Goal: Communication & Community: Answer question/provide support

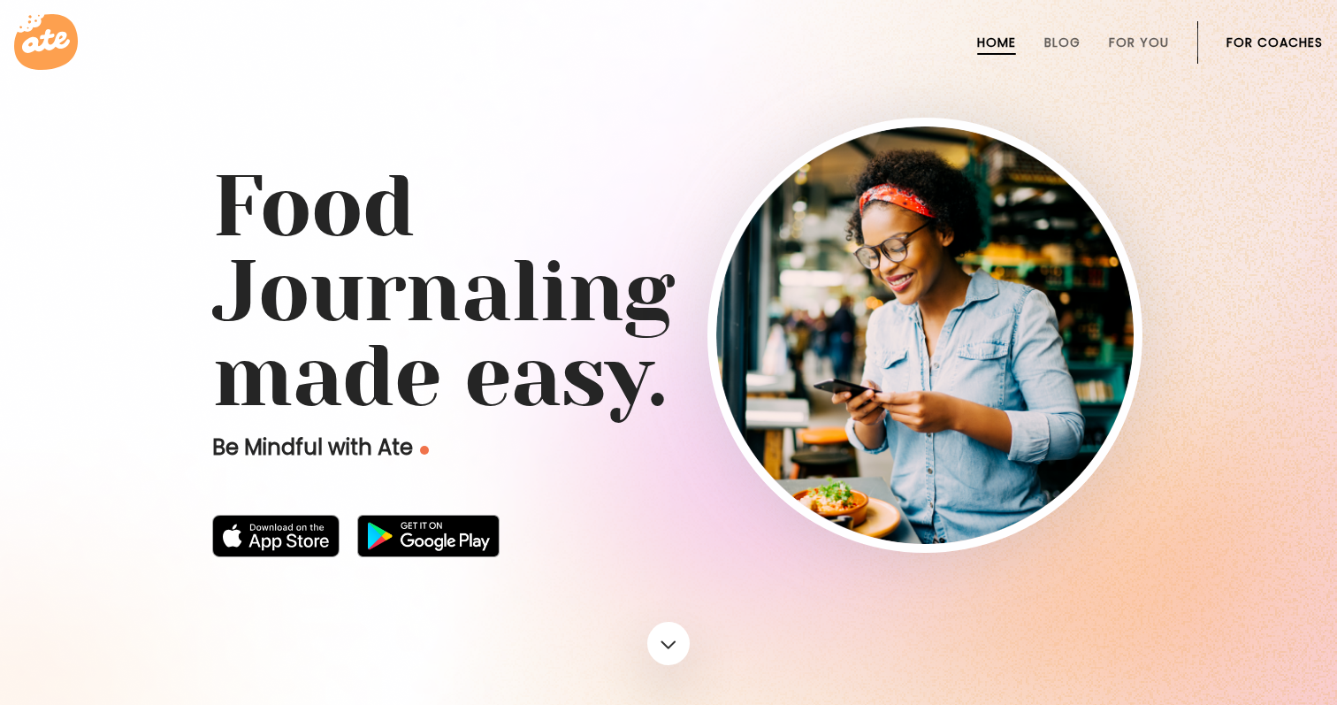
click at [1277, 36] on link "For Coaches" at bounding box center [1275, 42] width 96 height 14
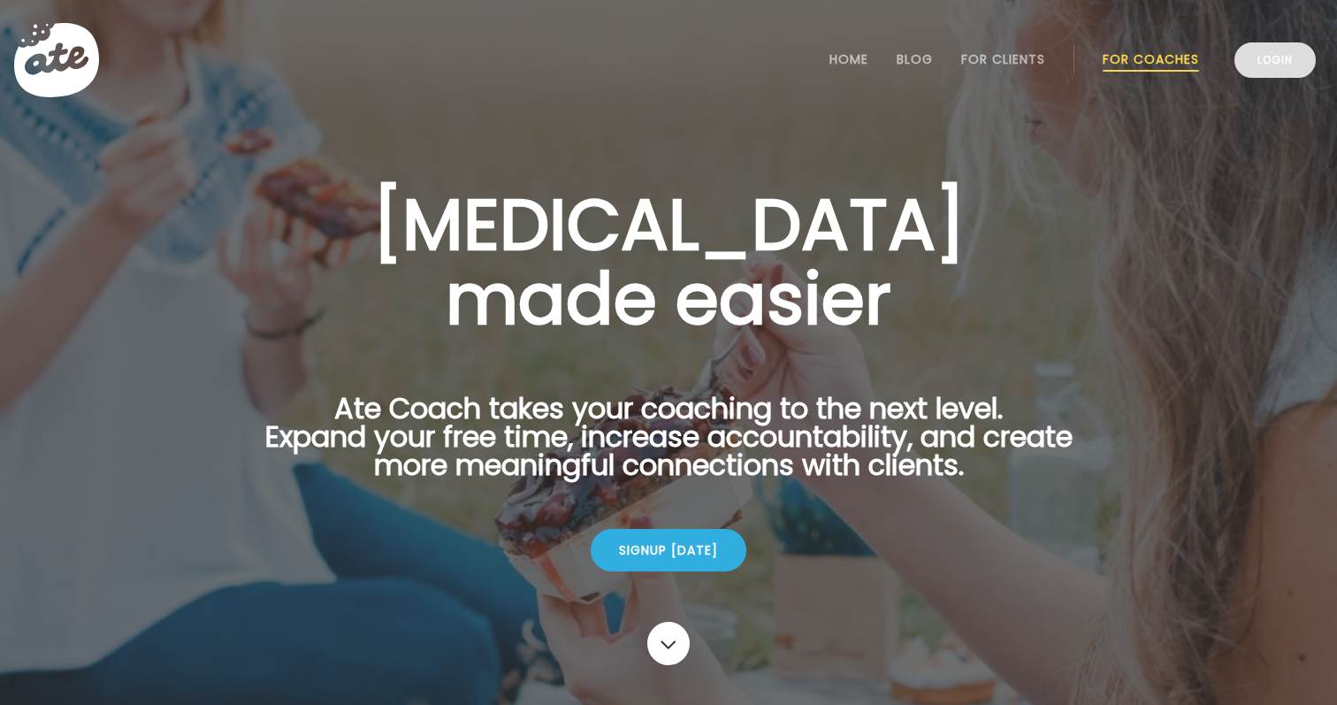
click at [1250, 48] on link "Login" at bounding box center [1274, 59] width 81 height 35
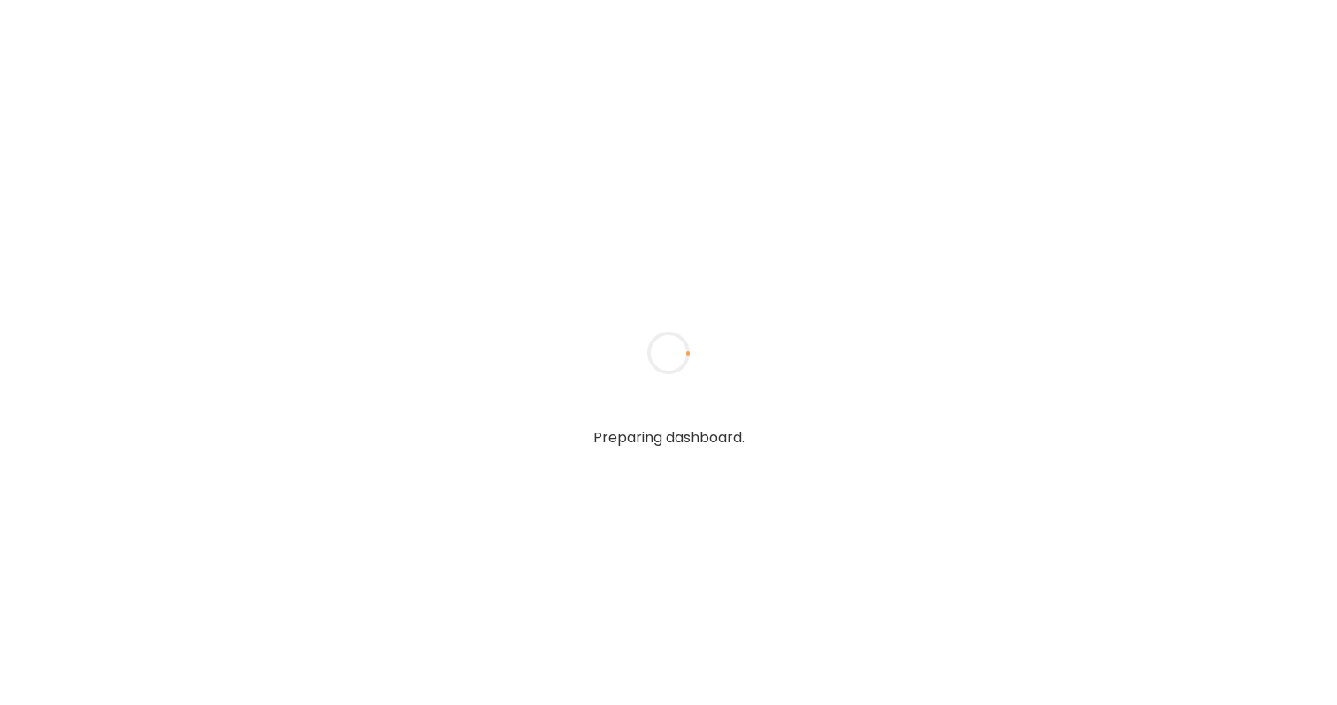
type textarea "**********"
type input "**********"
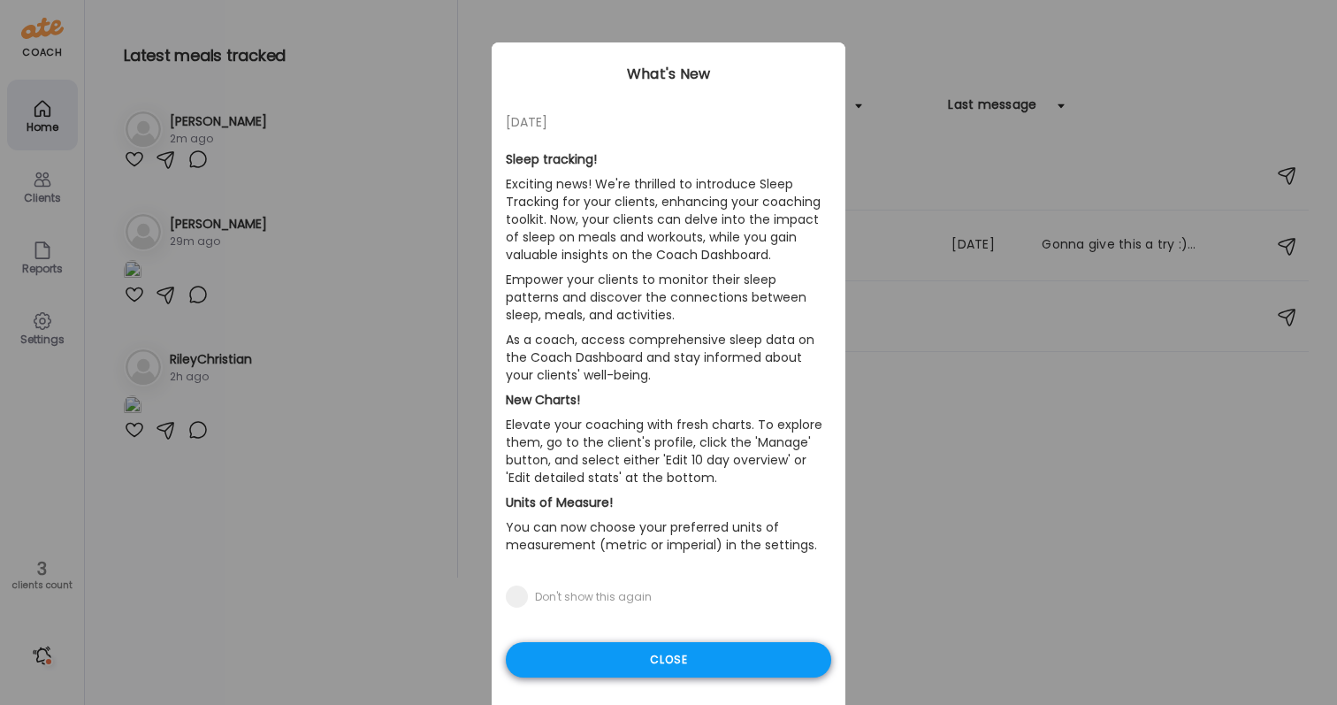
click at [600, 675] on div "Close" at bounding box center [668, 659] width 325 height 35
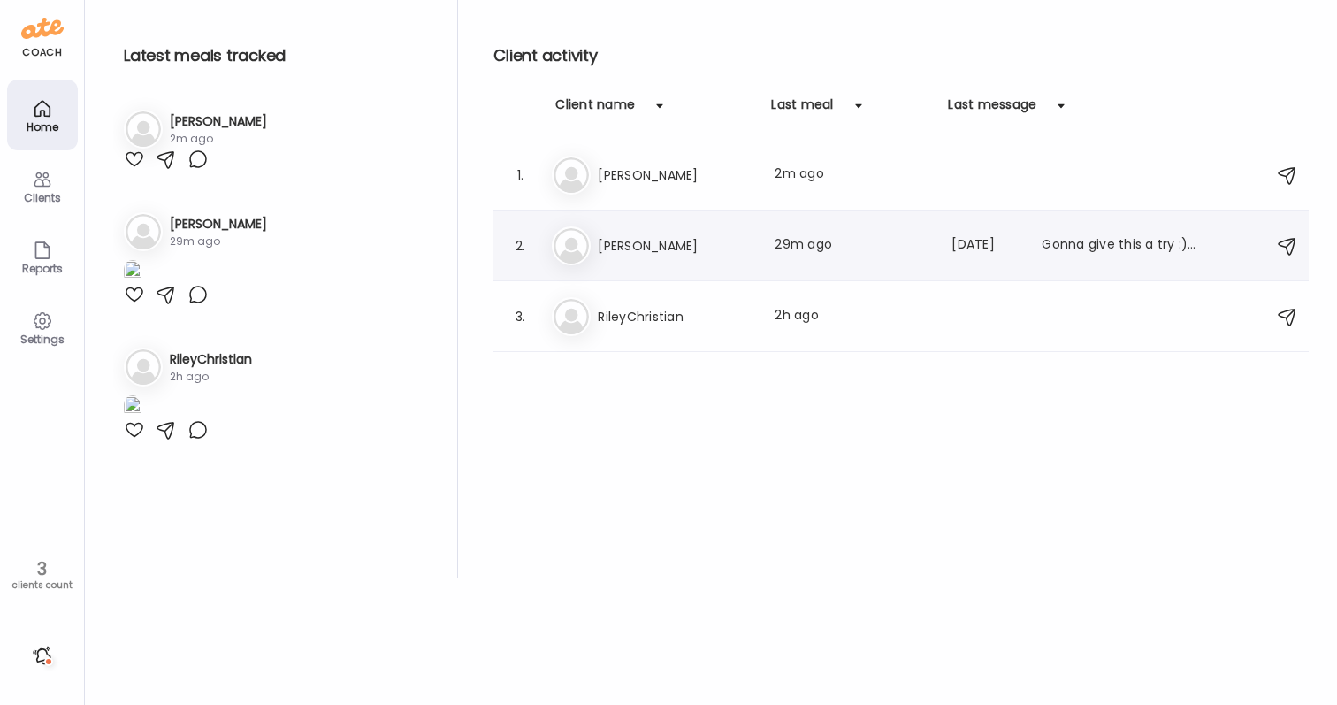
click at [771, 263] on div "Ji Jill Last meal: 29m ago Last message: 216d ago Gonna give this a try :). Wil…" at bounding box center [904, 245] width 704 height 39
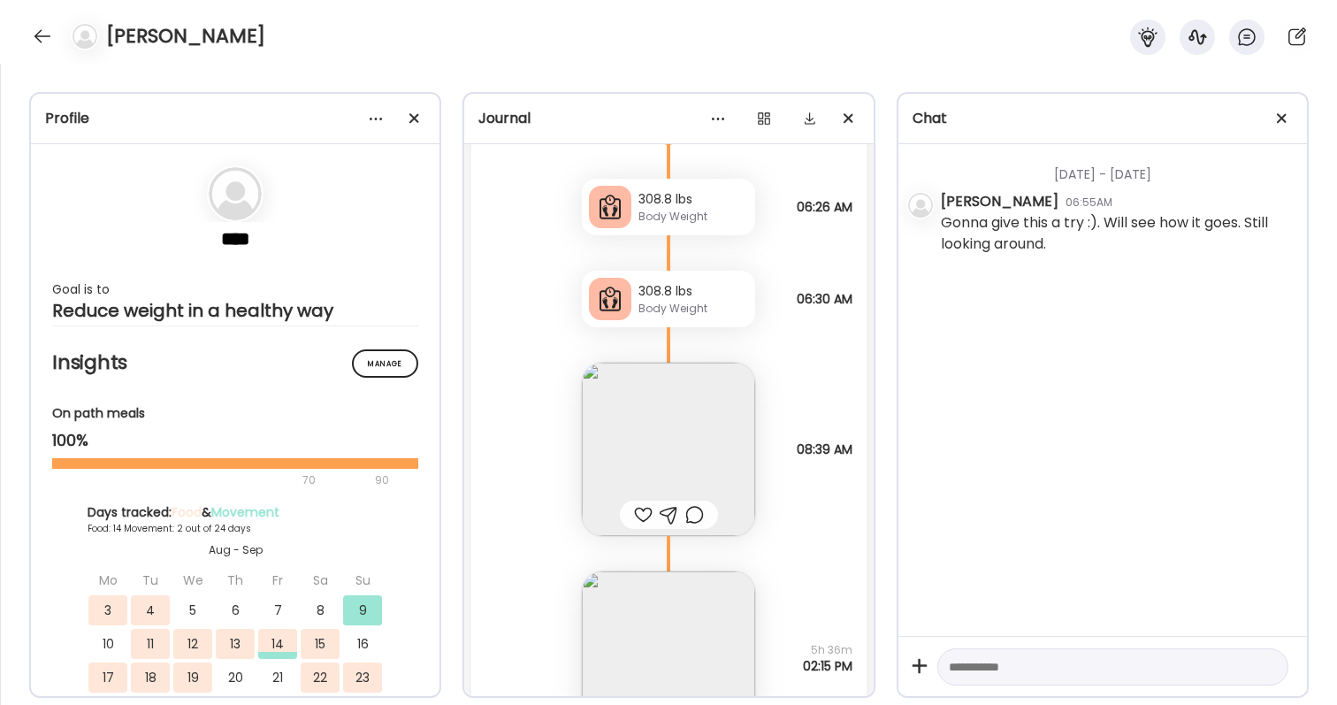
scroll to position [17143, 0]
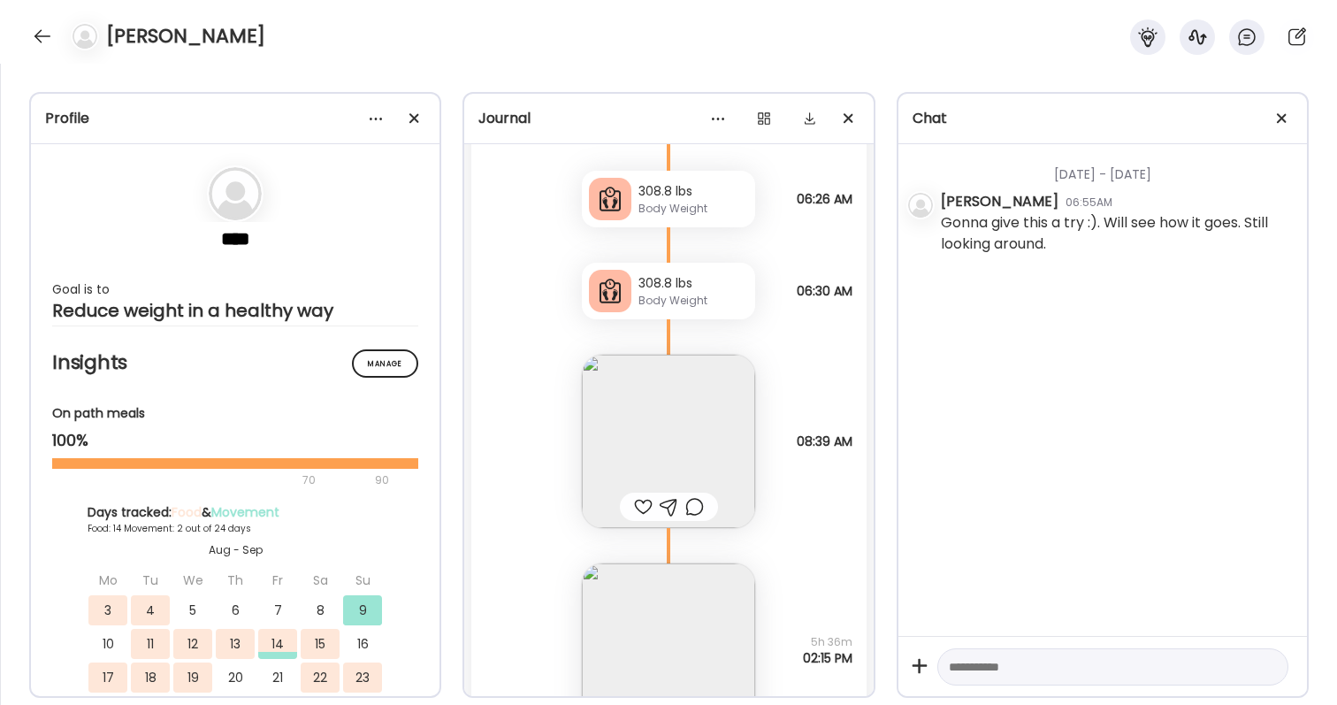
click at [647, 505] on div at bounding box center [643, 506] width 19 height 21
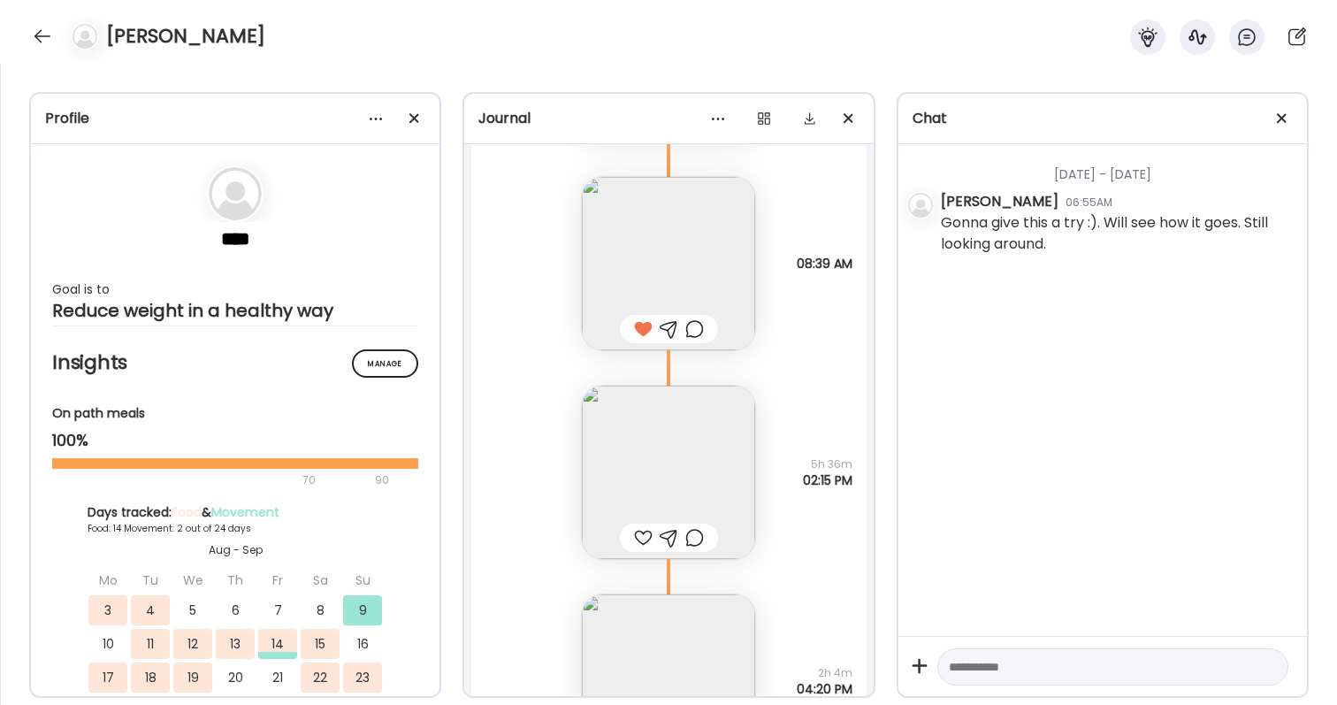
scroll to position [17439, 0]
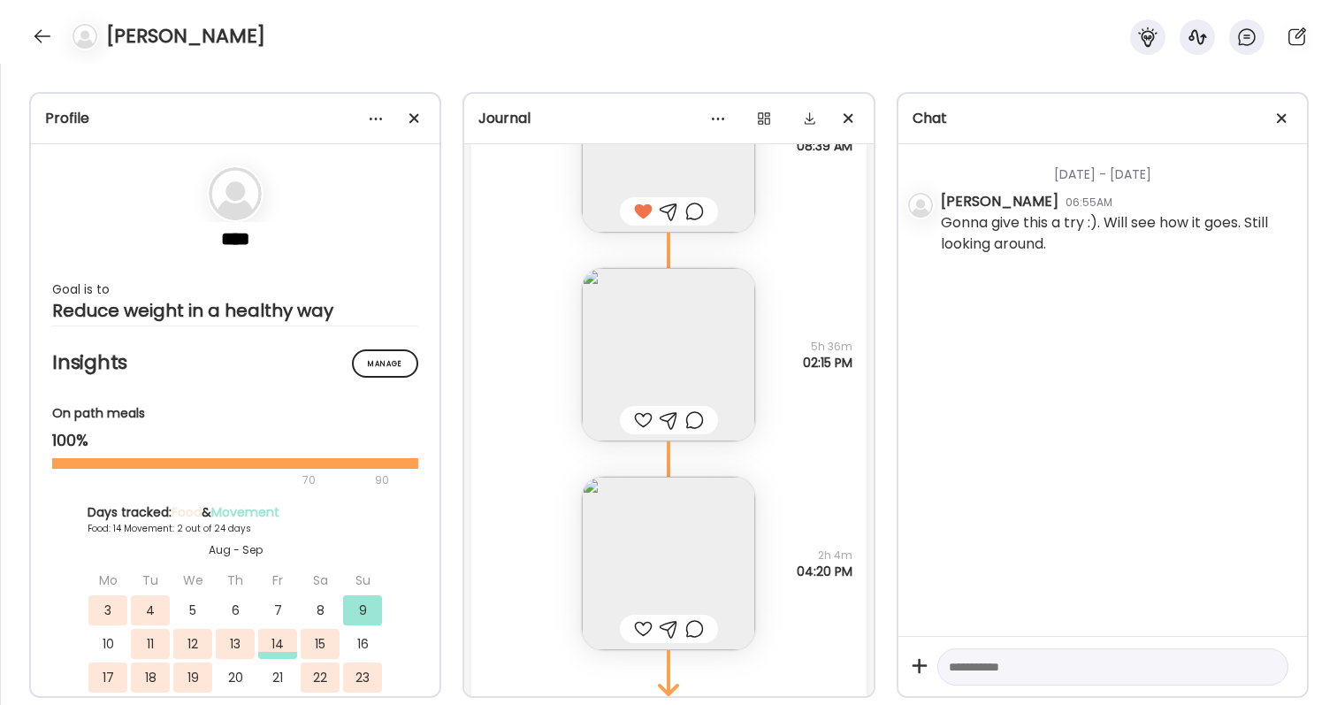
click at [647, 424] on div at bounding box center [643, 419] width 19 height 21
click at [654, 574] on img at bounding box center [668, 563] width 173 height 173
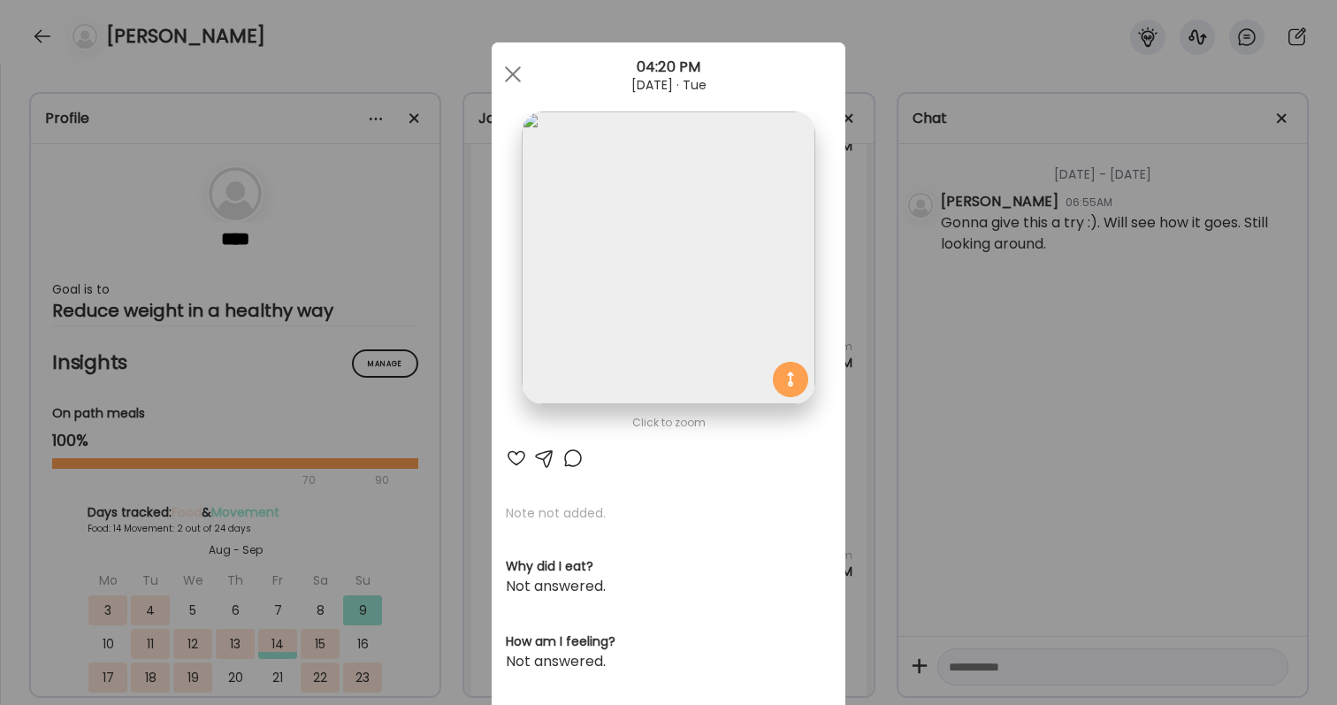
click at [573, 460] on div at bounding box center [572, 457] width 21 height 21
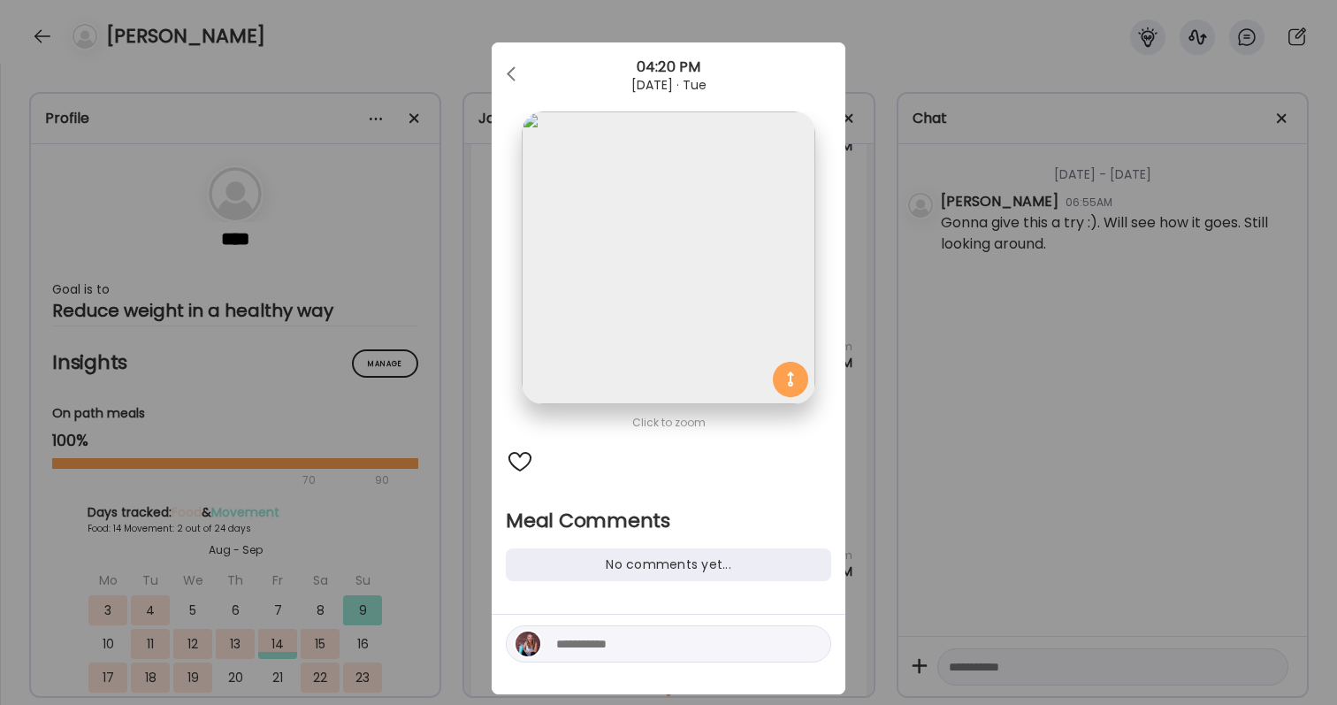
click at [944, 577] on div "Ate Coach Dashboard Wahoo! It’s official Take a moment to set up your Coach Pro…" at bounding box center [668, 352] width 1337 height 705
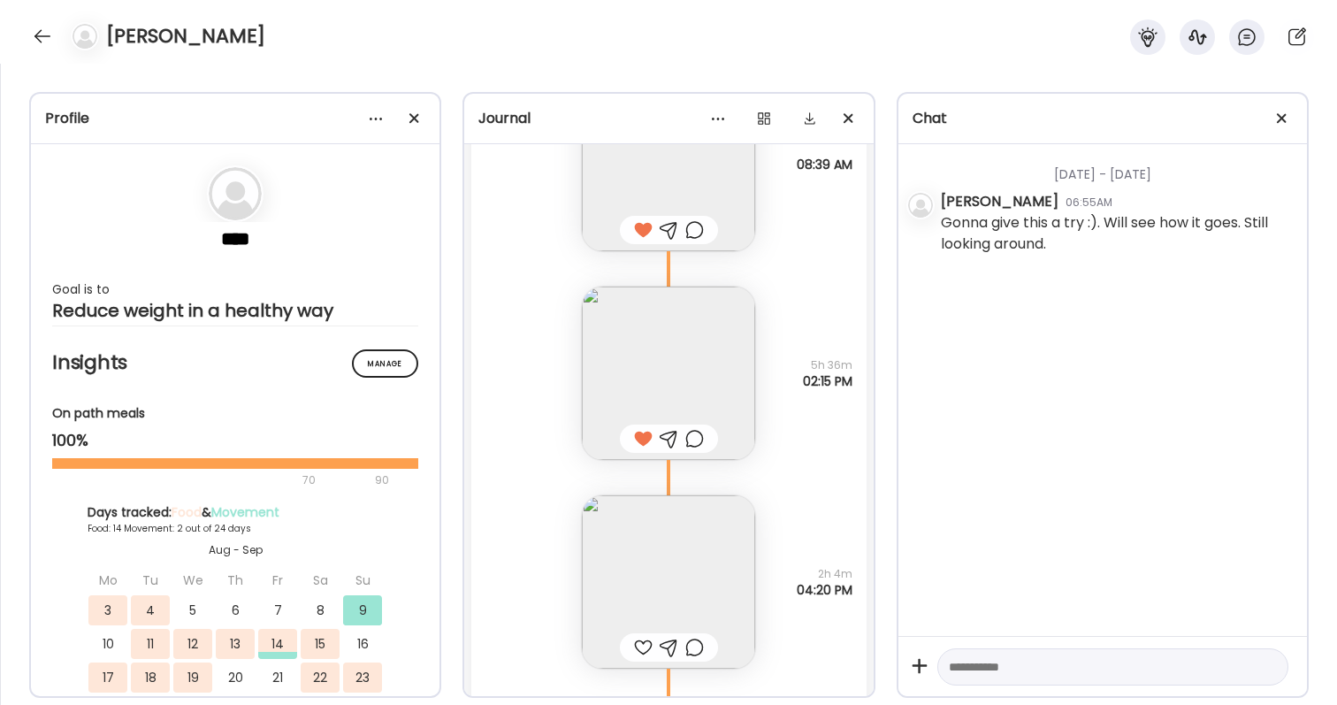
scroll to position [17427, 0]
click at [634, 636] on div at bounding box center [643, 640] width 19 height 21
click at [700, 637] on div at bounding box center [694, 640] width 19 height 21
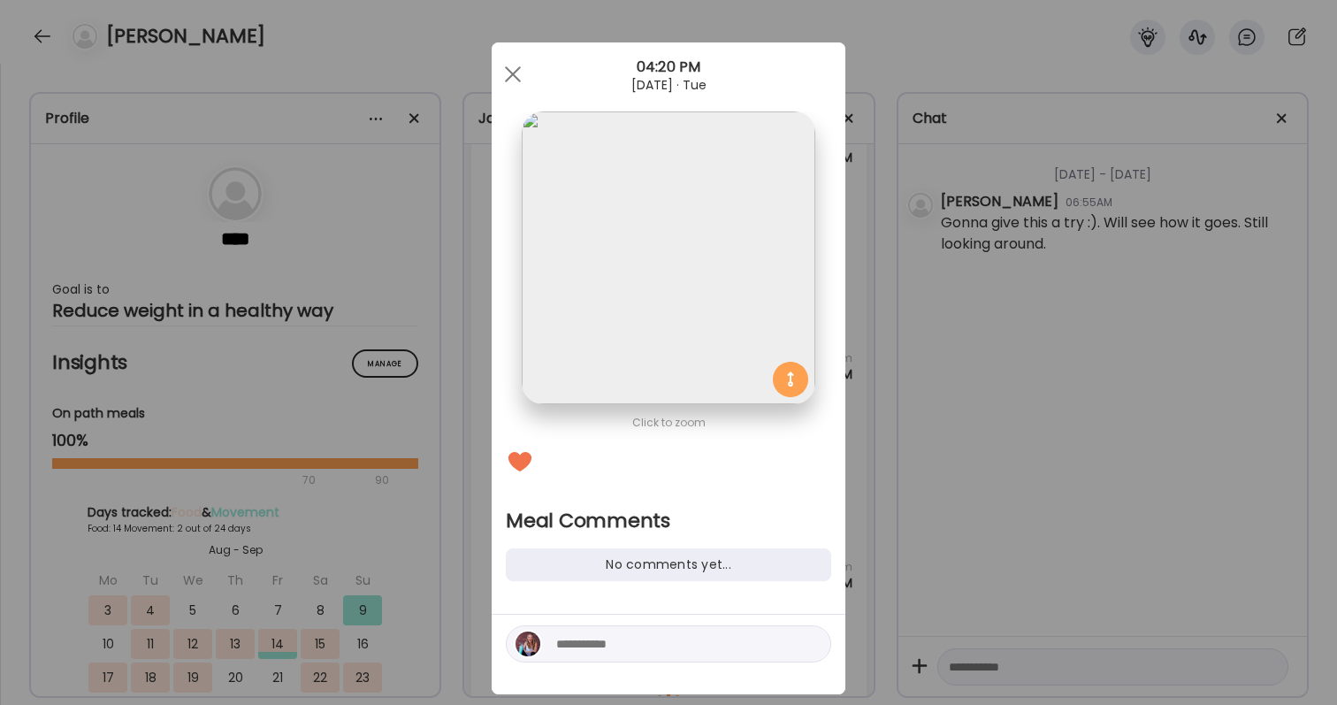
click at [696, 652] on textarea at bounding box center [675, 643] width 239 height 21
drag, startPoint x: 696, startPoint y: 647, endPoint x: 932, endPoint y: 374, distance: 361.1
click at [932, 374] on div "Ate Coach Dashboard Wahoo! It’s official Take a moment to set up your Coach Pro…" at bounding box center [668, 352] width 1337 height 705
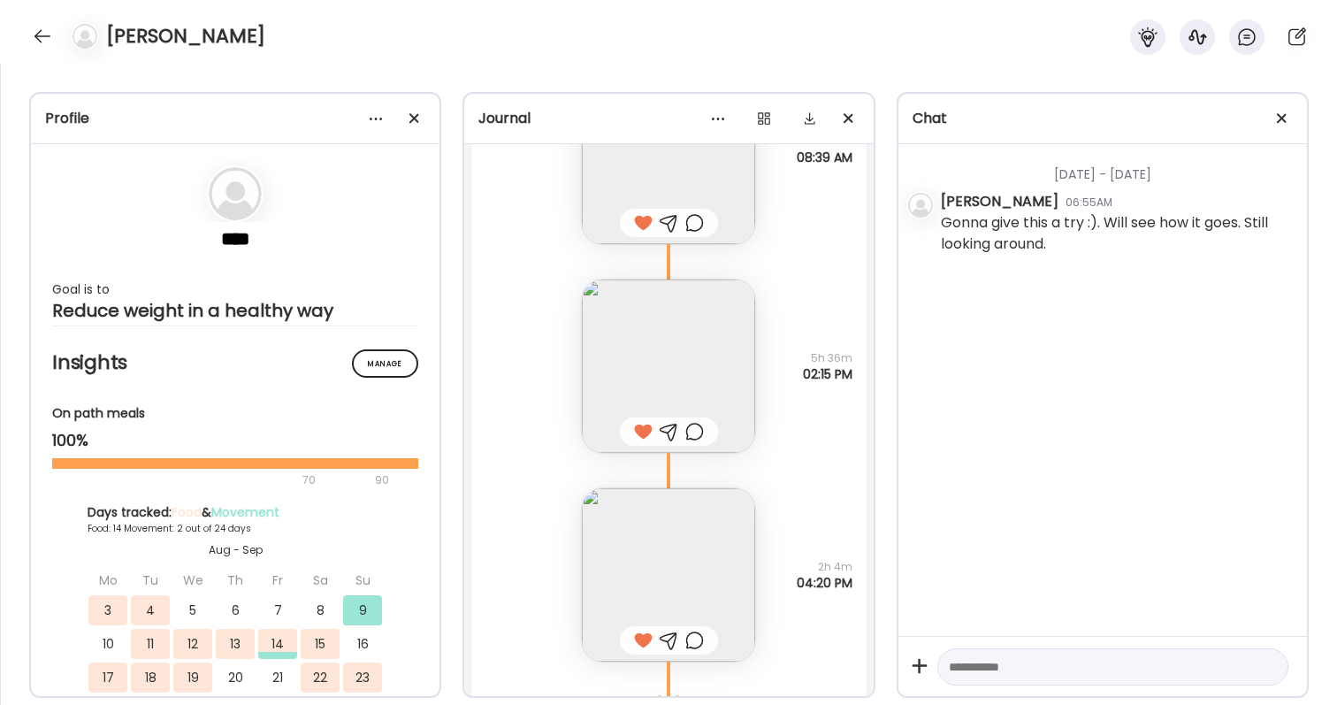
click at [694, 644] on div at bounding box center [694, 640] width 19 height 21
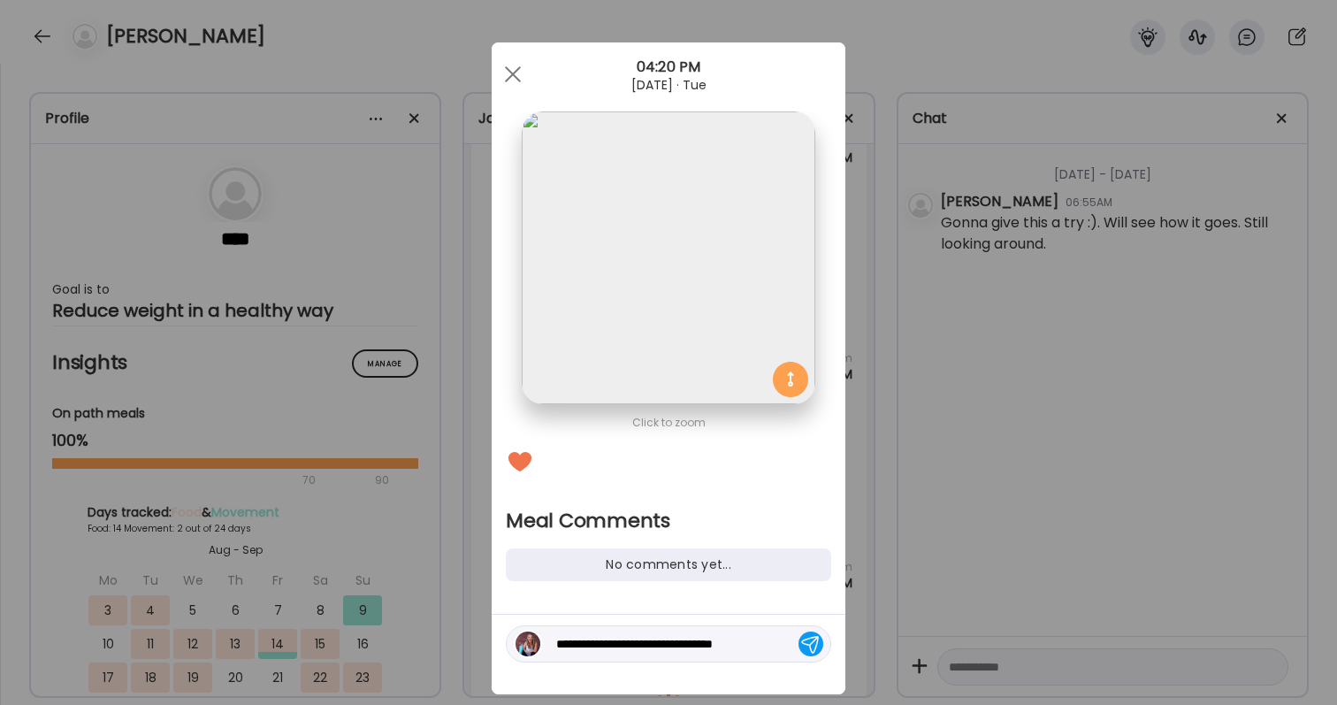
click at [768, 640] on textarea "**********" at bounding box center [675, 643] width 239 height 21
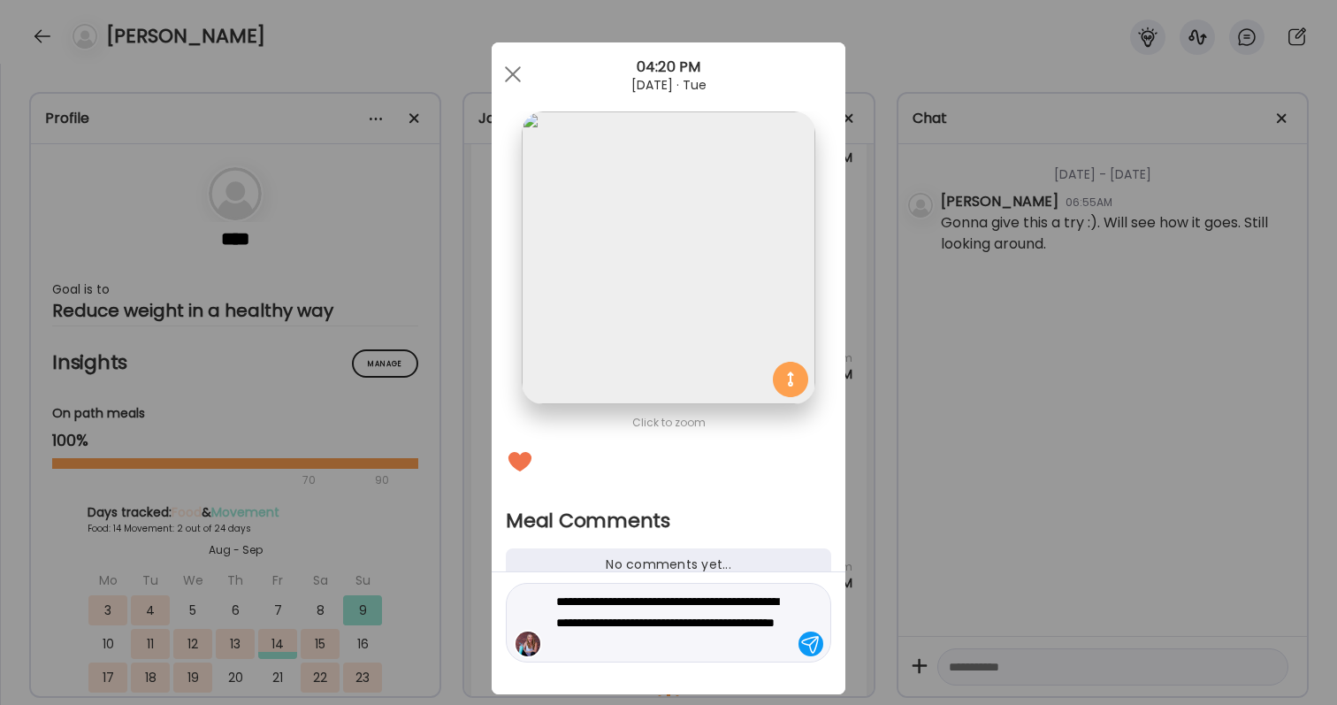
click at [676, 645] on textarea "**********" at bounding box center [675, 623] width 239 height 64
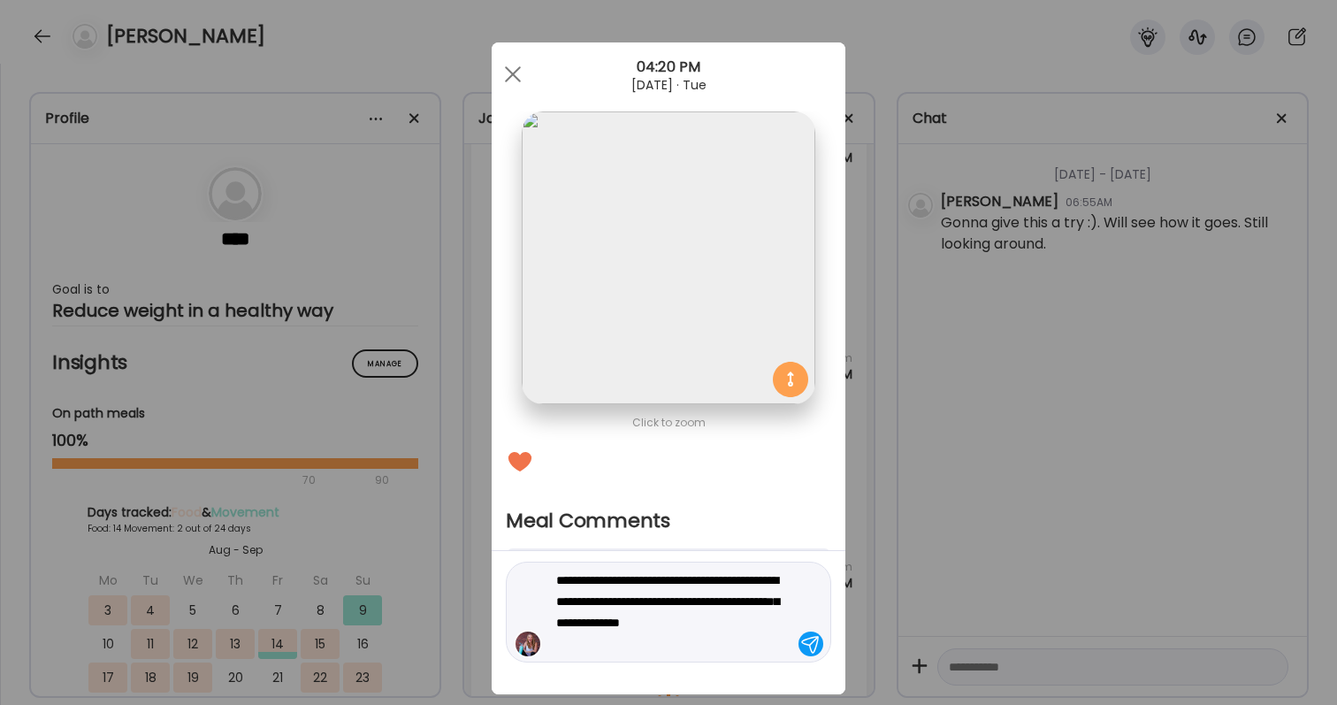
click at [671, 614] on textarea "**********" at bounding box center [675, 611] width 239 height 85
click at [796, 624] on div "**********" at bounding box center [668, 612] width 325 height 101
click at [782, 624] on textarea "**********" at bounding box center [675, 611] width 239 height 85
click at [625, 648] on textarea "**********" at bounding box center [675, 611] width 239 height 85
click at [670, 645] on textarea "**********" at bounding box center [675, 611] width 239 height 85
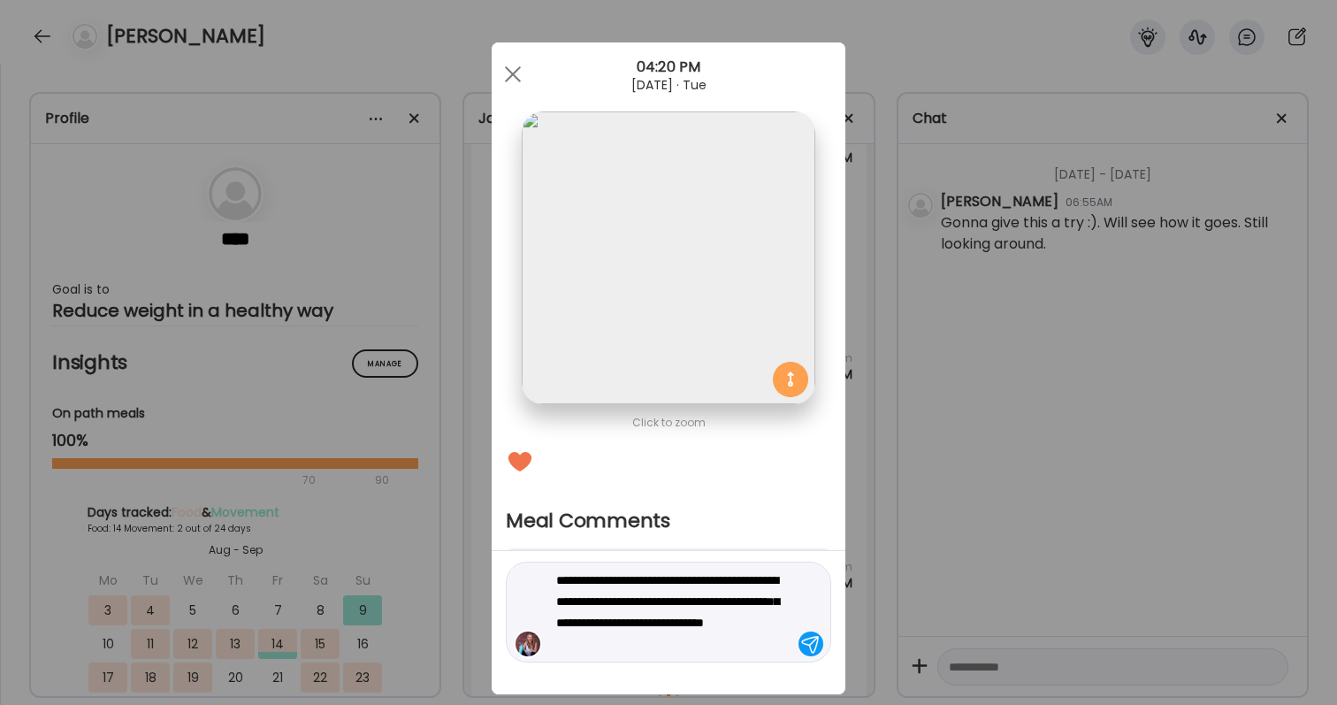
click at [761, 644] on textarea "**********" at bounding box center [675, 611] width 239 height 85
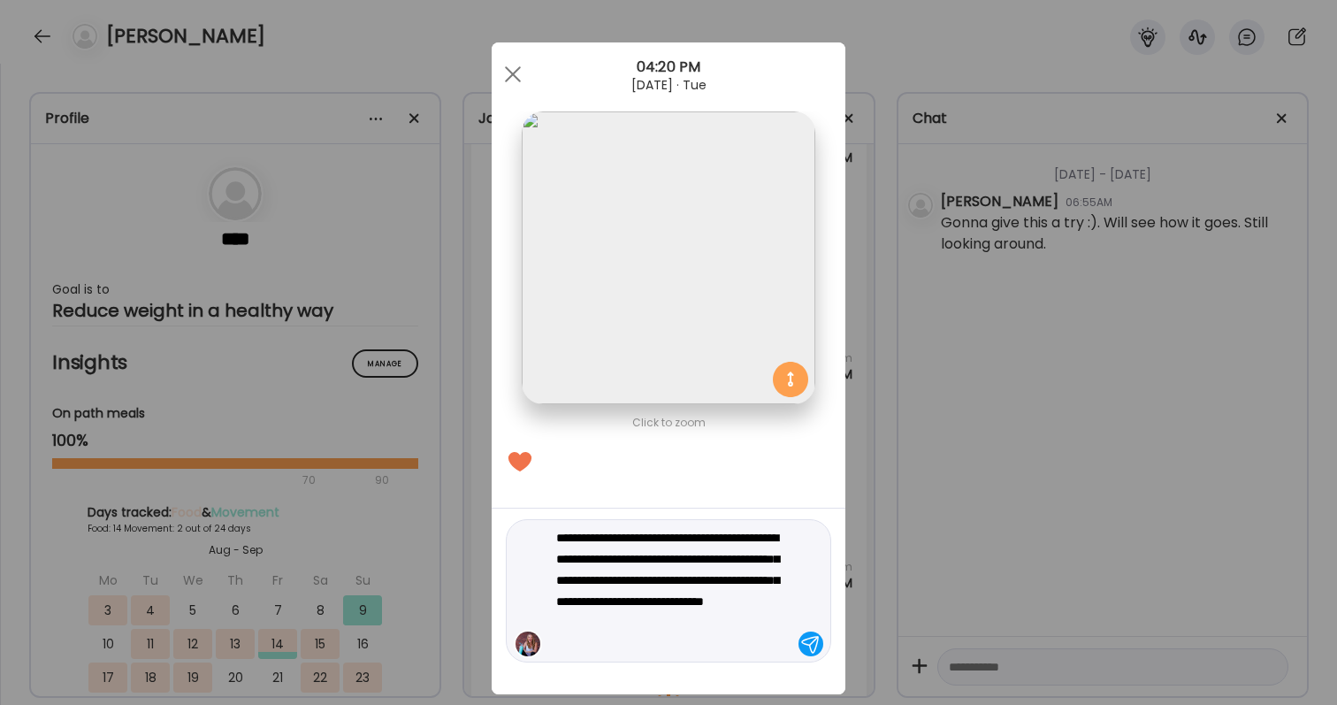
type textarea "**********"
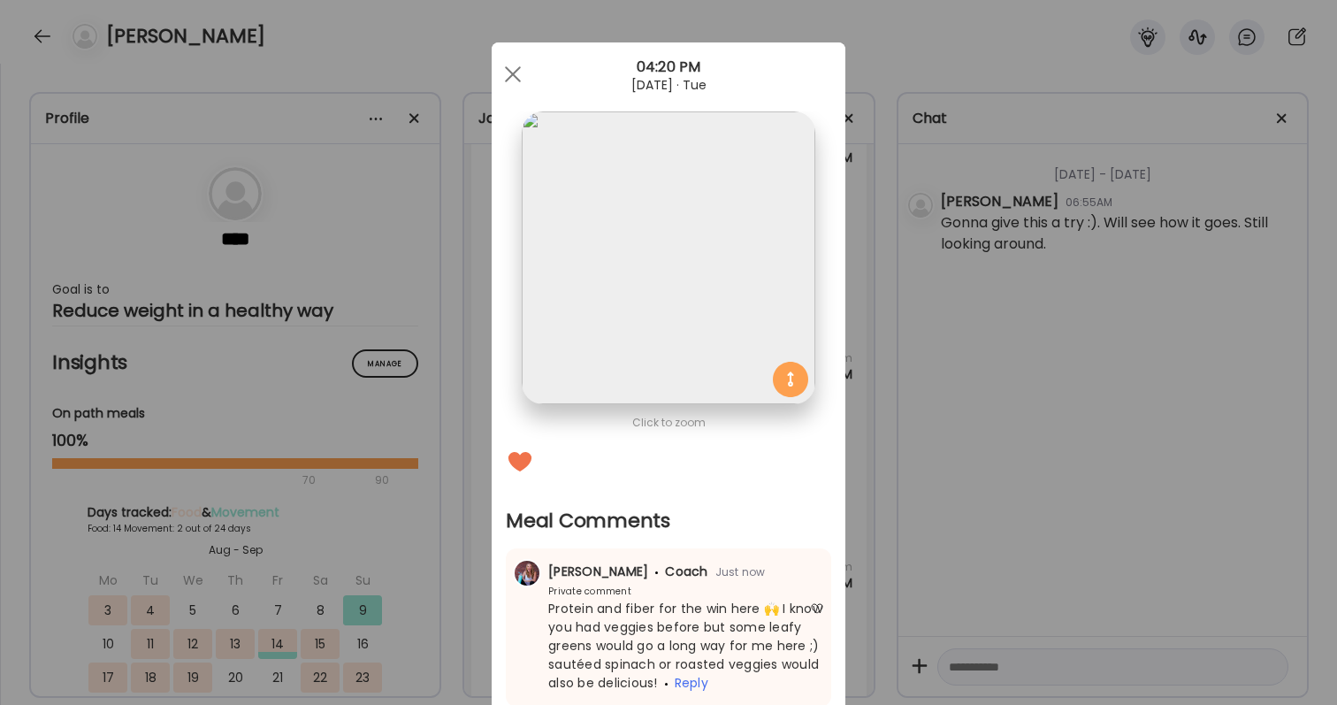
click at [1083, 605] on div "Ate Coach Dashboard Wahoo! It’s official Take a moment to set up your Coach Pro…" at bounding box center [668, 352] width 1337 height 705
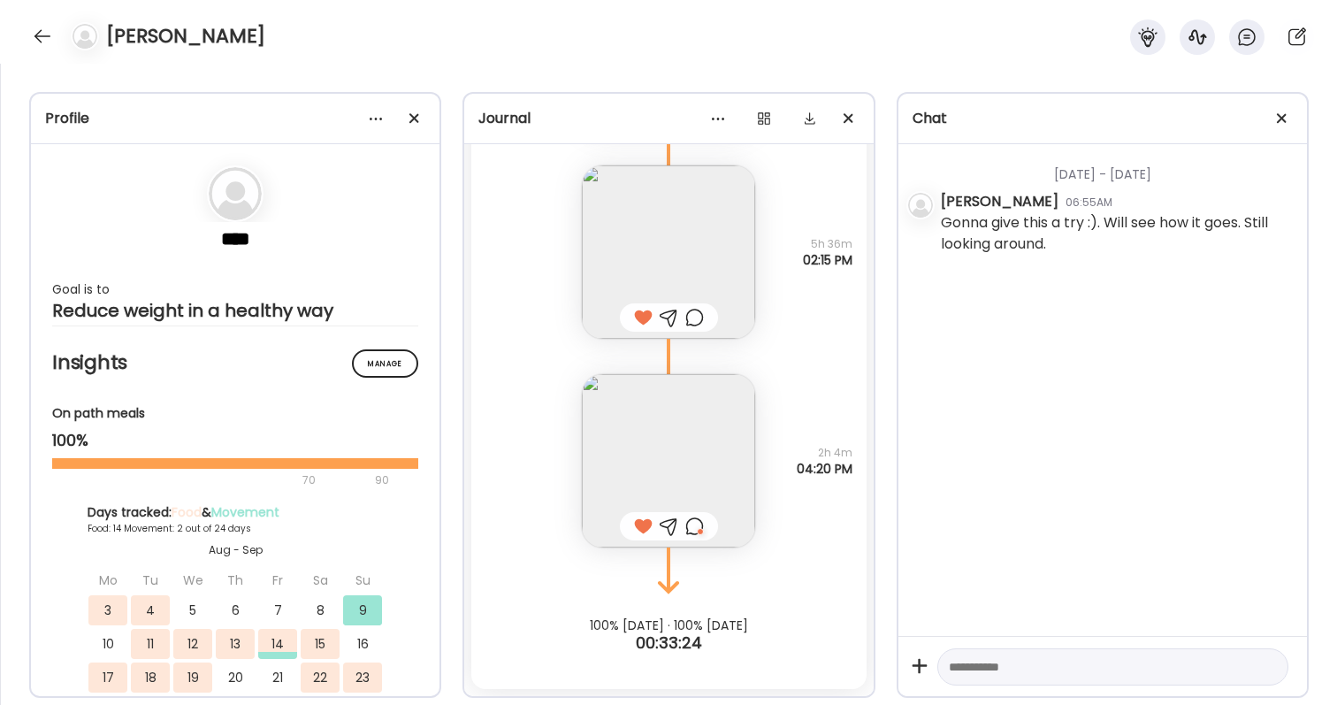
scroll to position [17541, 0]
click at [42, 27] on div at bounding box center [42, 36] width 28 height 28
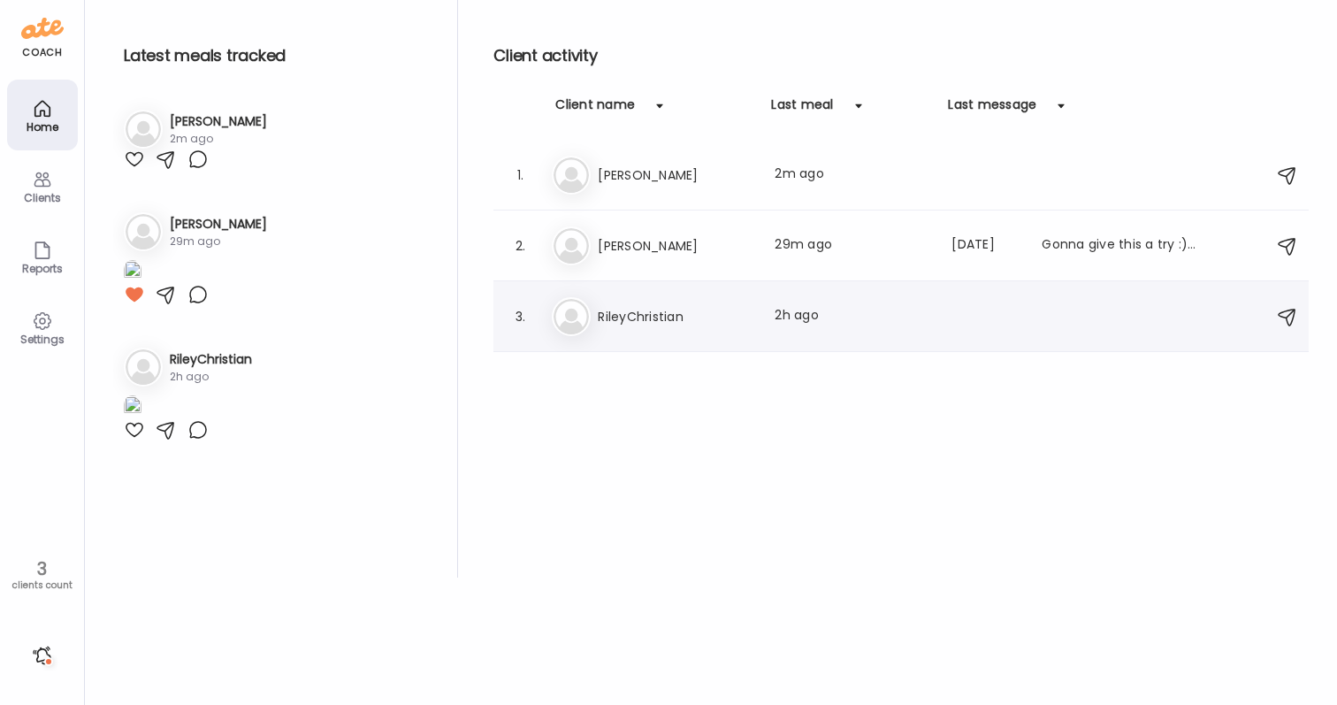
click at [659, 327] on div "Ri RileyChristian Last meal: 2h ago" at bounding box center [904, 316] width 704 height 39
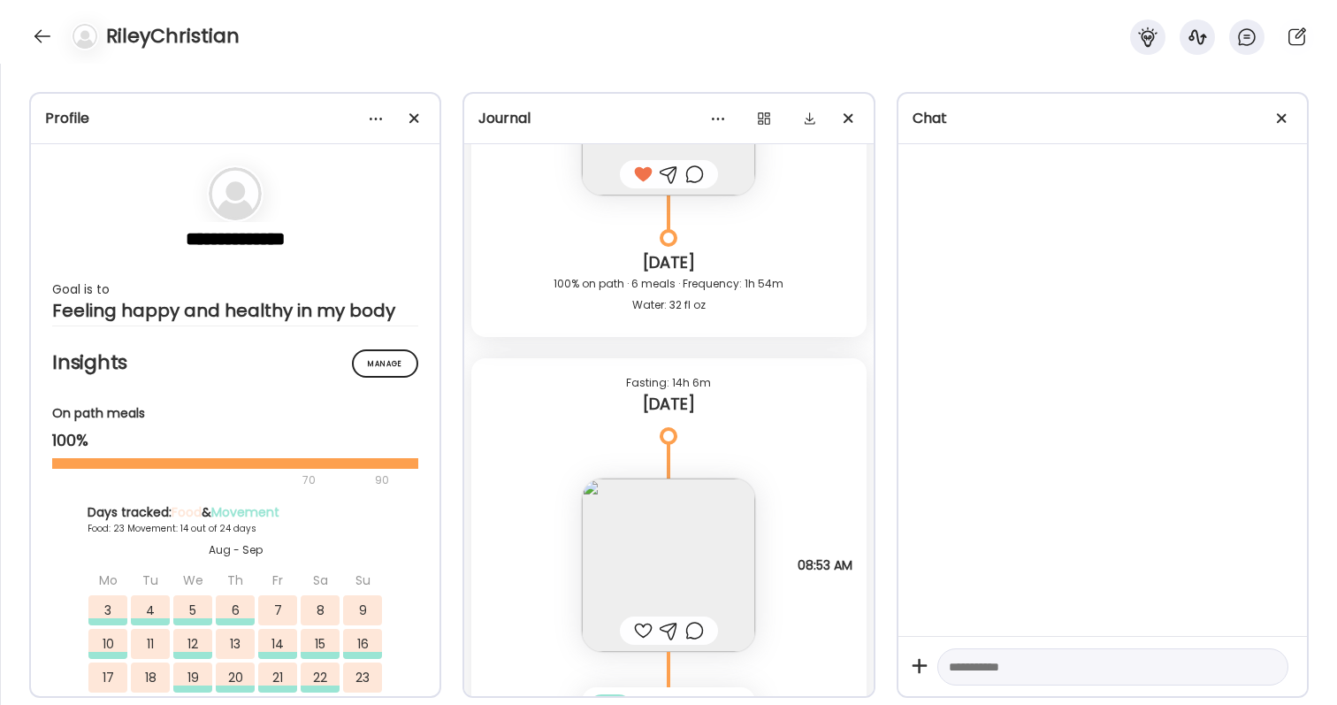
scroll to position [88461, 0]
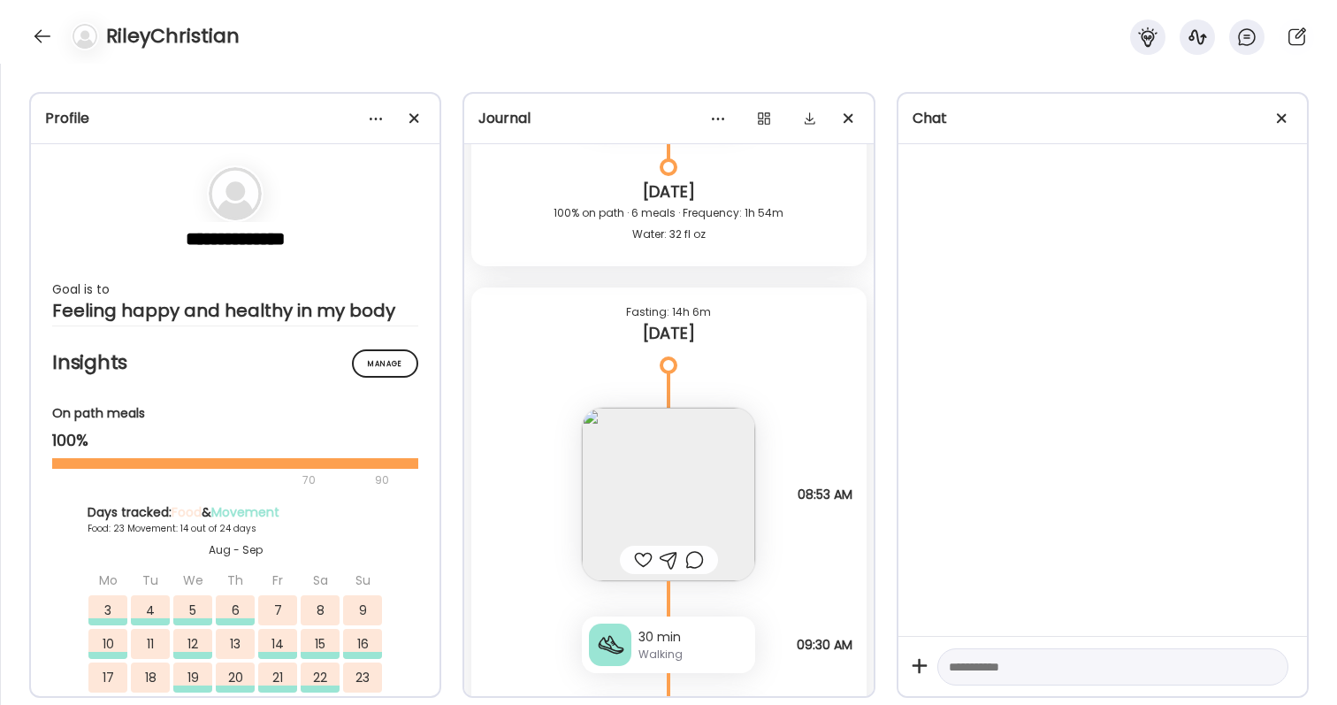
click at [640, 562] on div at bounding box center [643, 559] width 19 height 21
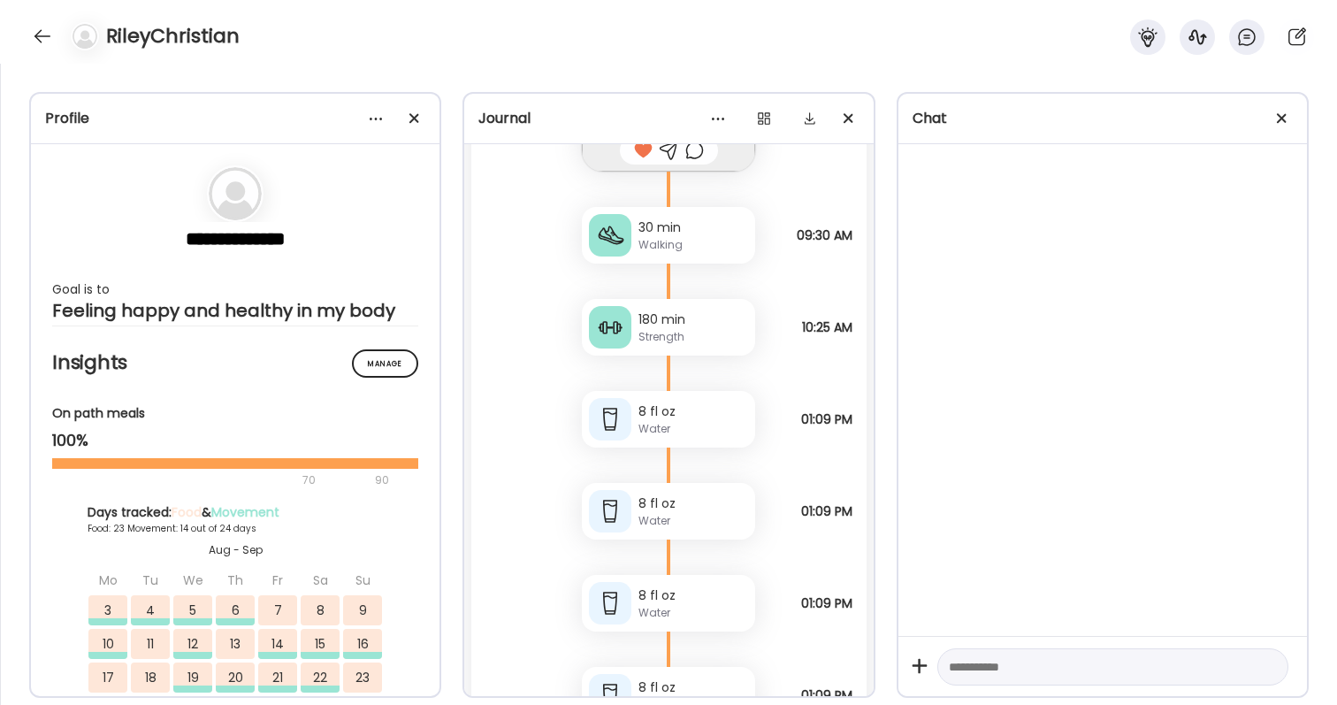
scroll to position [88868, 0]
click at [676, 335] on div "Strength" at bounding box center [693, 339] width 110 height 16
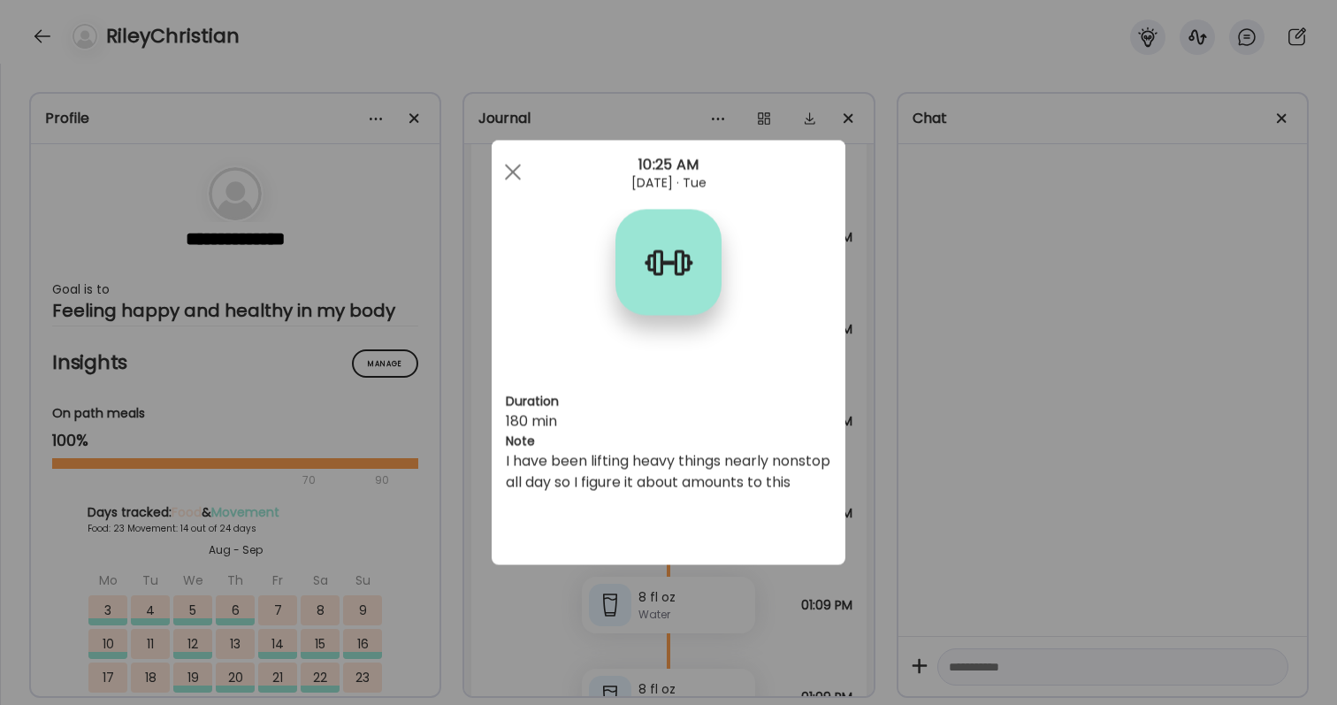
click at [980, 411] on div "Ate Coach Dashboard Wahoo! It’s official Take a moment to set up your Coach Pro…" at bounding box center [668, 352] width 1337 height 705
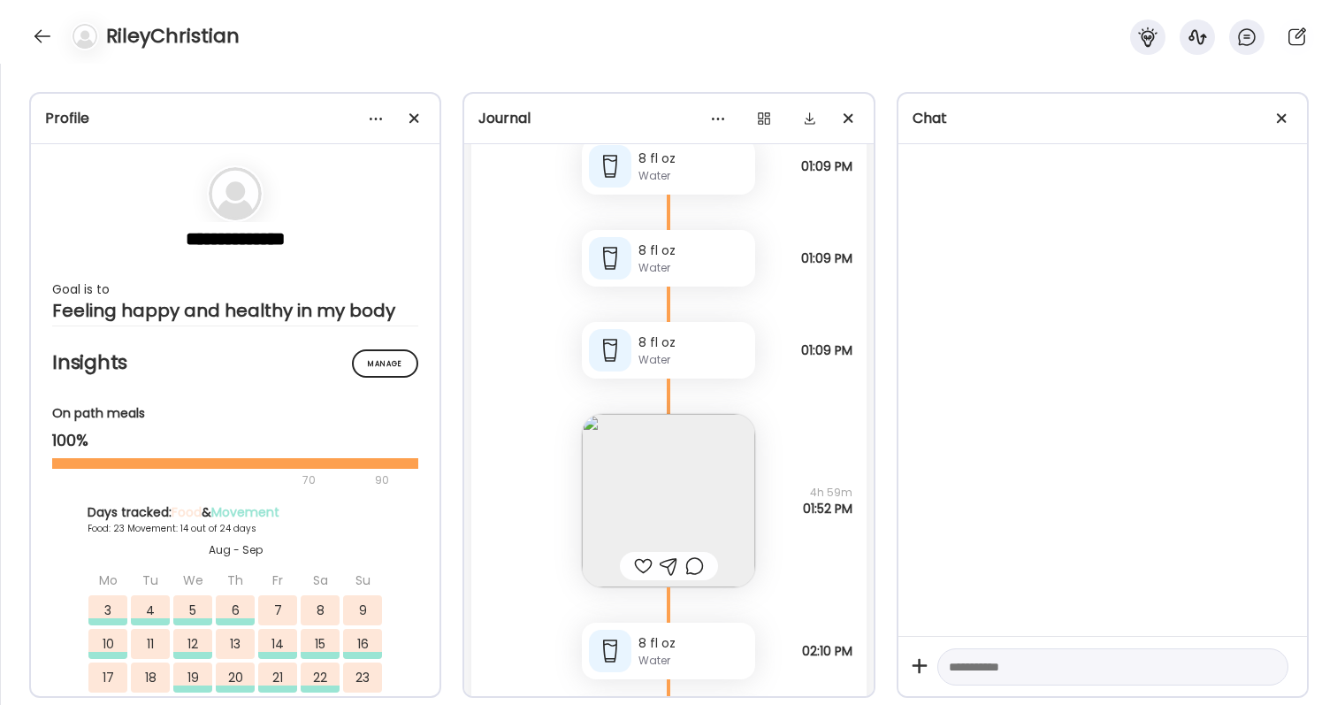
scroll to position [89217, 0]
click at [704, 425] on img at bounding box center [668, 498] width 173 height 173
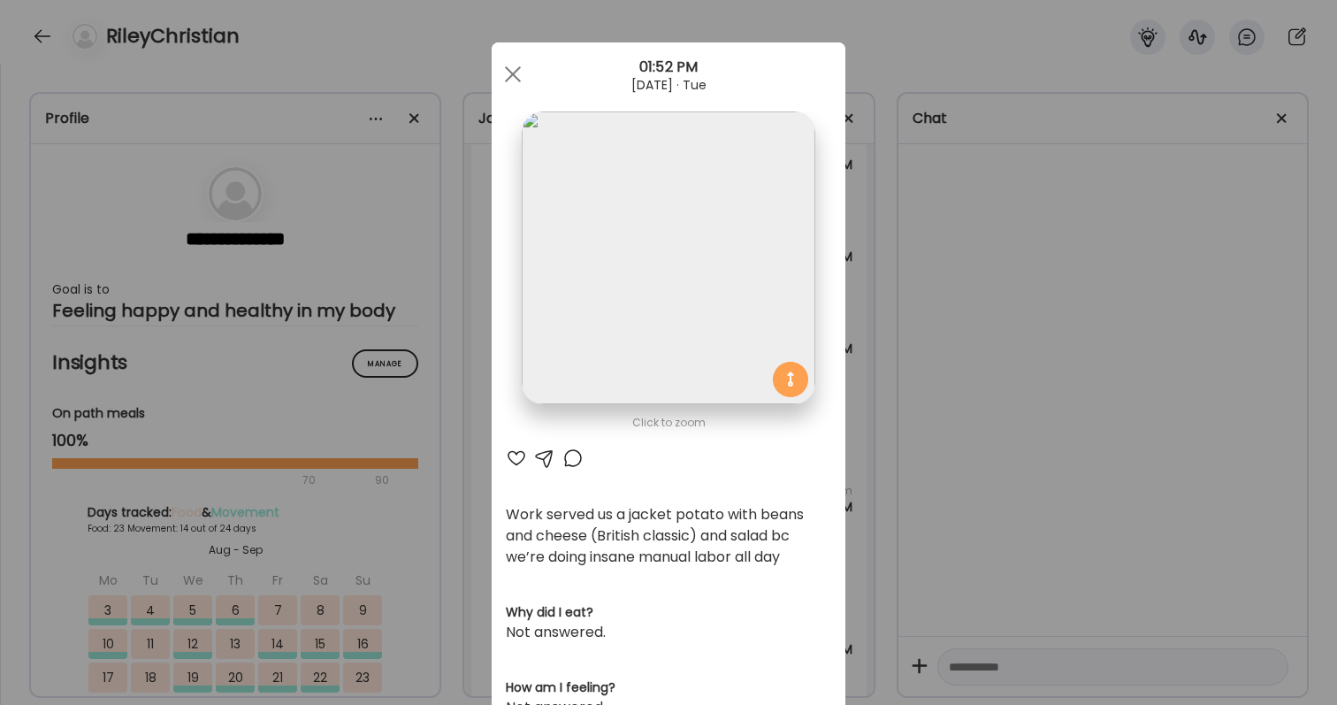
click at [979, 295] on div "Ate Coach Dashboard Wahoo! It’s official Take a moment to set up your Coach Pro…" at bounding box center [668, 352] width 1337 height 705
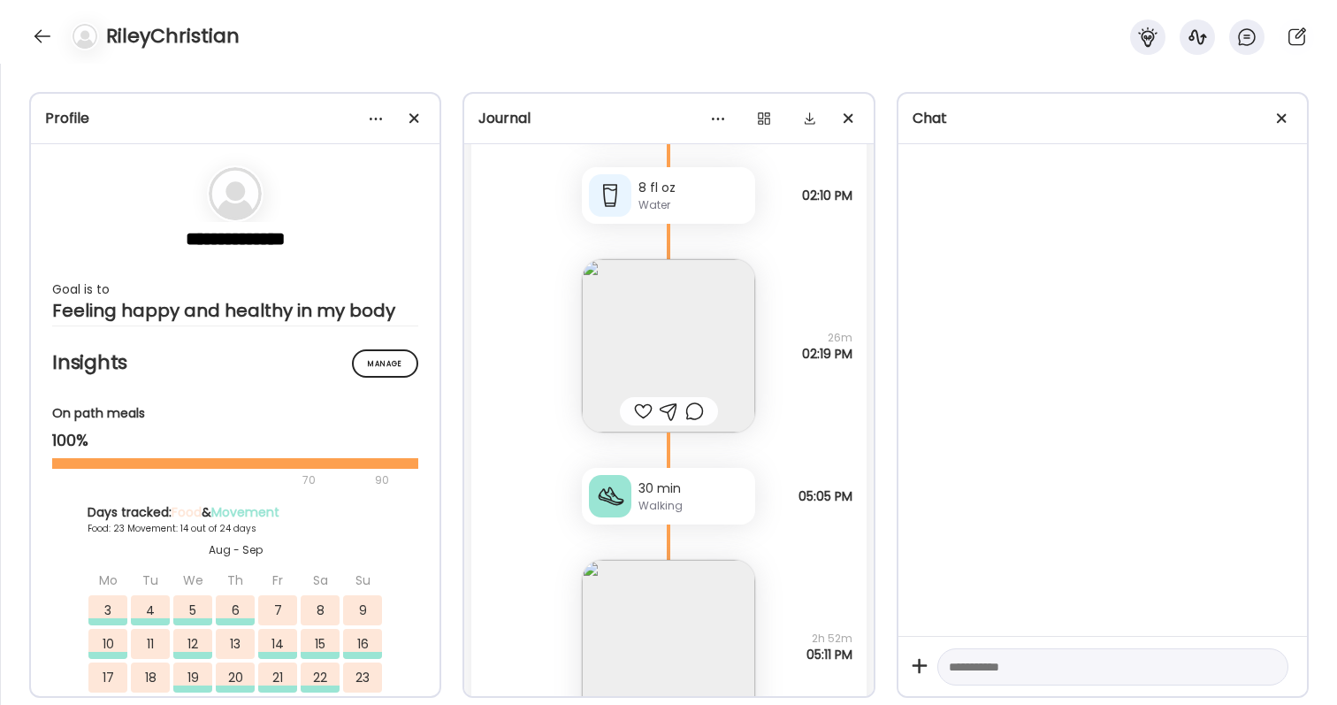
scroll to position [89486, 0]
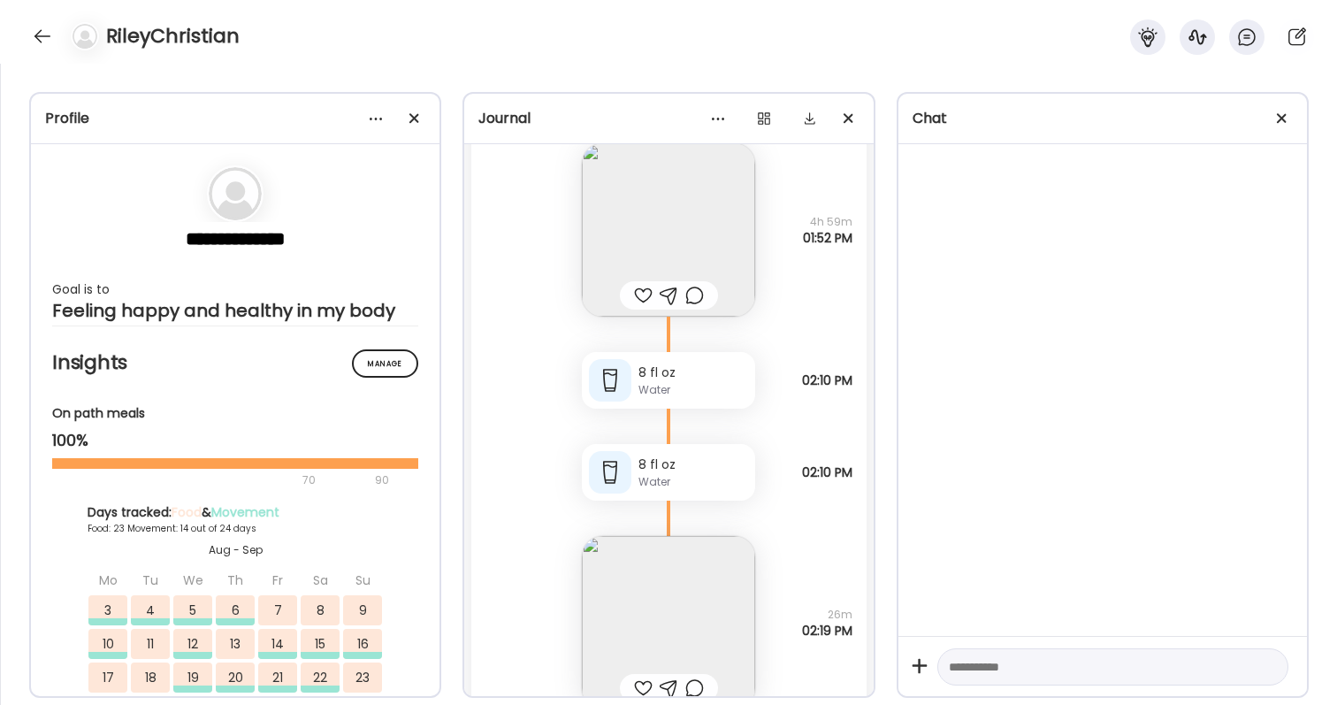
click at [686, 600] on img at bounding box center [668, 622] width 173 height 173
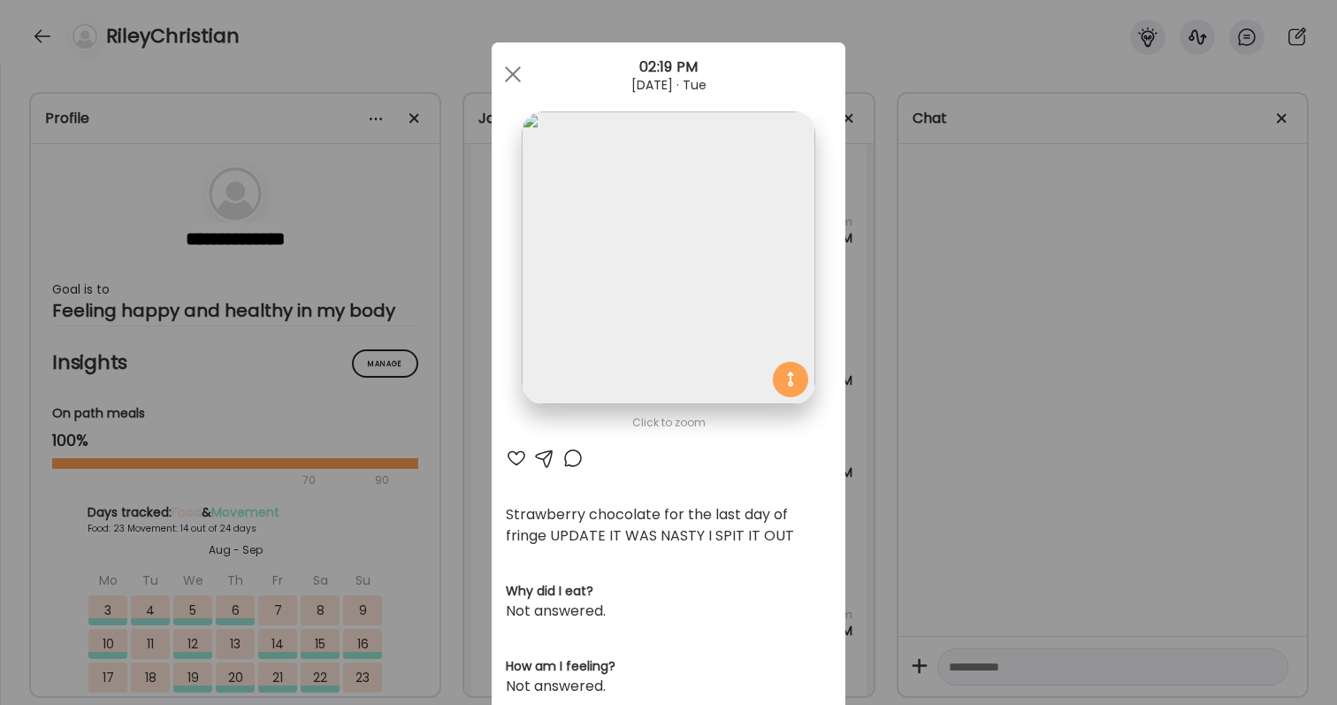
click at [939, 575] on div "Ate Coach Dashboard Wahoo! It’s official Take a moment to set up your Coach Pro…" at bounding box center [668, 352] width 1337 height 705
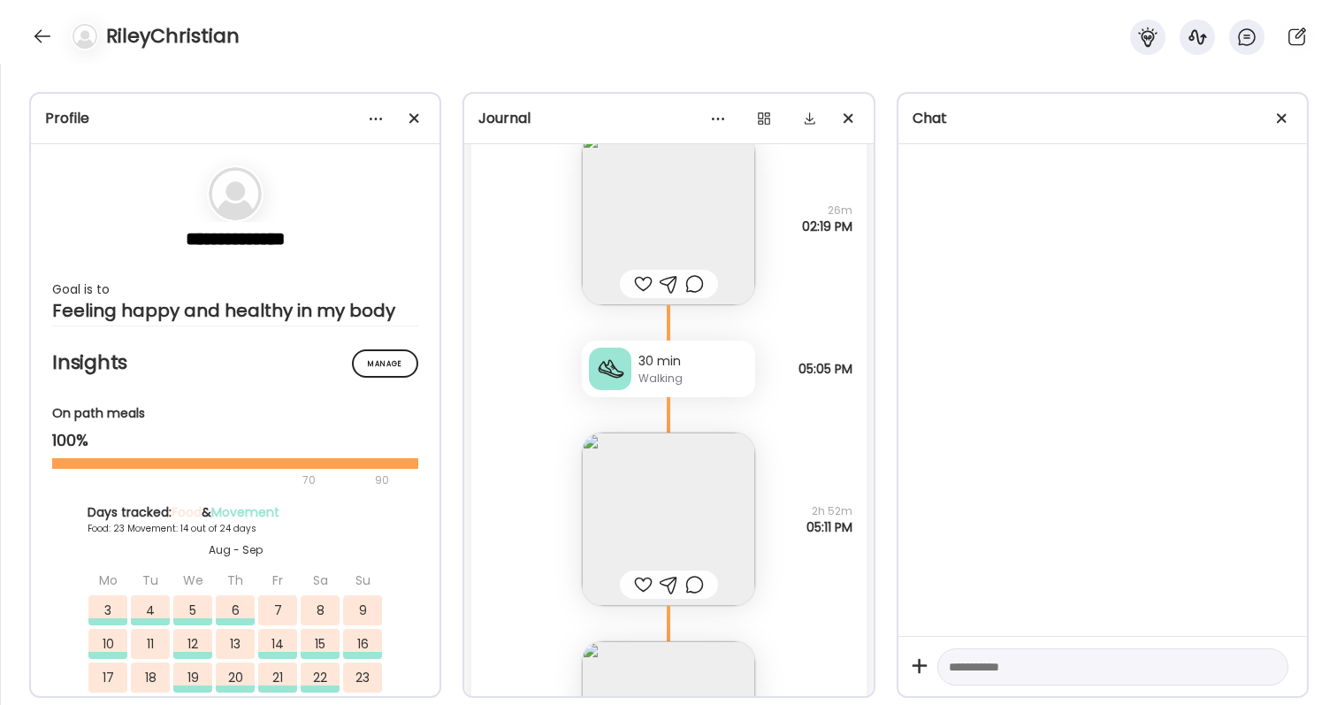
scroll to position [89891, 0]
click at [639, 577] on div at bounding box center [643, 583] width 19 height 21
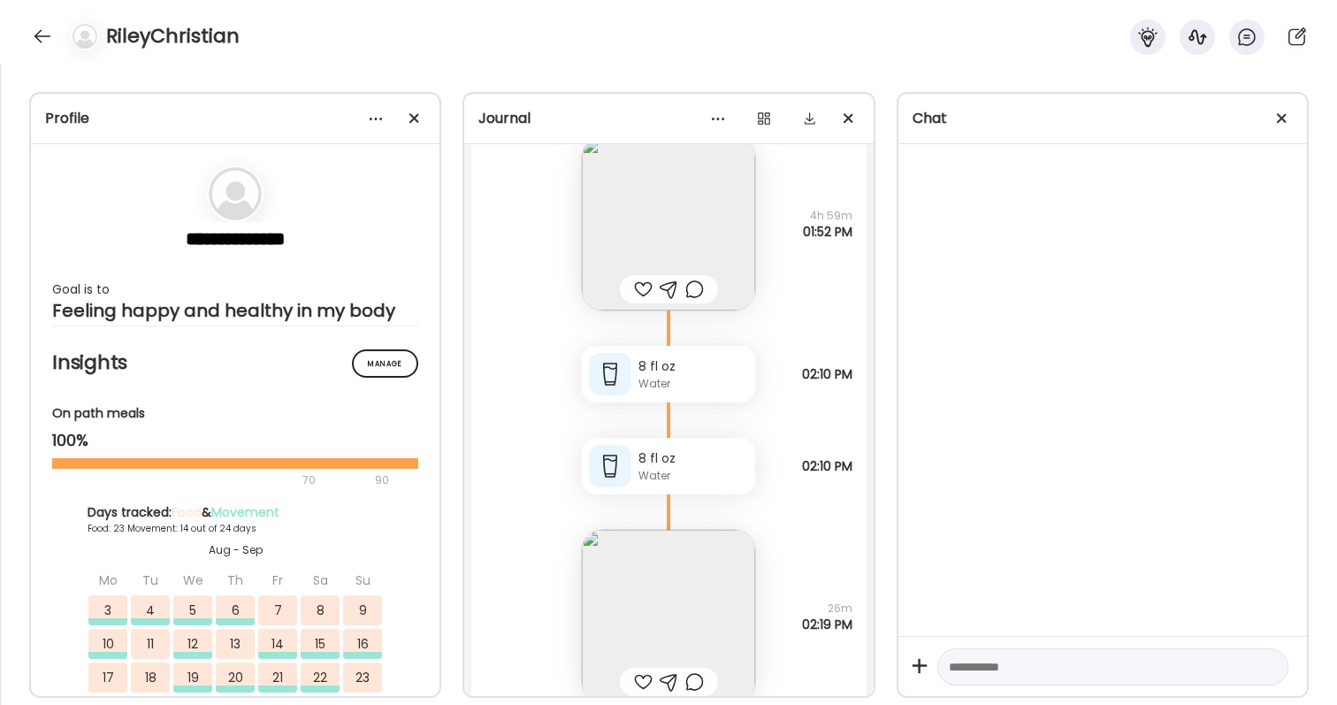
scroll to position [89546, 0]
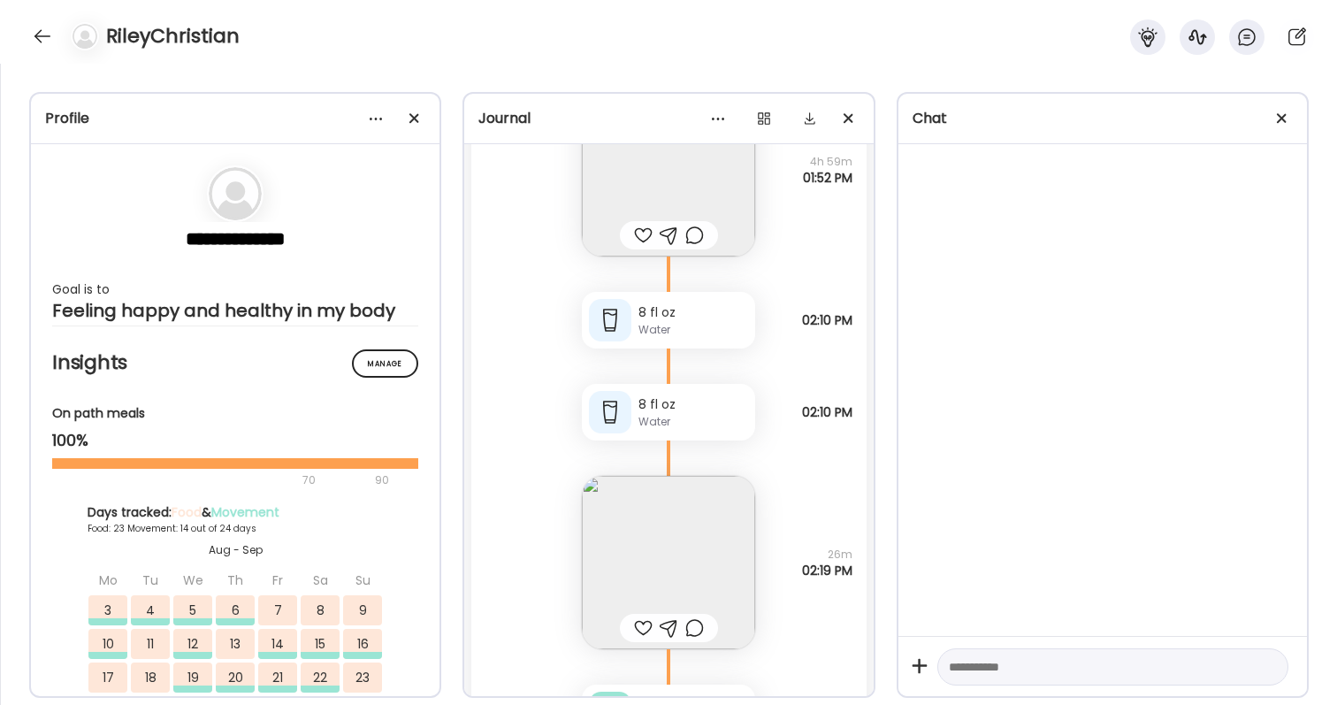
click at [692, 242] on div at bounding box center [694, 235] width 19 height 21
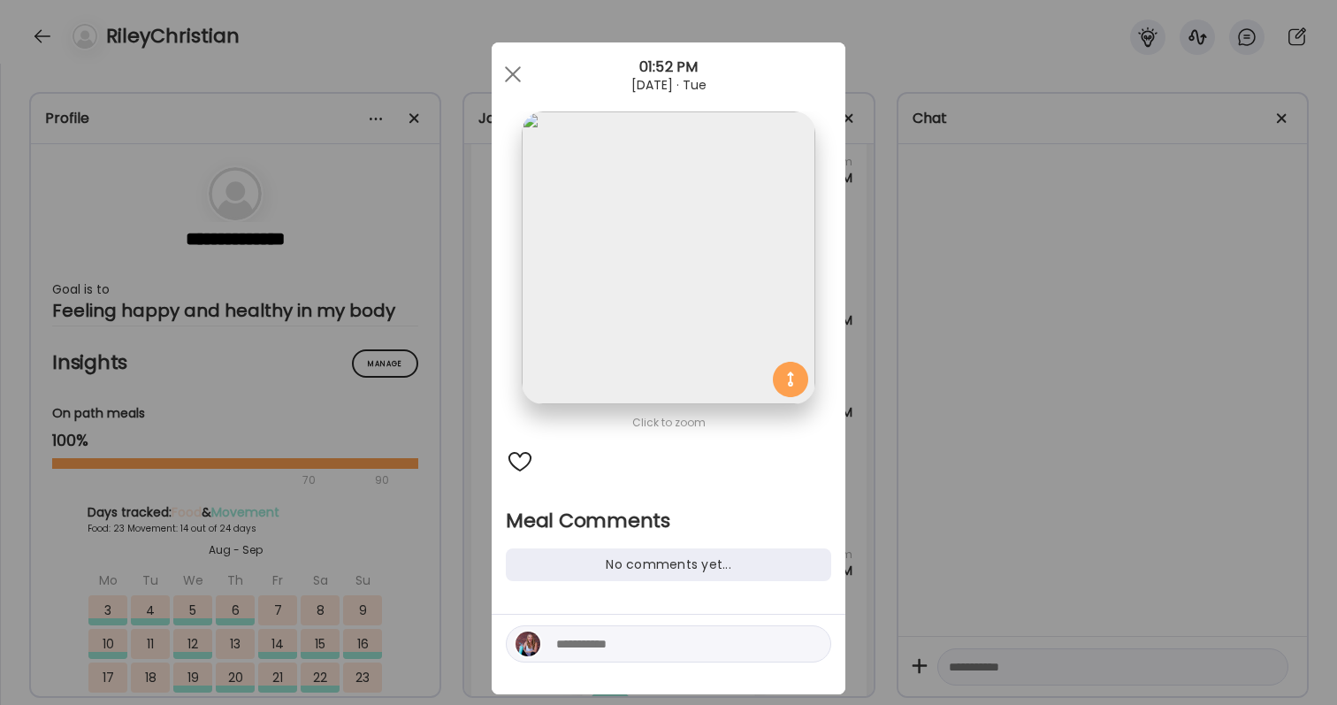
click at [601, 642] on textarea at bounding box center [675, 643] width 239 height 21
type textarea "*"
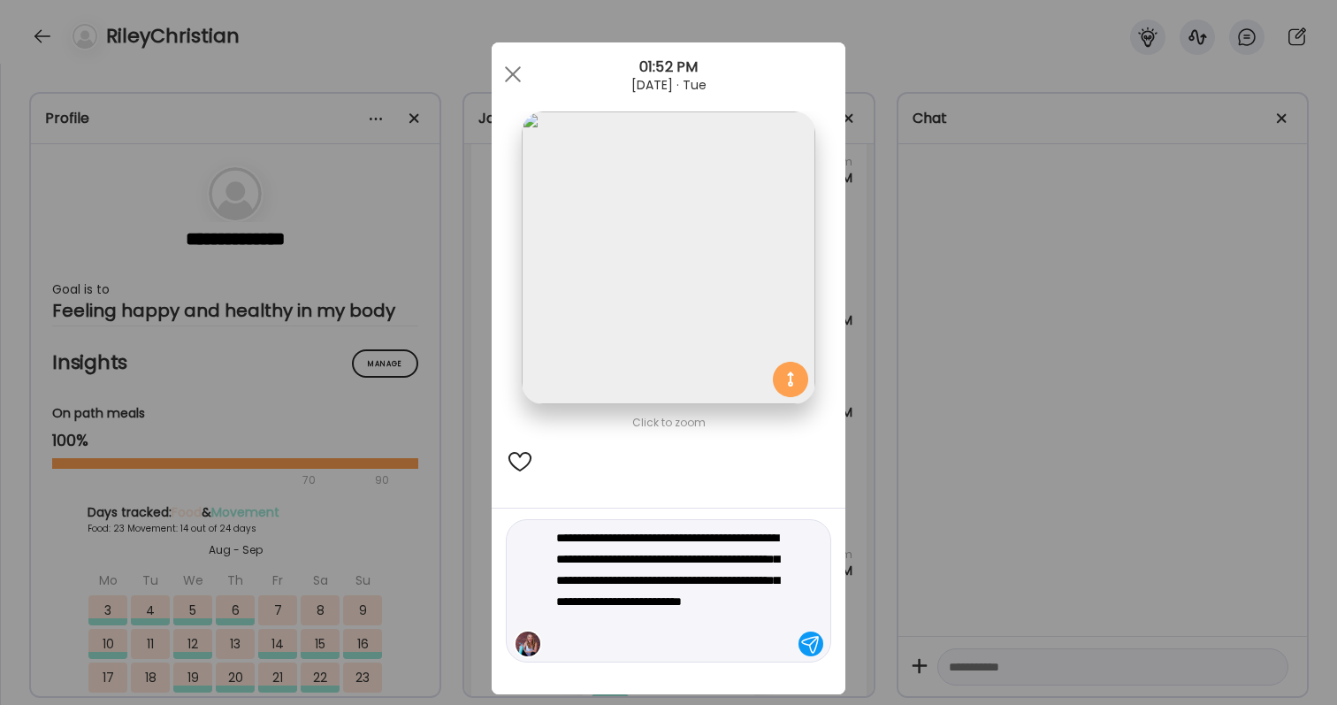
click at [684, 624] on textarea "**********" at bounding box center [675, 590] width 239 height 127
type textarea "**********"
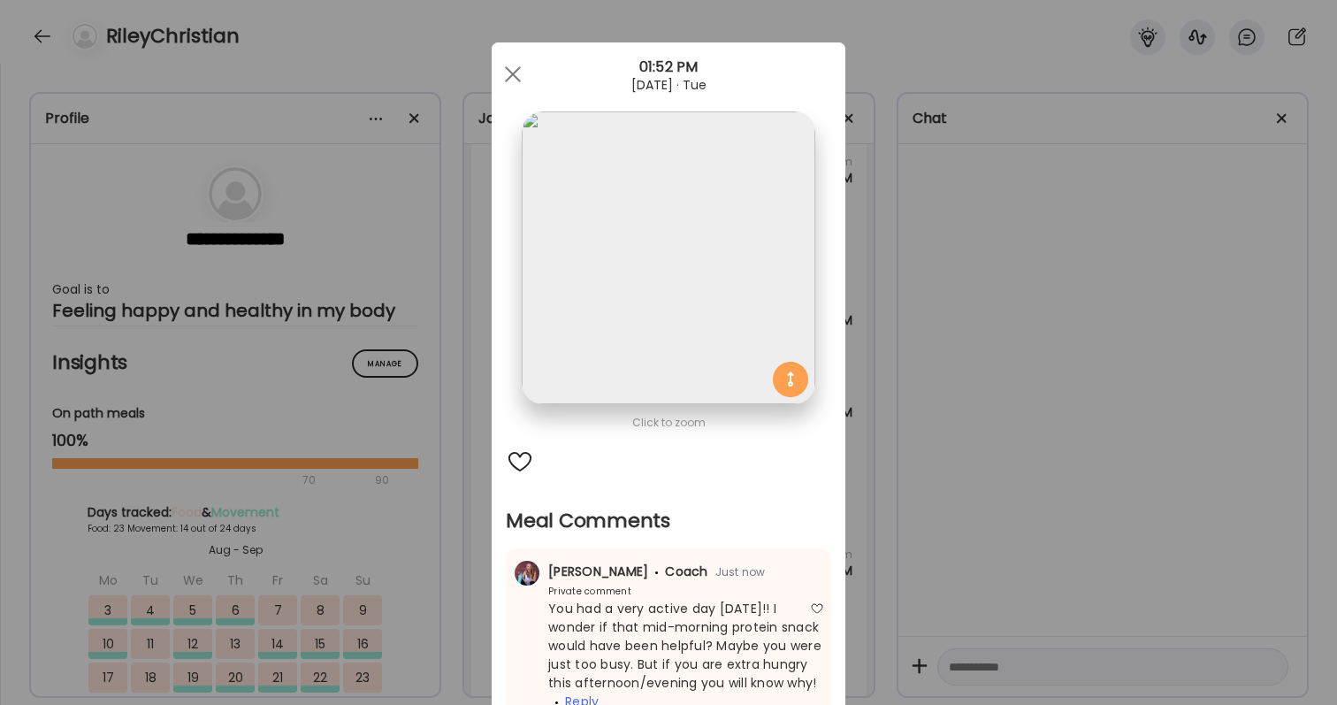
click at [1043, 512] on div "Ate Coach Dashboard Wahoo! It’s official Take a moment to set up your Coach Pro…" at bounding box center [668, 352] width 1337 height 705
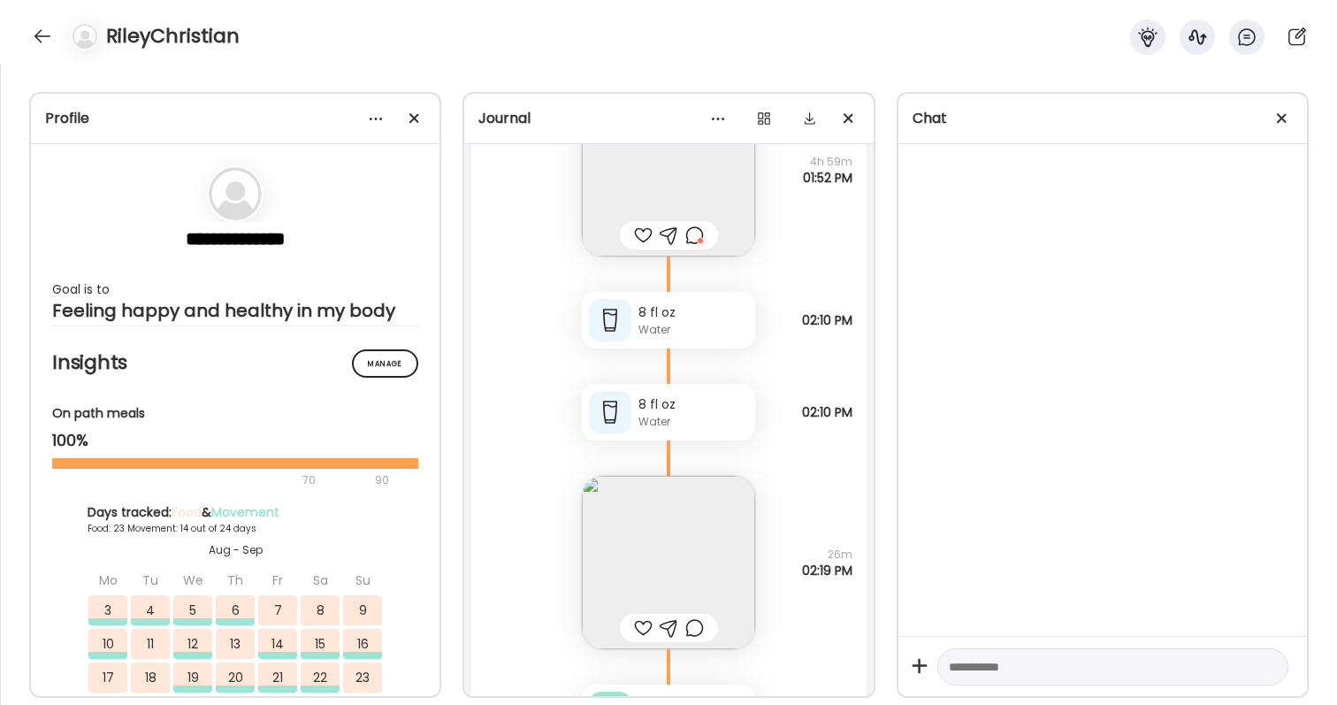
scroll to position [89728, 0]
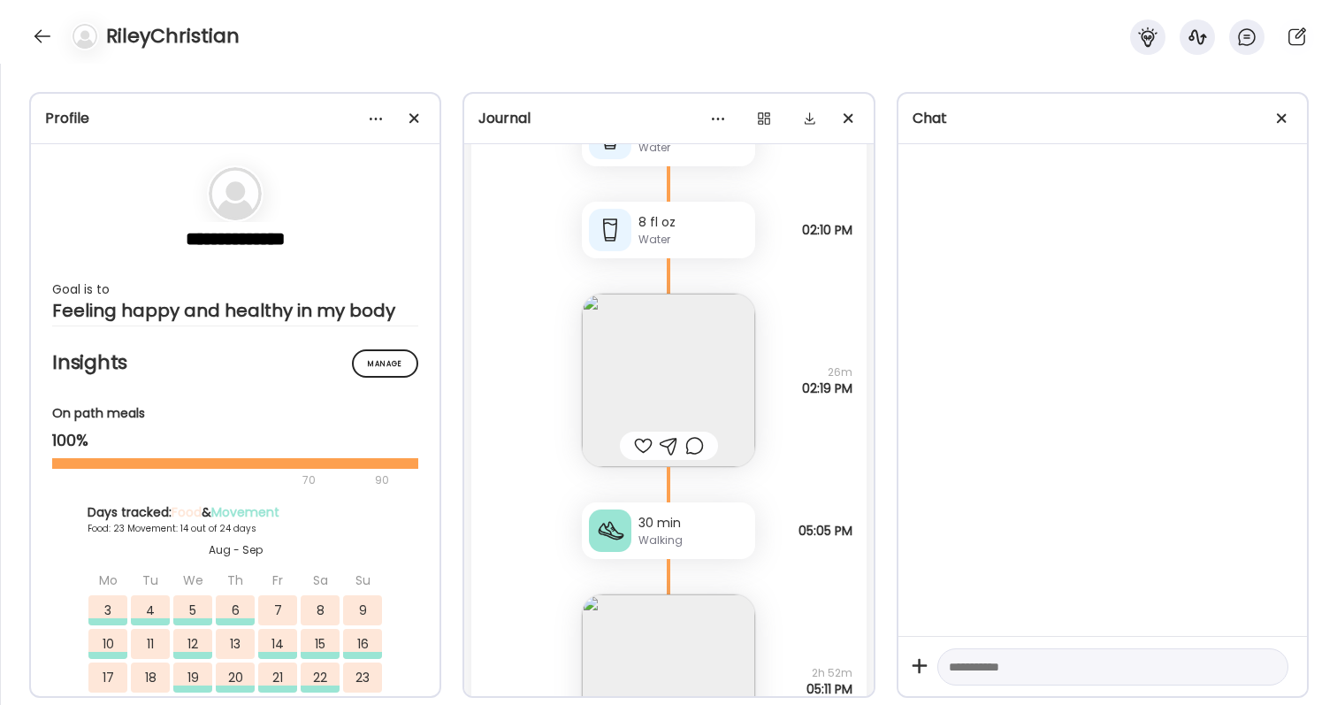
click at [639, 445] on div at bounding box center [643, 445] width 19 height 21
click at [692, 447] on div at bounding box center [694, 445] width 19 height 21
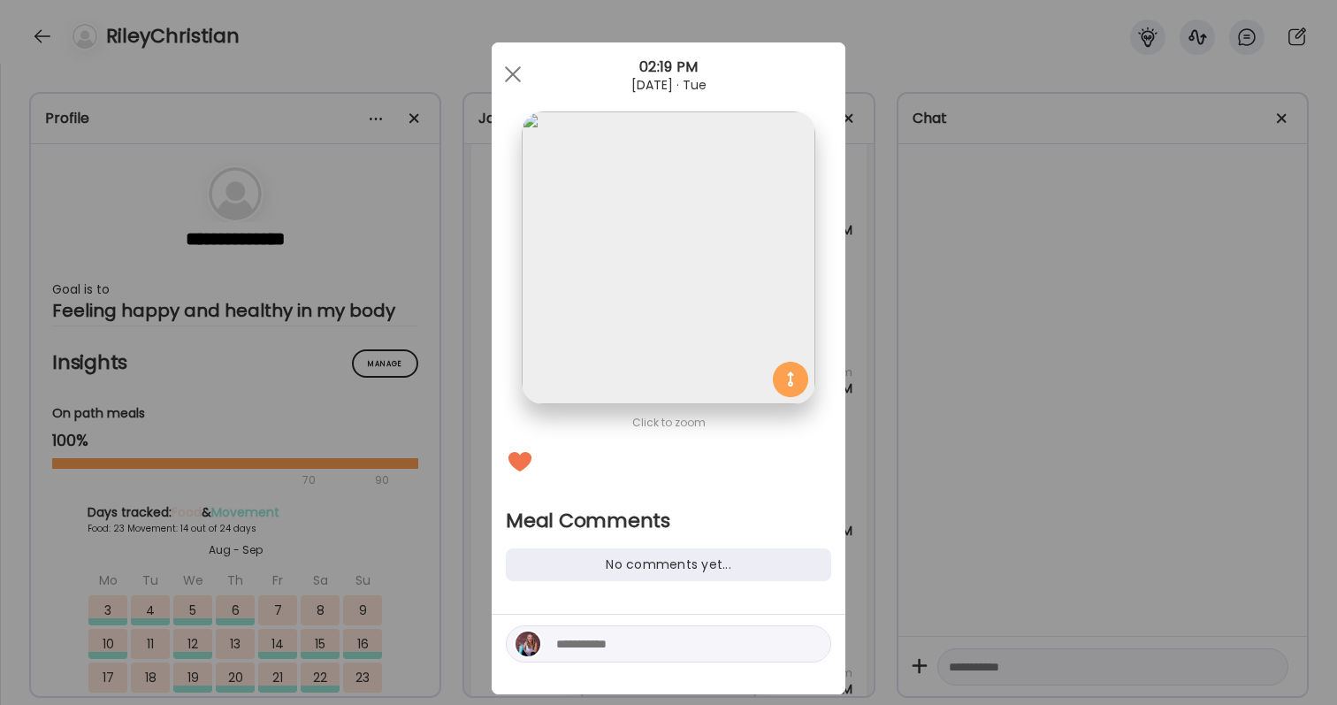
click at [693, 652] on textarea at bounding box center [675, 643] width 239 height 21
type textarea "*"
type textarea "**********"
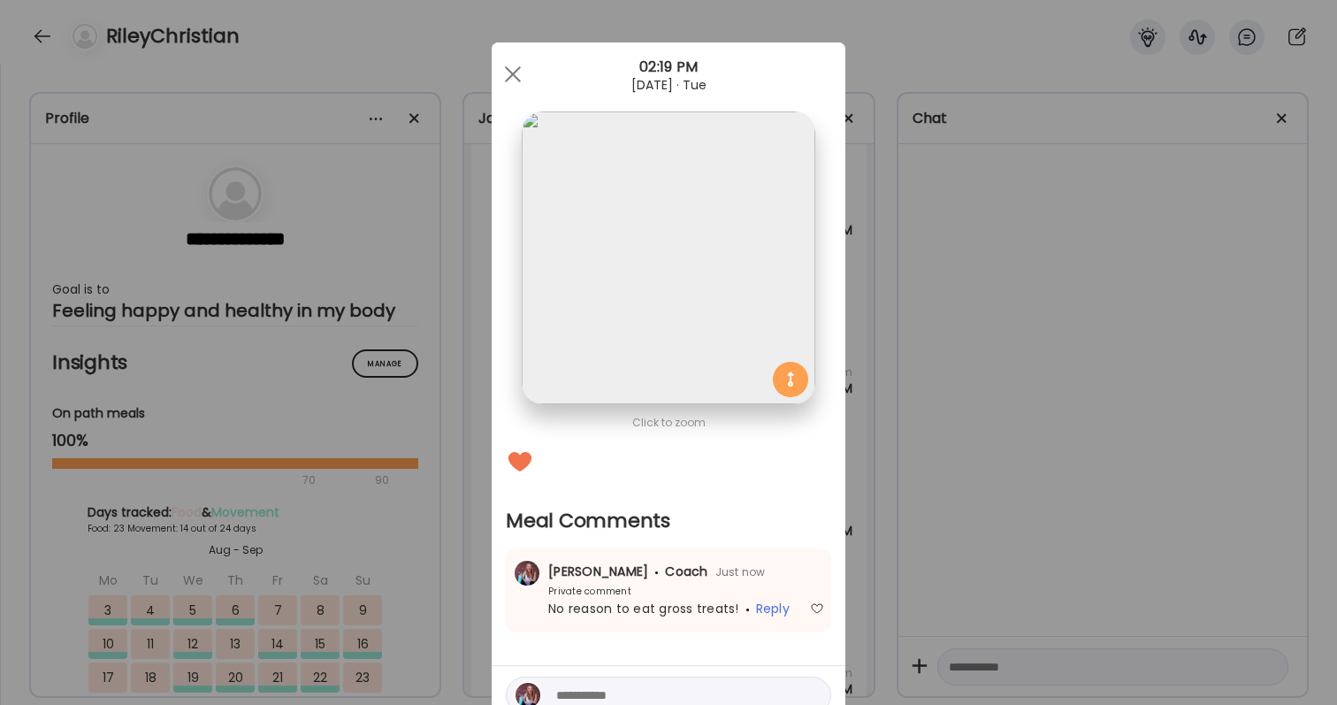
click at [1149, 485] on div "Ate Coach Dashboard Wahoo! It’s official Take a moment to set up your Coach Pro…" at bounding box center [668, 352] width 1337 height 705
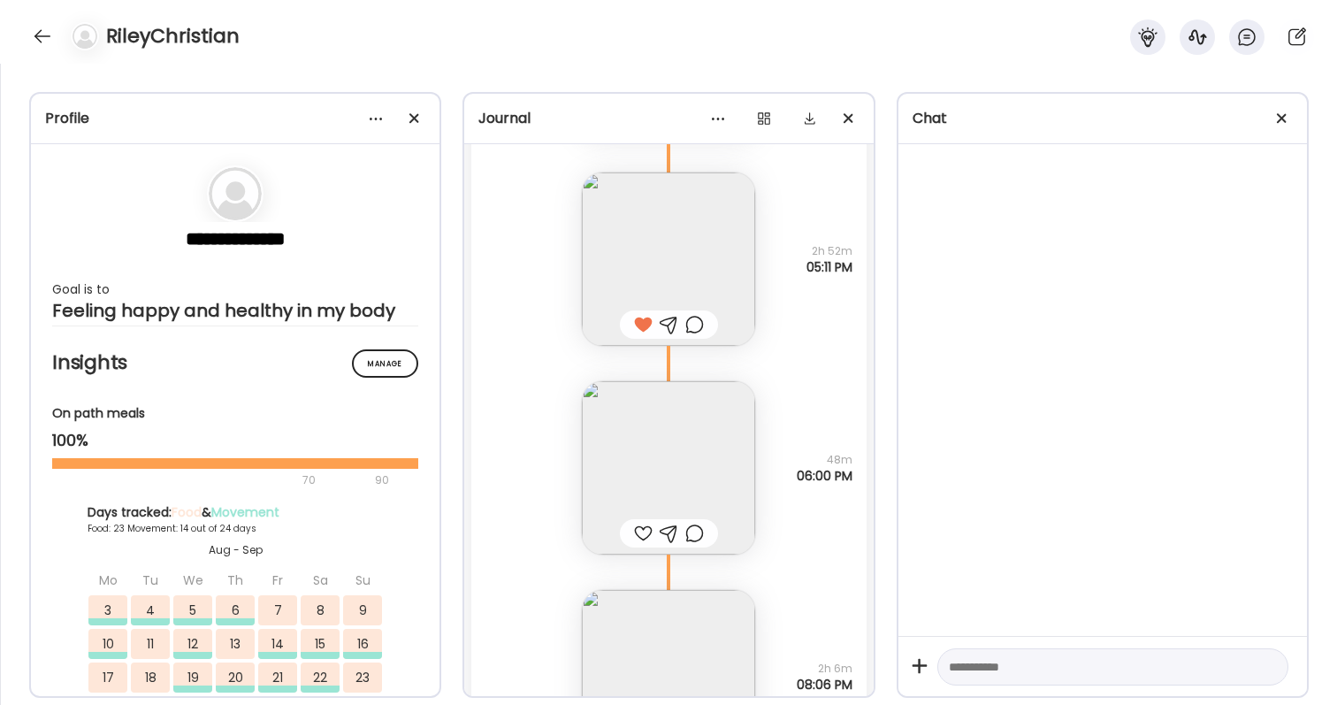
scroll to position [90155, 0]
click at [694, 478] on img at bounding box center [668, 462] width 173 height 173
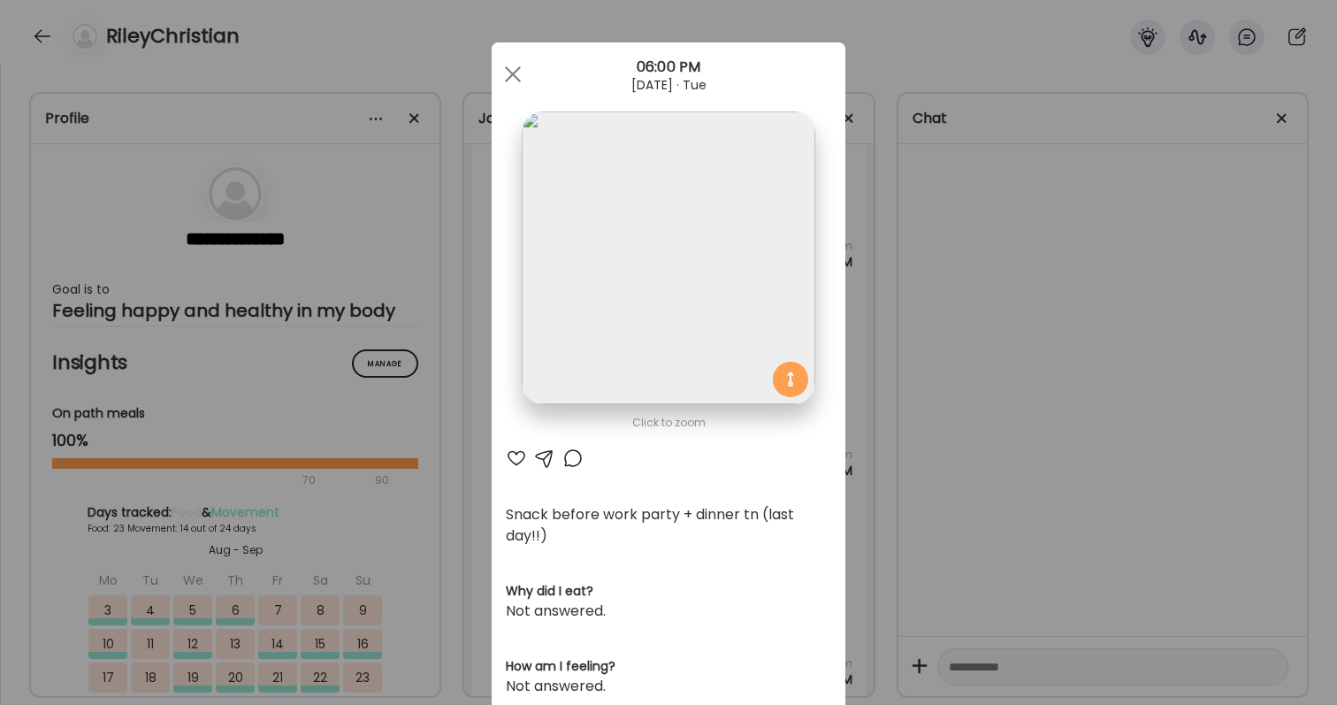
click at [516, 455] on div at bounding box center [516, 457] width 21 height 21
click at [954, 452] on div "Ate Coach Dashboard Wahoo! It’s official Take a moment to set up your Coach Pro…" at bounding box center [668, 352] width 1337 height 705
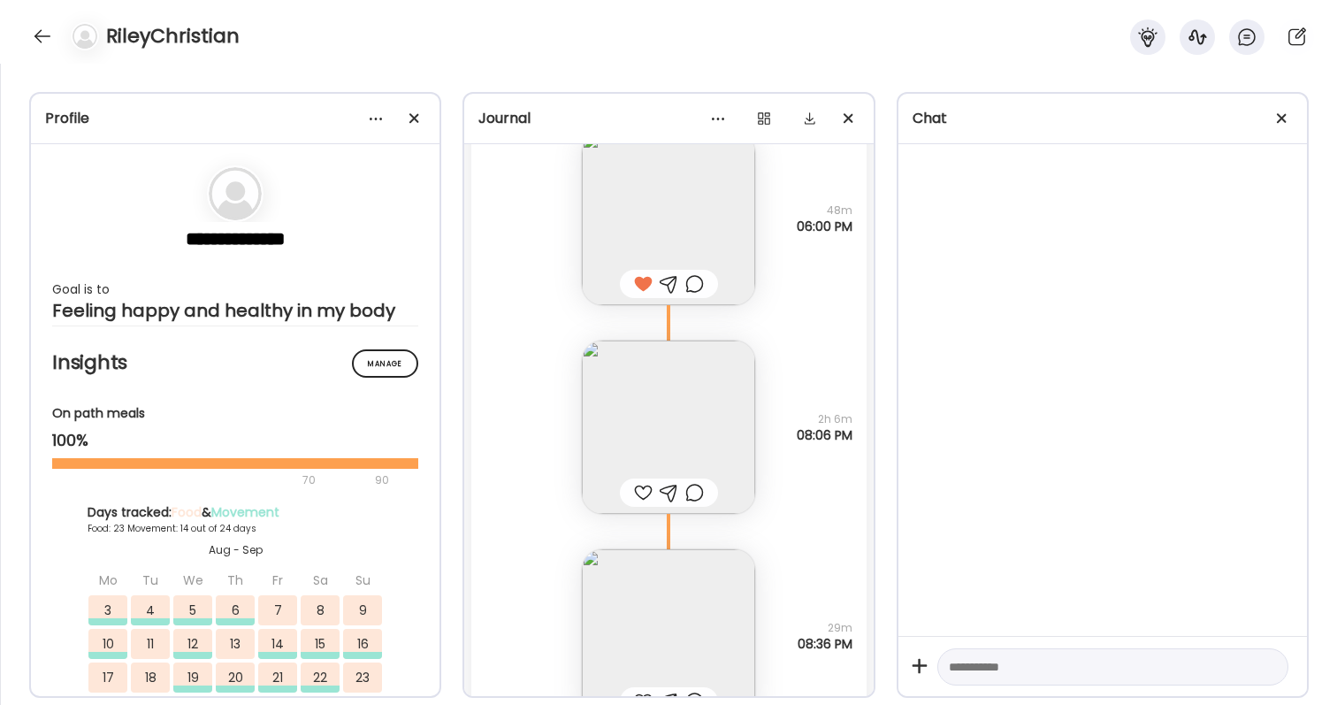
scroll to position [90373, 0]
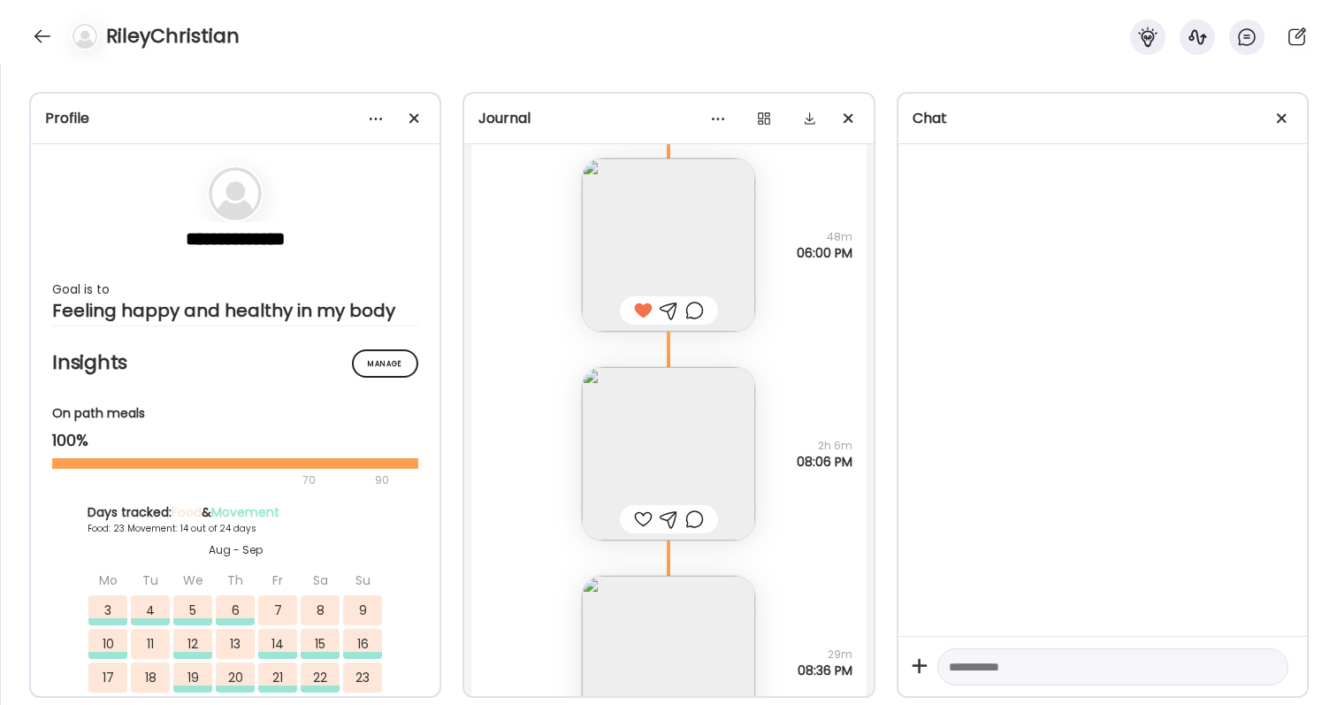
click at [692, 304] on div at bounding box center [694, 310] width 19 height 21
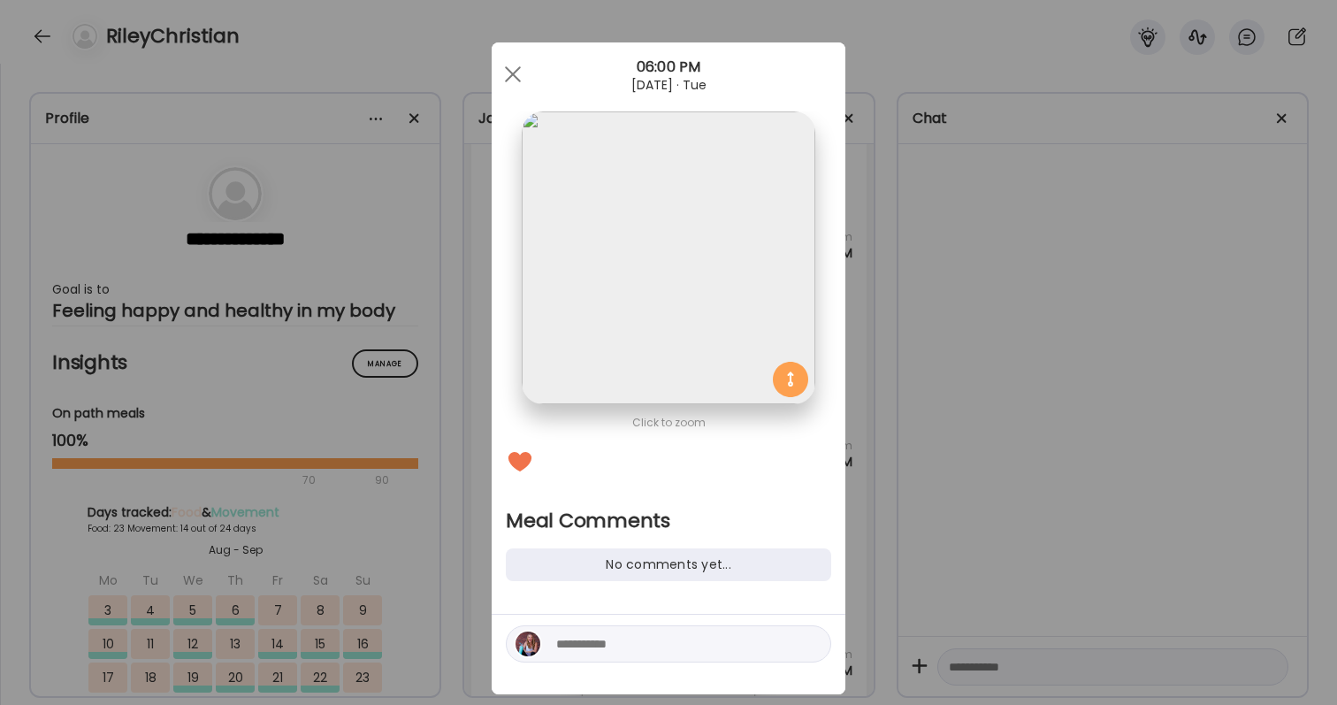
click at [643, 654] on div at bounding box center [668, 643] width 325 height 37
click at [643, 653] on textarea at bounding box center [675, 643] width 239 height 21
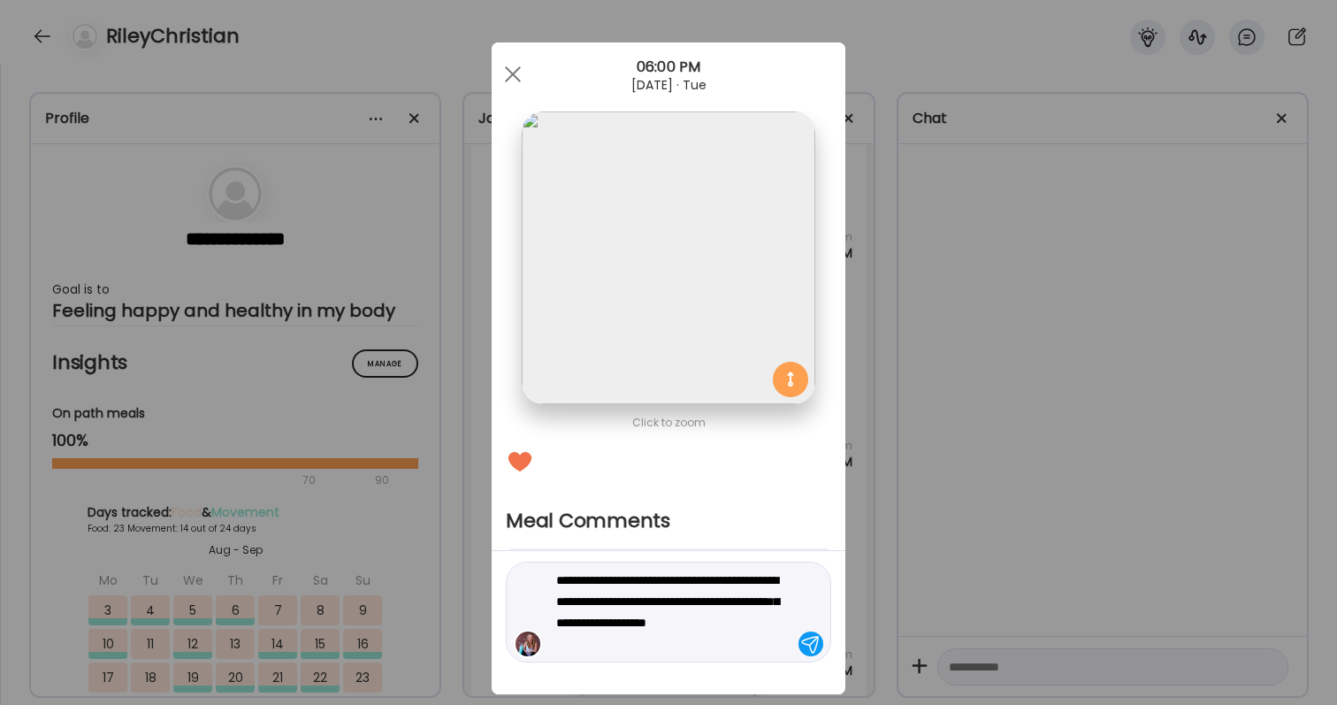
type textarea "**********"
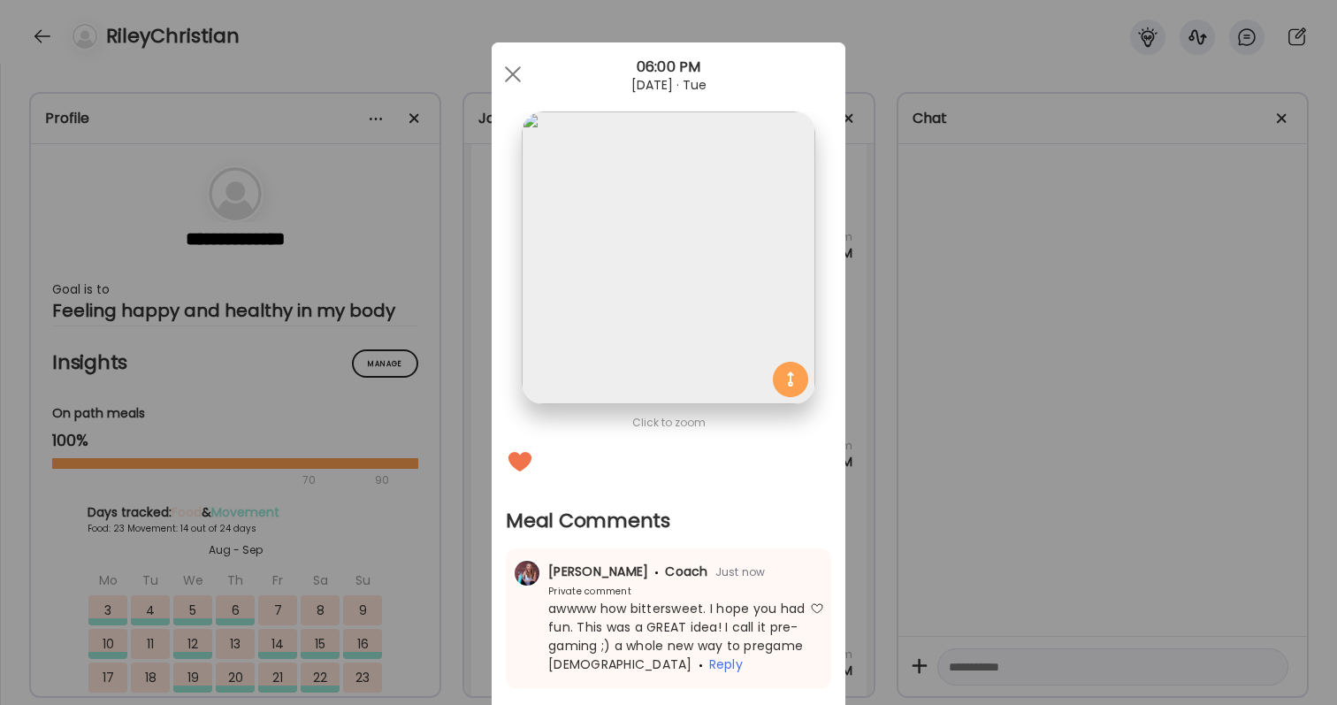
click at [931, 556] on div "Ate Coach Dashboard Wahoo! It’s official Take a moment to set up your Coach Pro…" at bounding box center [668, 352] width 1337 height 705
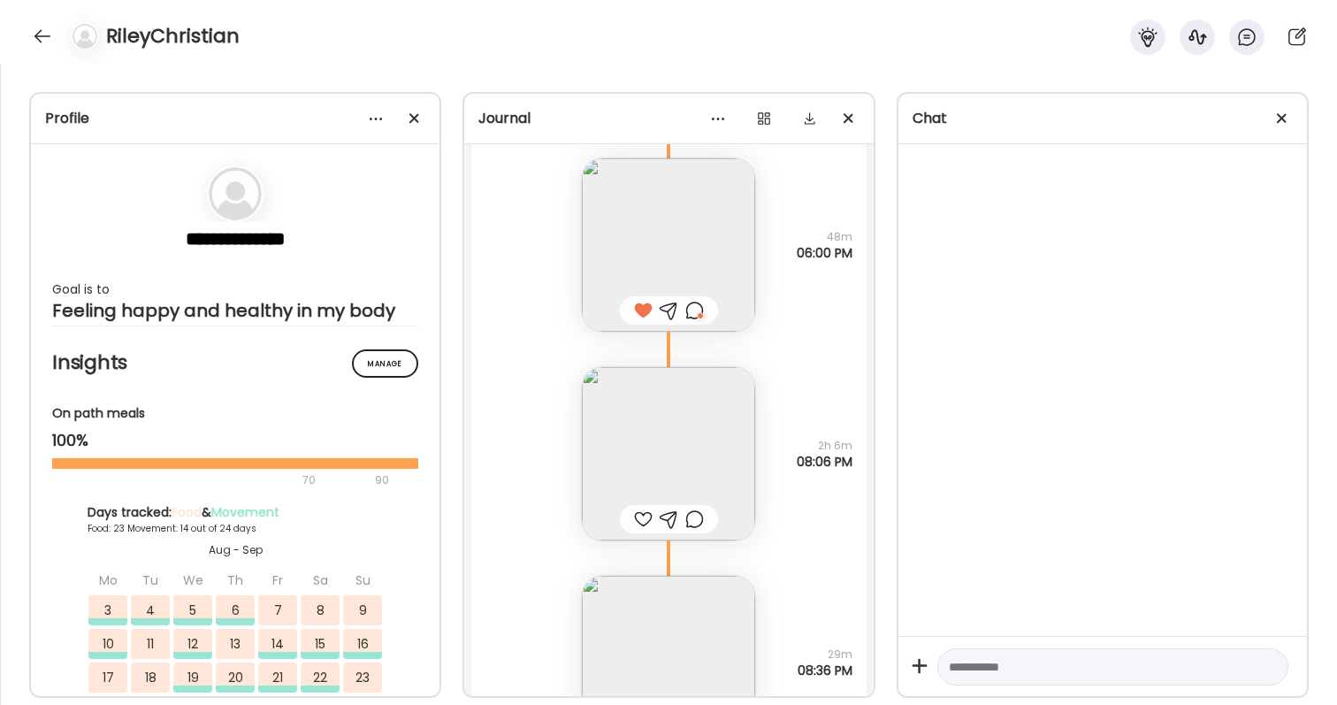
click at [641, 512] on div at bounding box center [643, 518] width 19 height 21
click at [641, 470] on img at bounding box center [668, 453] width 173 height 173
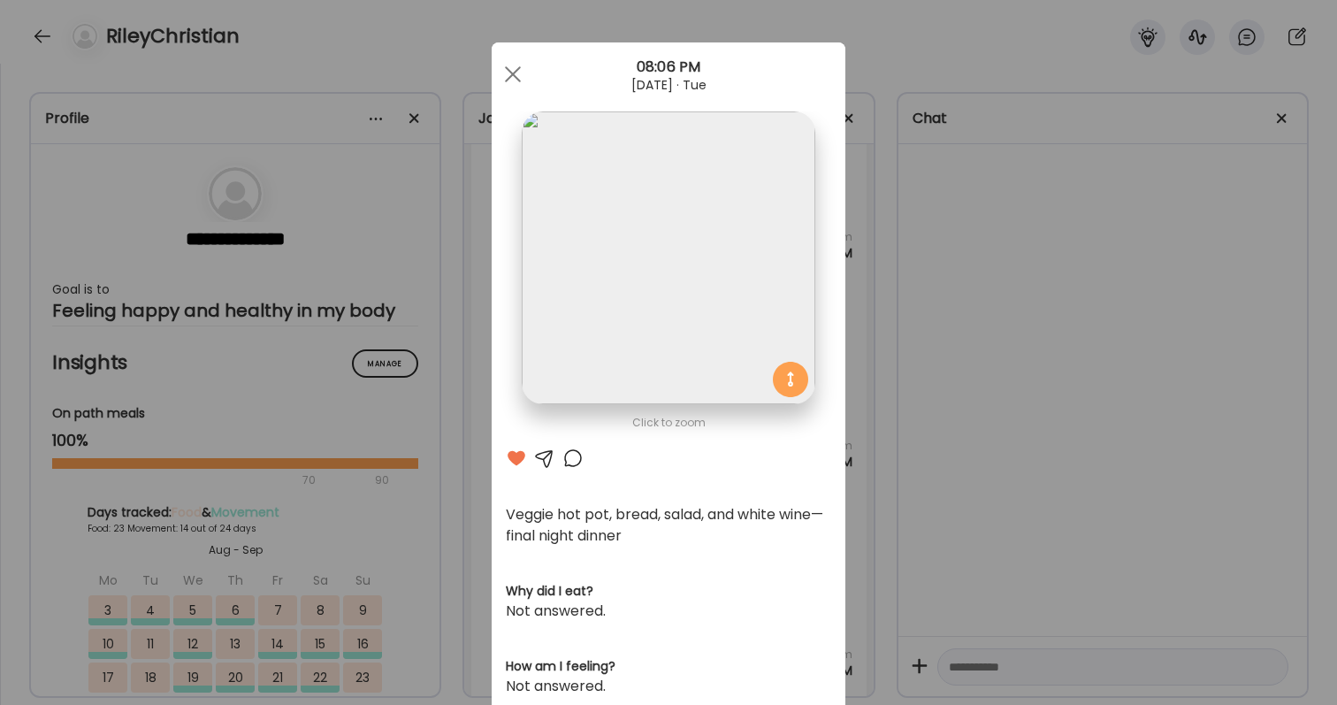
click at [898, 392] on div "Ate Coach Dashboard Wahoo! It’s official Take a moment to set up your Coach Pro…" at bounding box center [668, 352] width 1337 height 705
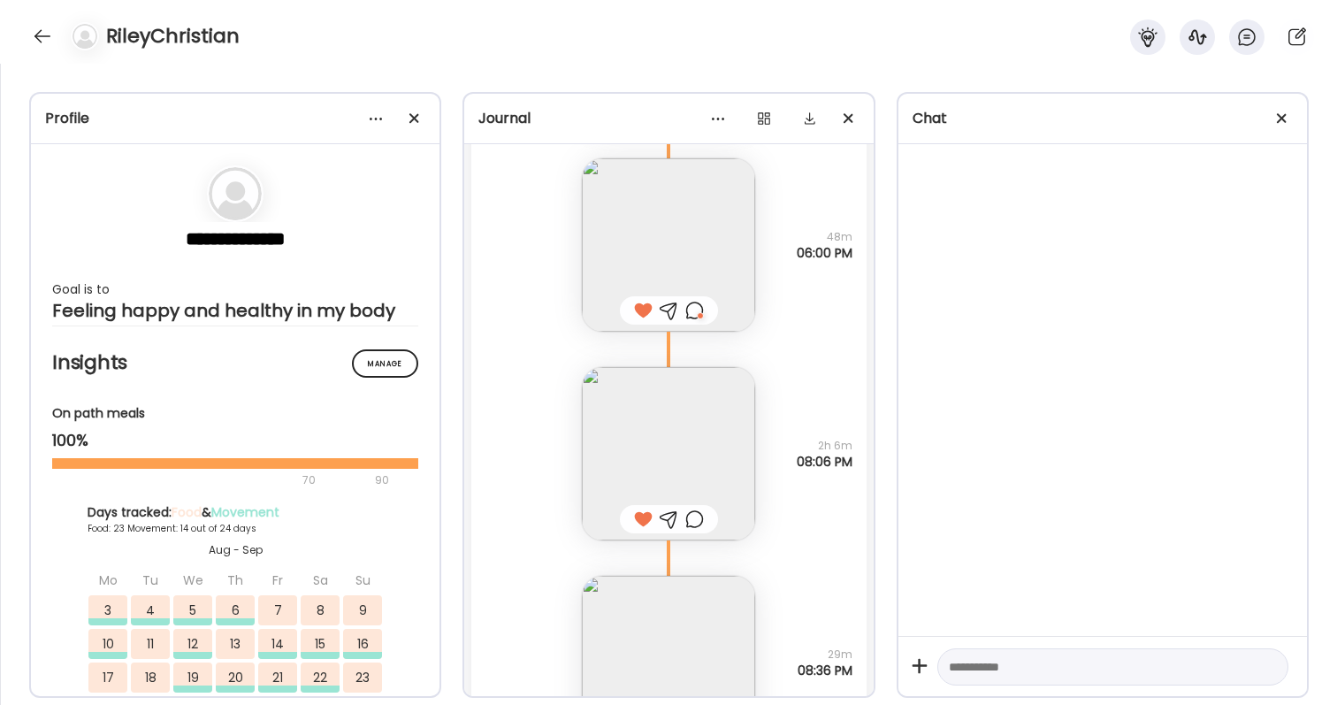
click at [733, 555] on div "Brownie Questions not answered 29m 08:36 PM" at bounding box center [668, 644] width 394 height 209
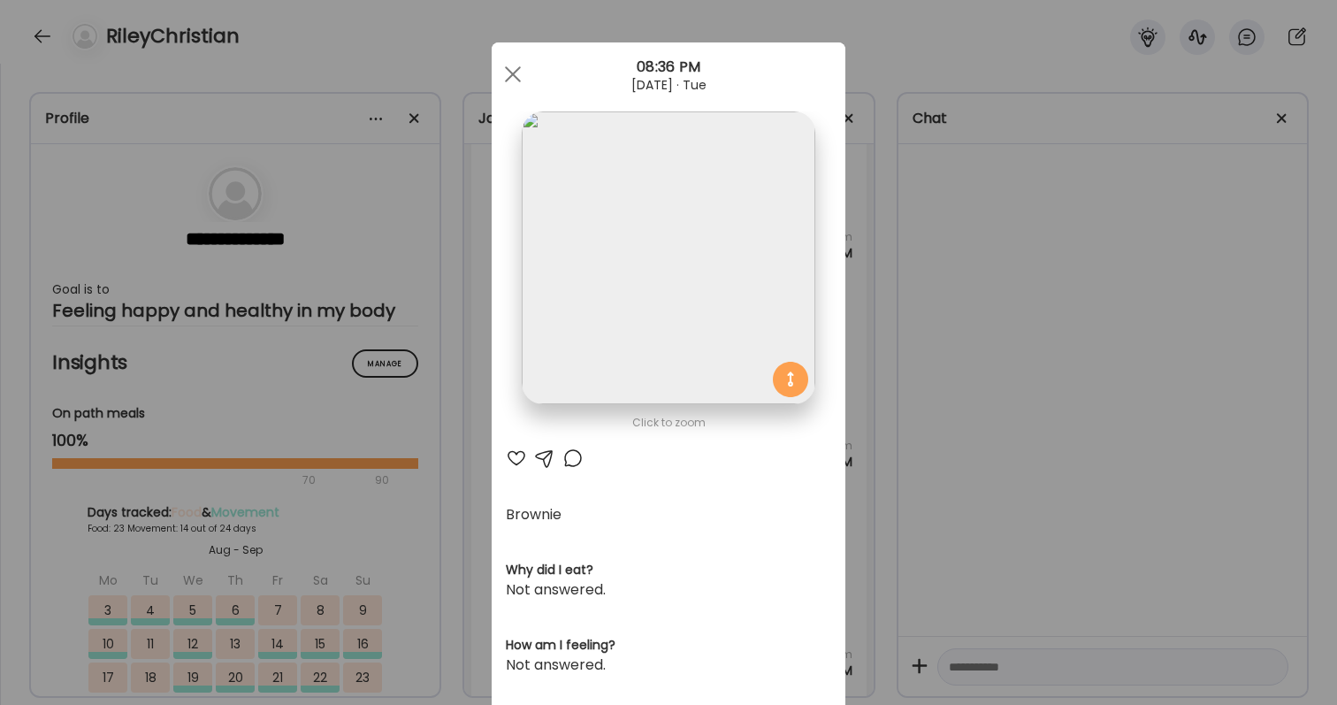
click at [936, 470] on div "Ate Coach Dashboard Wahoo! It’s official Take a moment to set up your Coach Pro…" at bounding box center [668, 352] width 1337 height 705
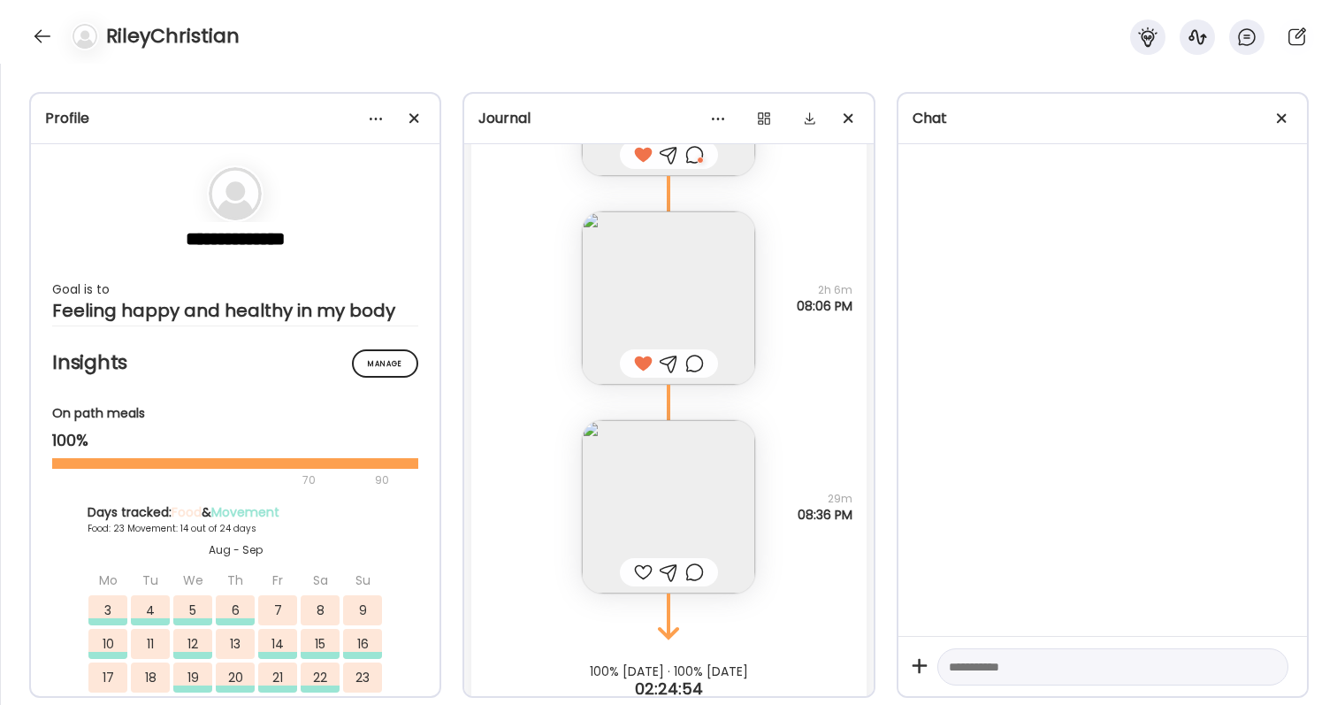
scroll to position [90555, 0]
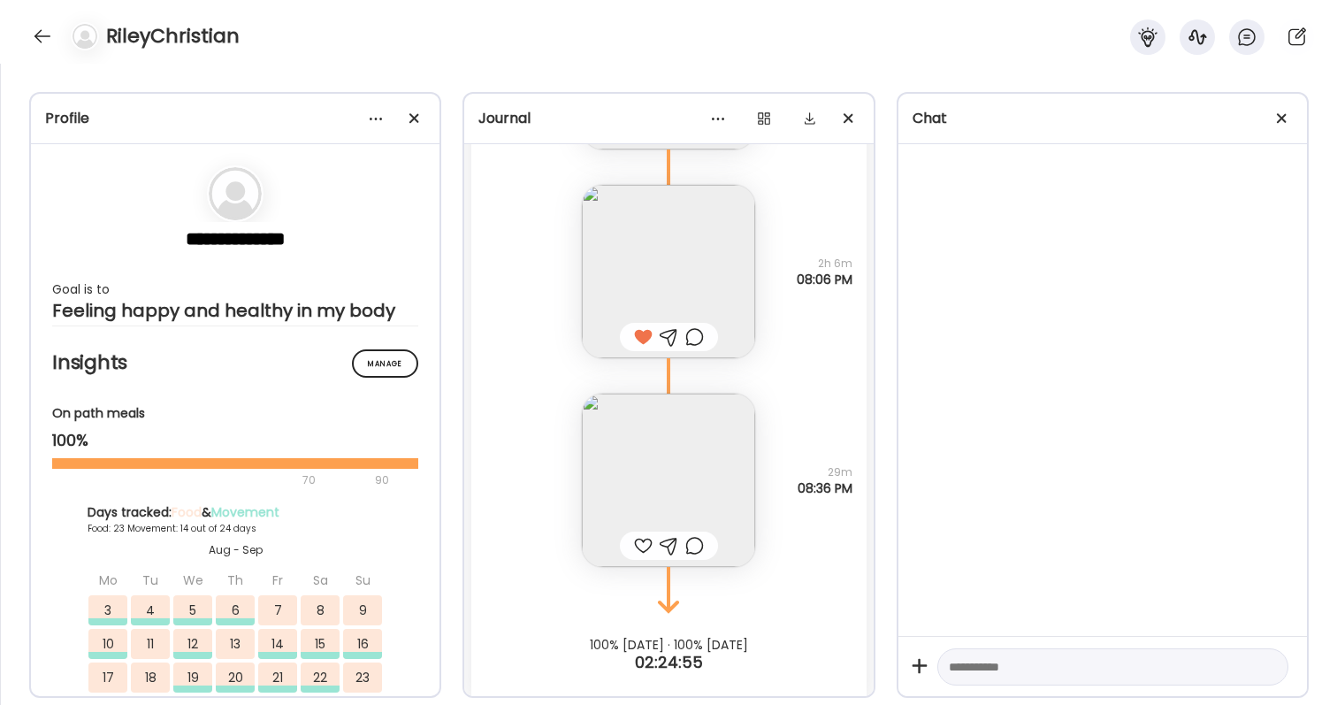
click at [637, 548] on div at bounding box center [643, 545] width 19 height 21
click at [697, 336] on div at bounding box center [694, 336] width 19 height 21
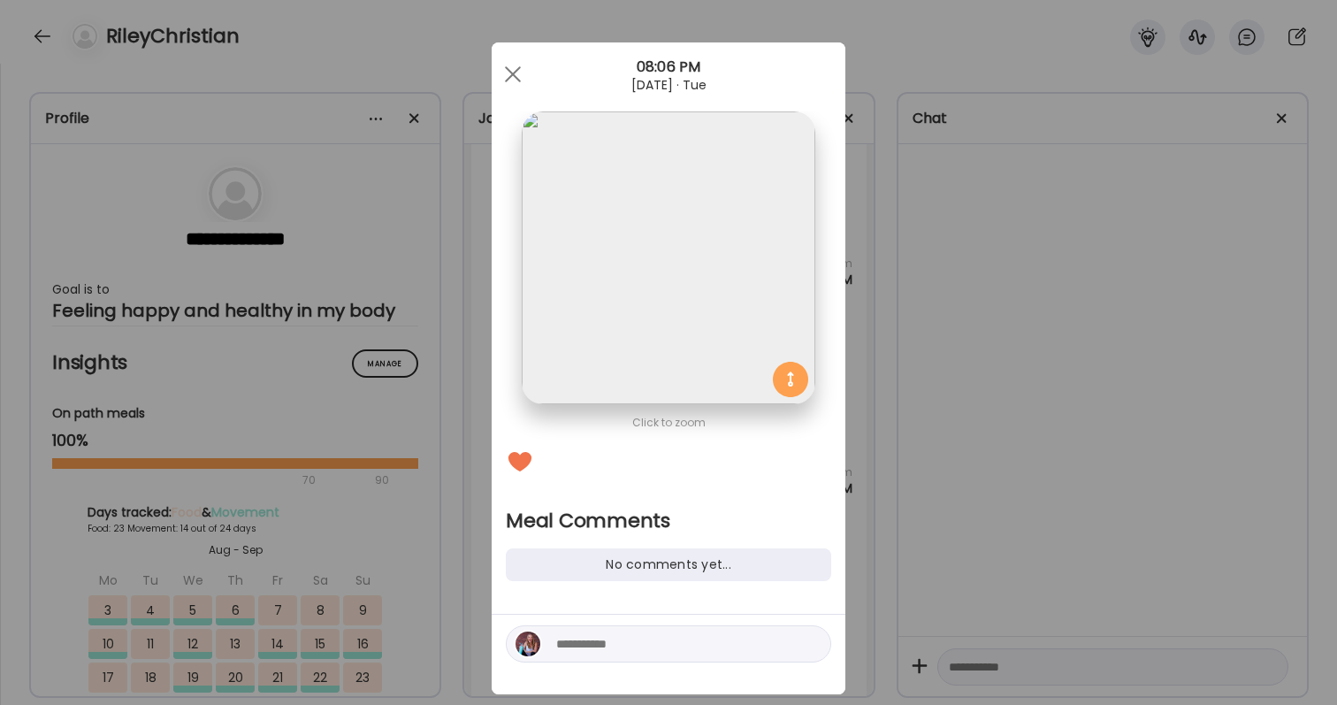
click at [644, 644] on textarea at bounding box center [675, 643] width 239 height 21
type textarea "**********"
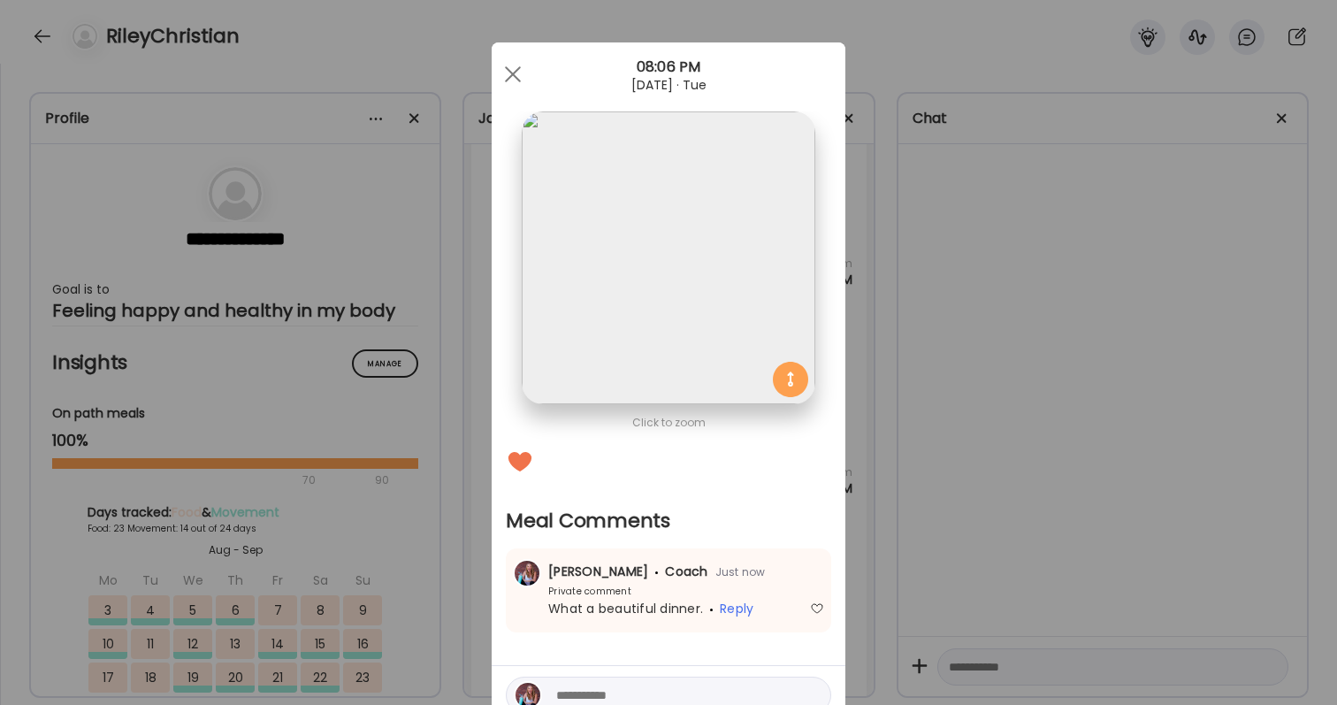
click at [966, 513] on div "Ate Coach Dashboard Wahoo! It’s official Take a moment to set up your Coach Pro…" at bounding box center [668, 352] width 1337 height 705
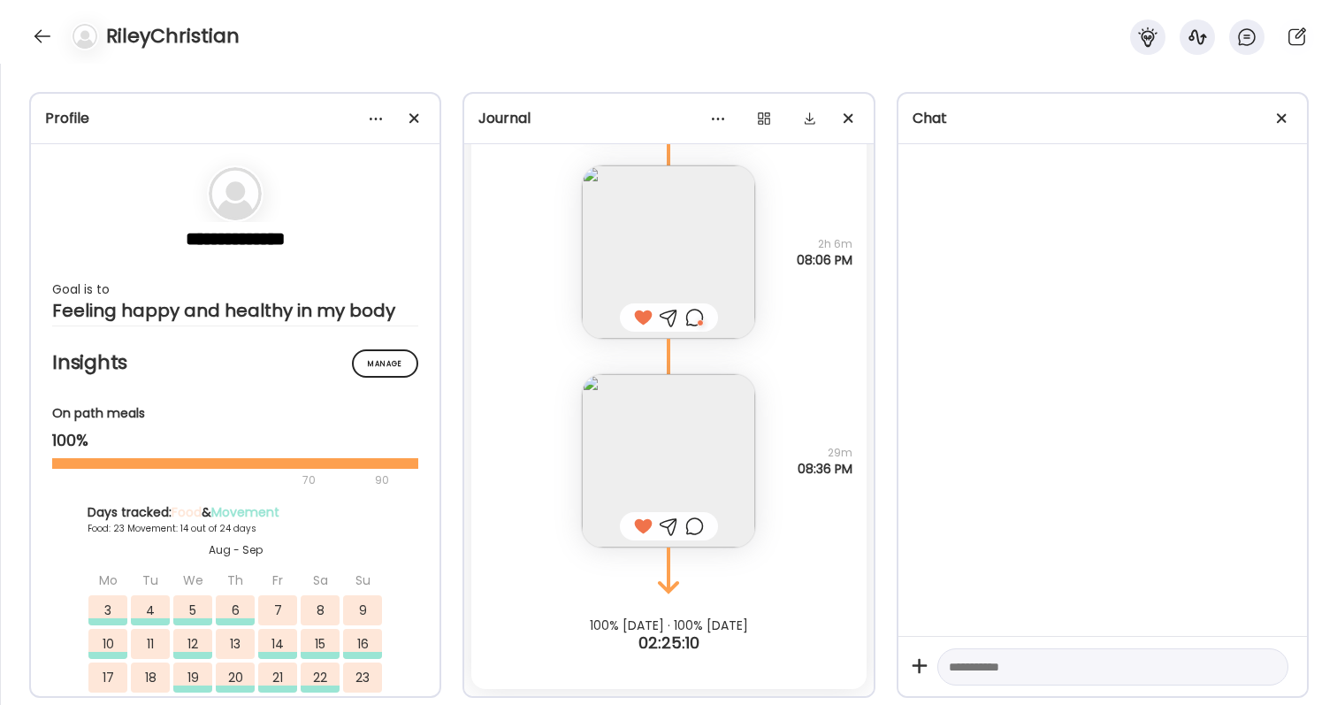
scroll to position [90574, 0]
click at [697, 527] on div at bounding box center [694, 526] width 19 height 21
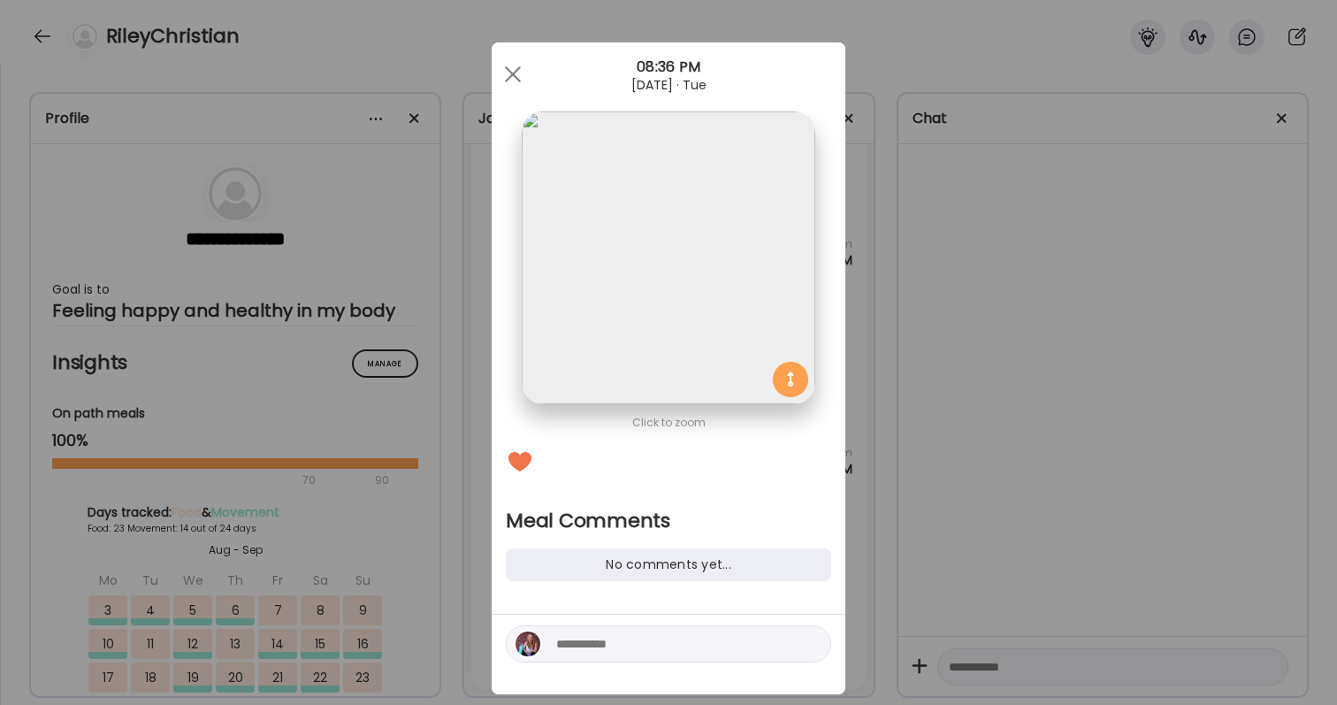
click at [681, 647] on textarea at bounding box center [675, 643] width 239 height 21
type textarea "**********"
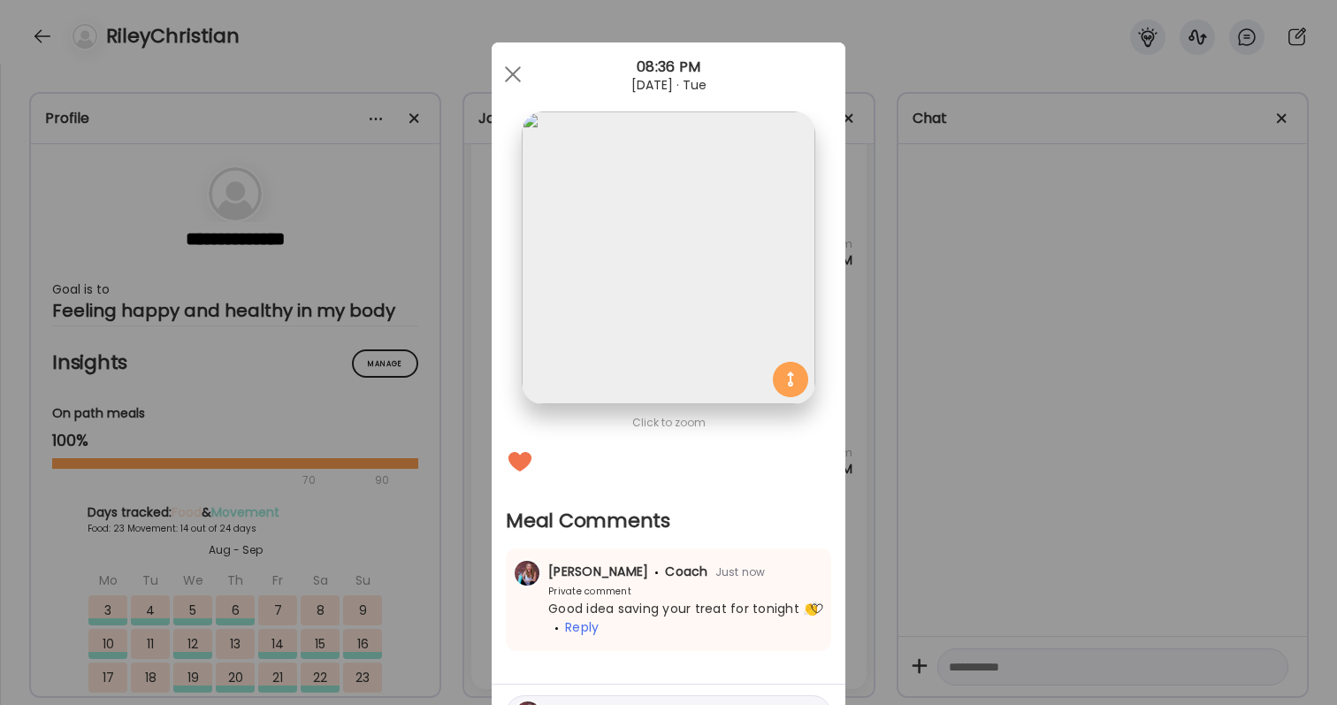
click at [1089, 427] on div "Ate Coach Dashboard Wahoo! It’s official Take a moment to set up your Coach Pro…" at bounding box center [668, 352] width 1337 height 705
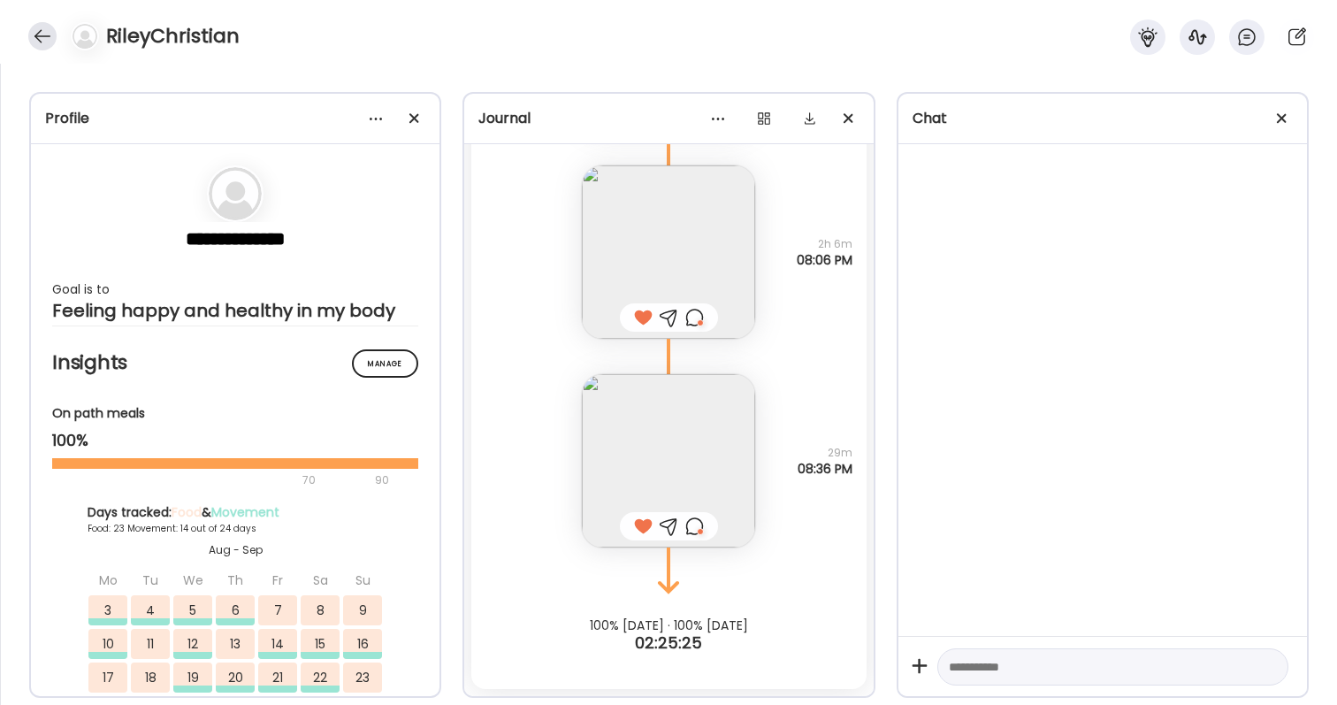
click at [47, 38] on div at bounding box center [42, 36] width 28 height 28
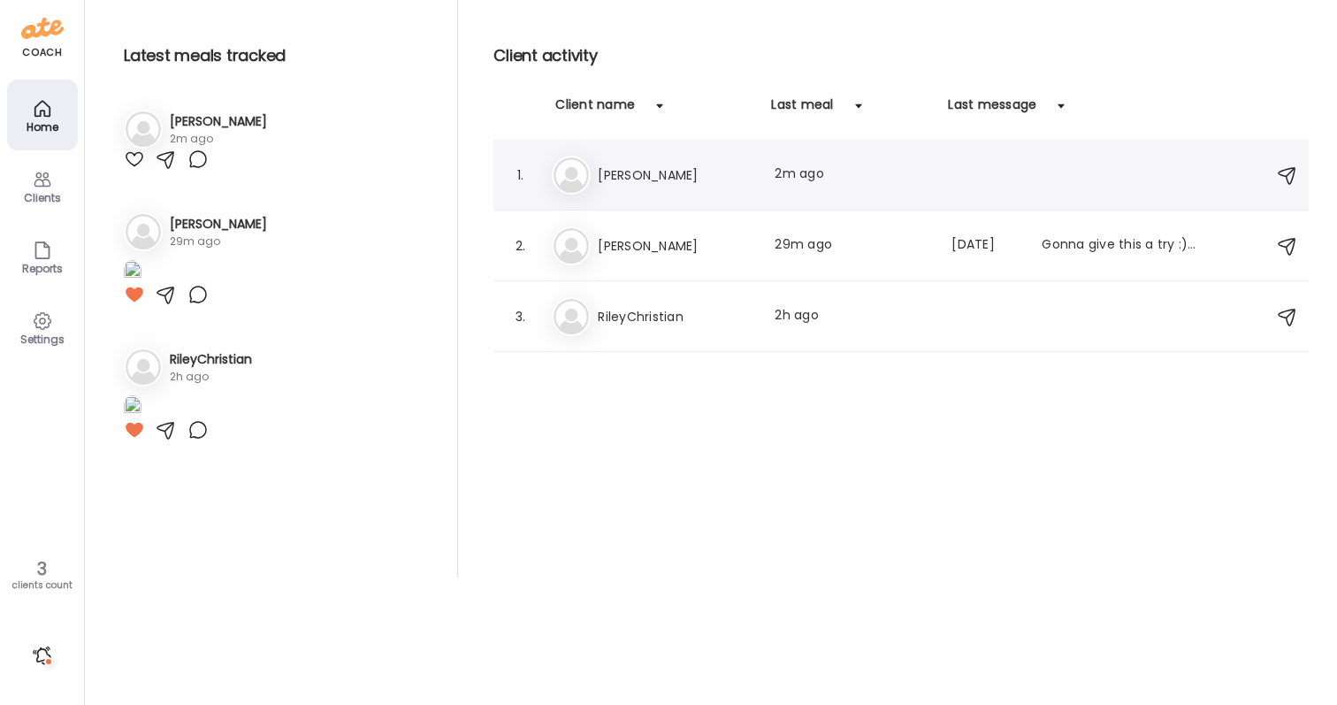
click at [681, 187] on div "Me Megan Last meal: 2m ago" at bounding box center [904, 175] width 704 height 39
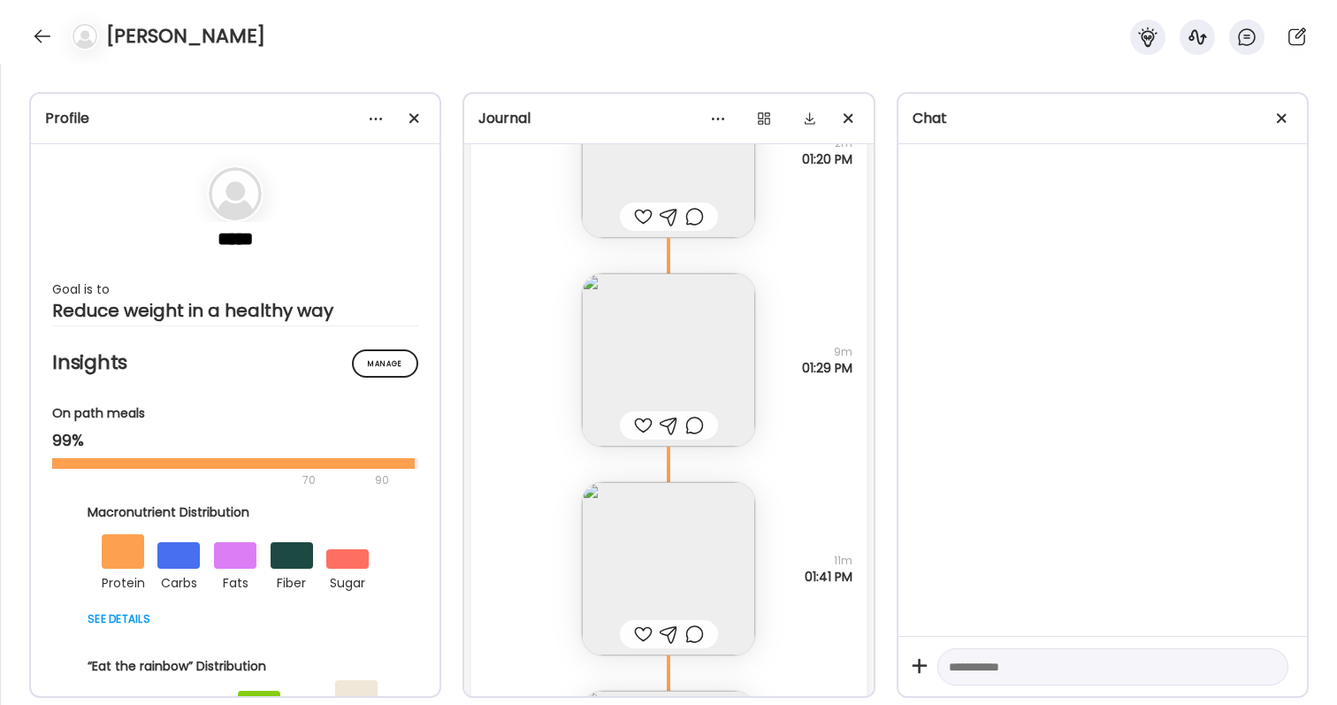
scroll to position [56872, 0]
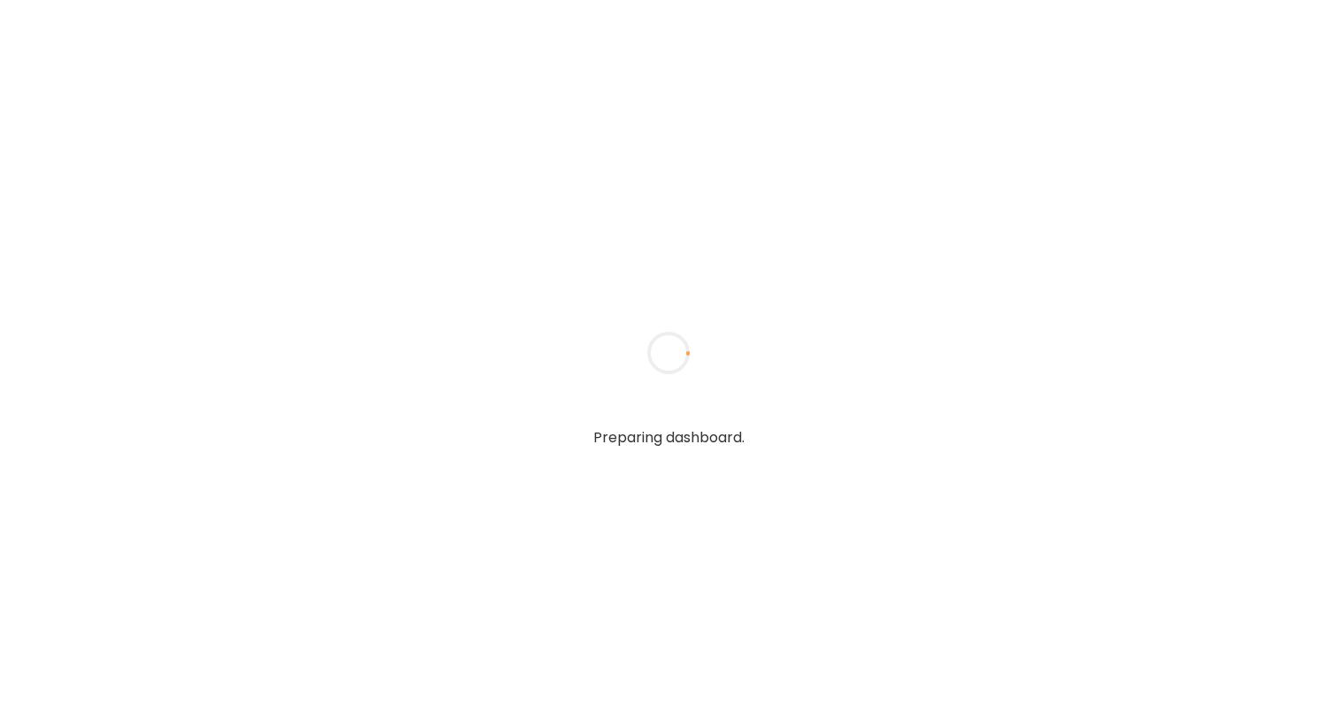
type textarea "**********"
type input "**********"
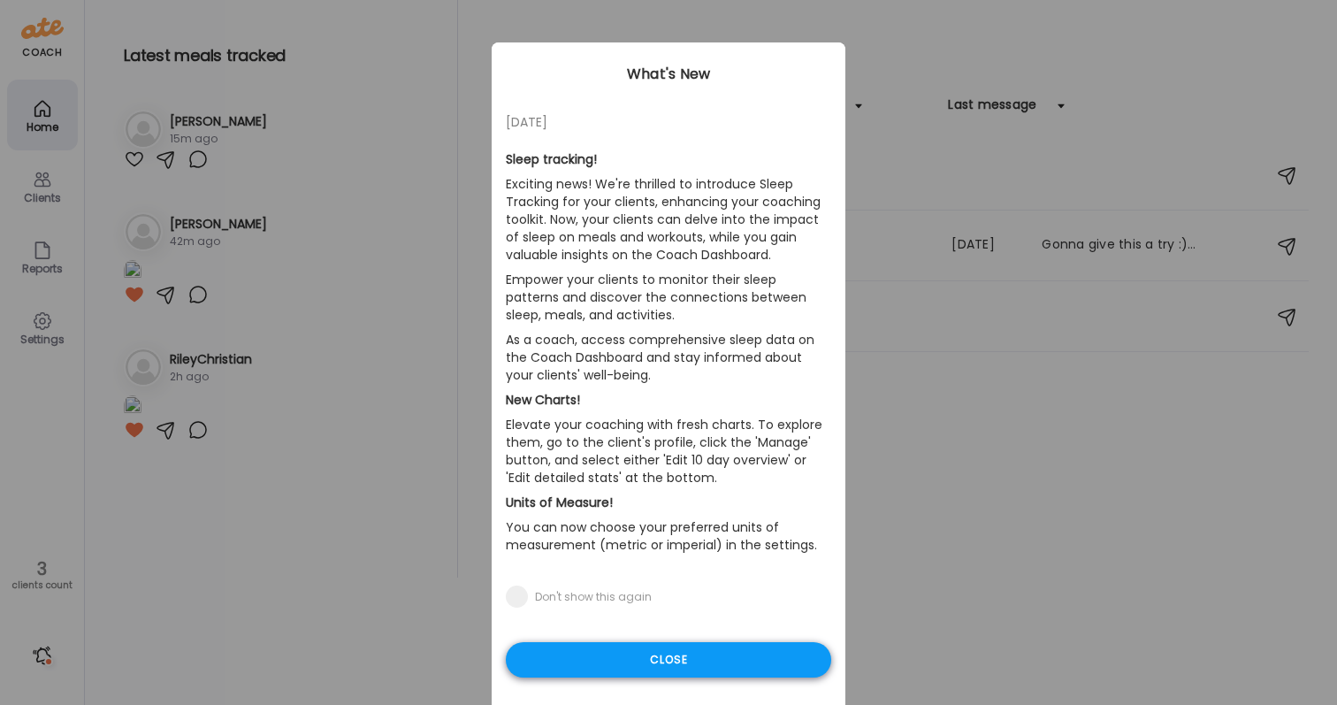
click at [715, 657] on div "Close" at bounding box center [668, 659] width 325 height 35
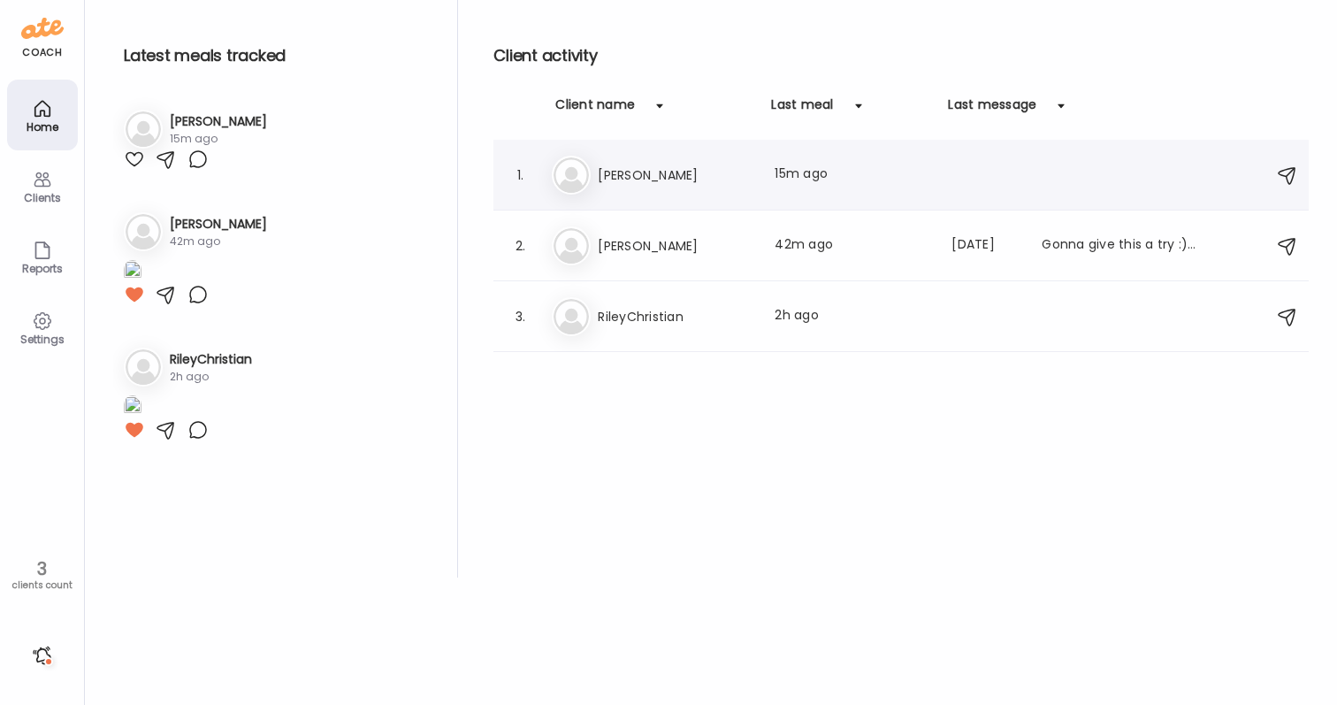
click at [745, 194] on div "Me Megan Last meal: 15m ago" at bounding box center [904, 175] width 704 height 39
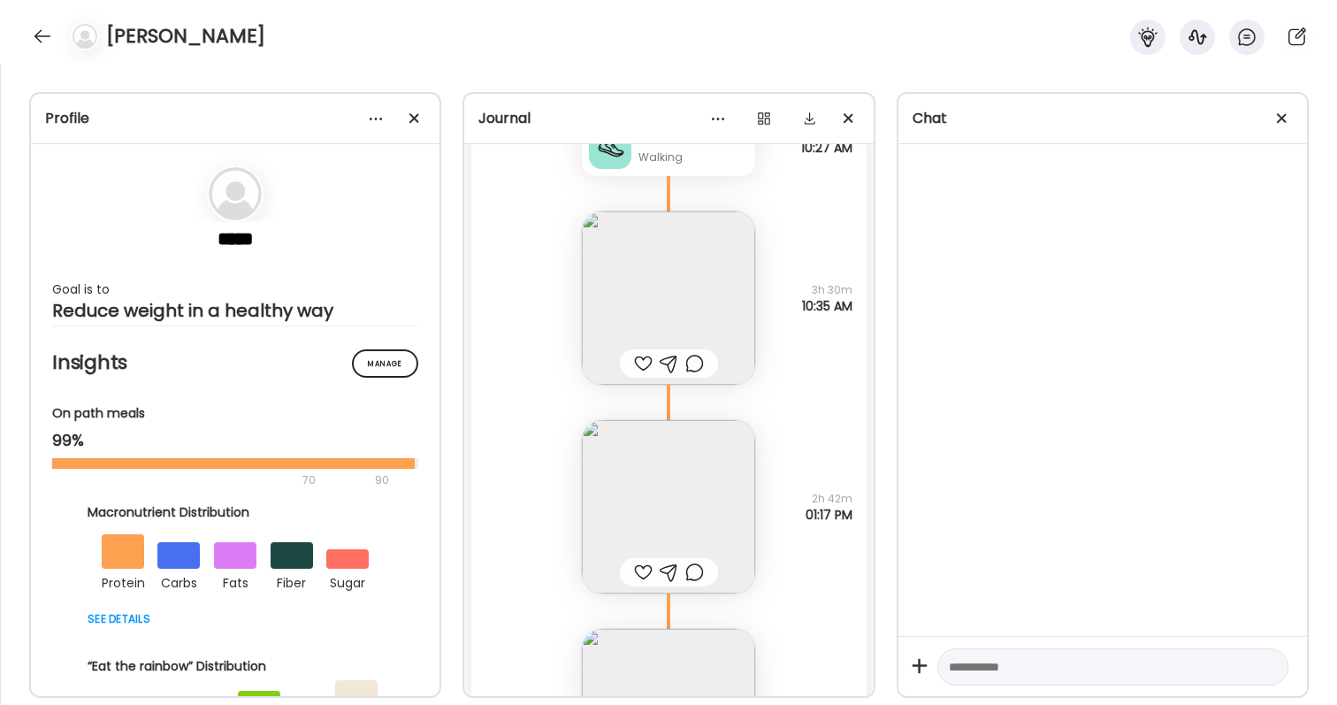
scroll to position [56331, 0]
click at [647, 376] on div at bounding box center [643, 373] width 19 height 21
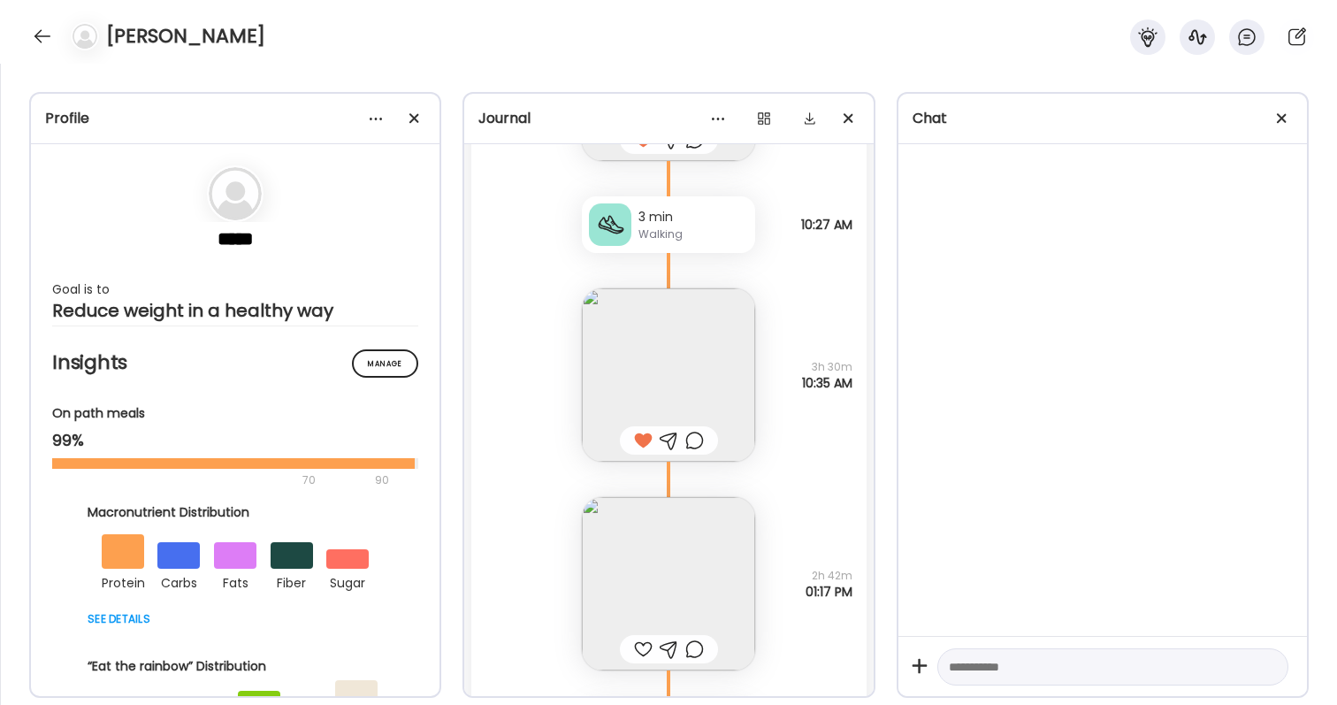
scroll to position [56456, 0]
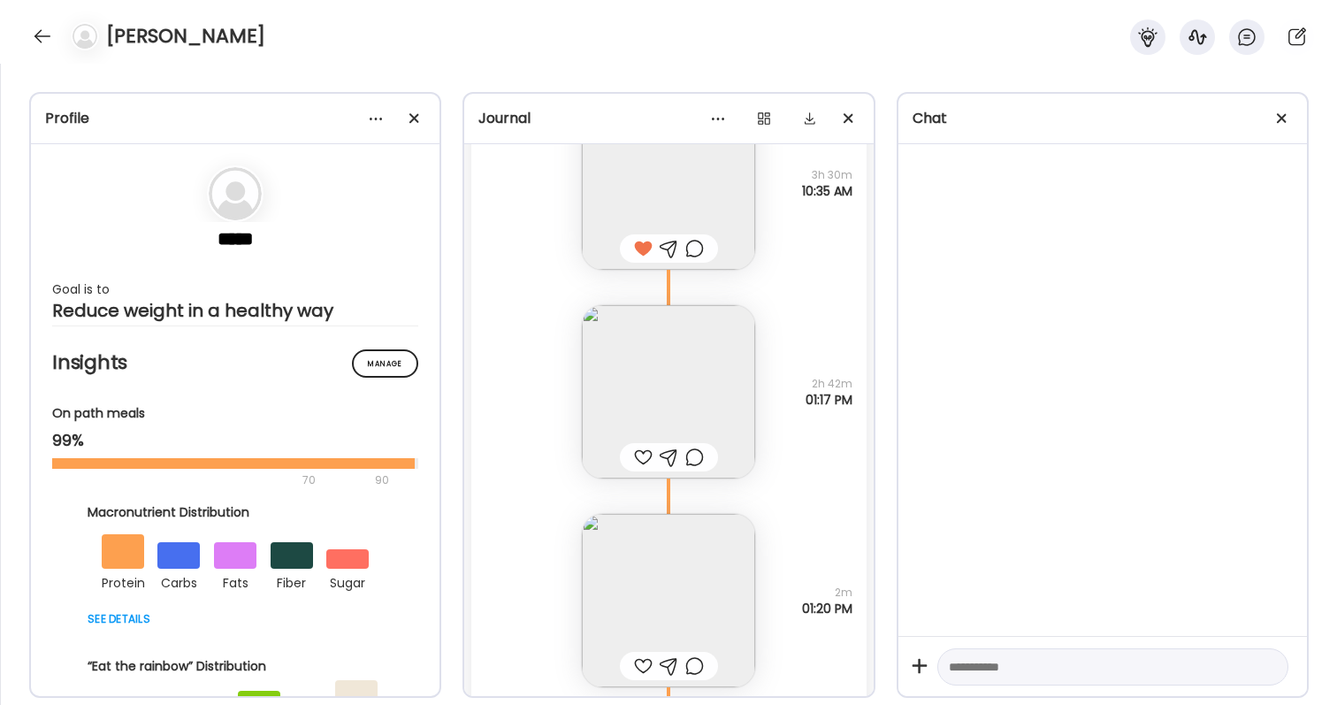
click at [640, 451] on div at bounding box center [643, 457] width 19 height 21
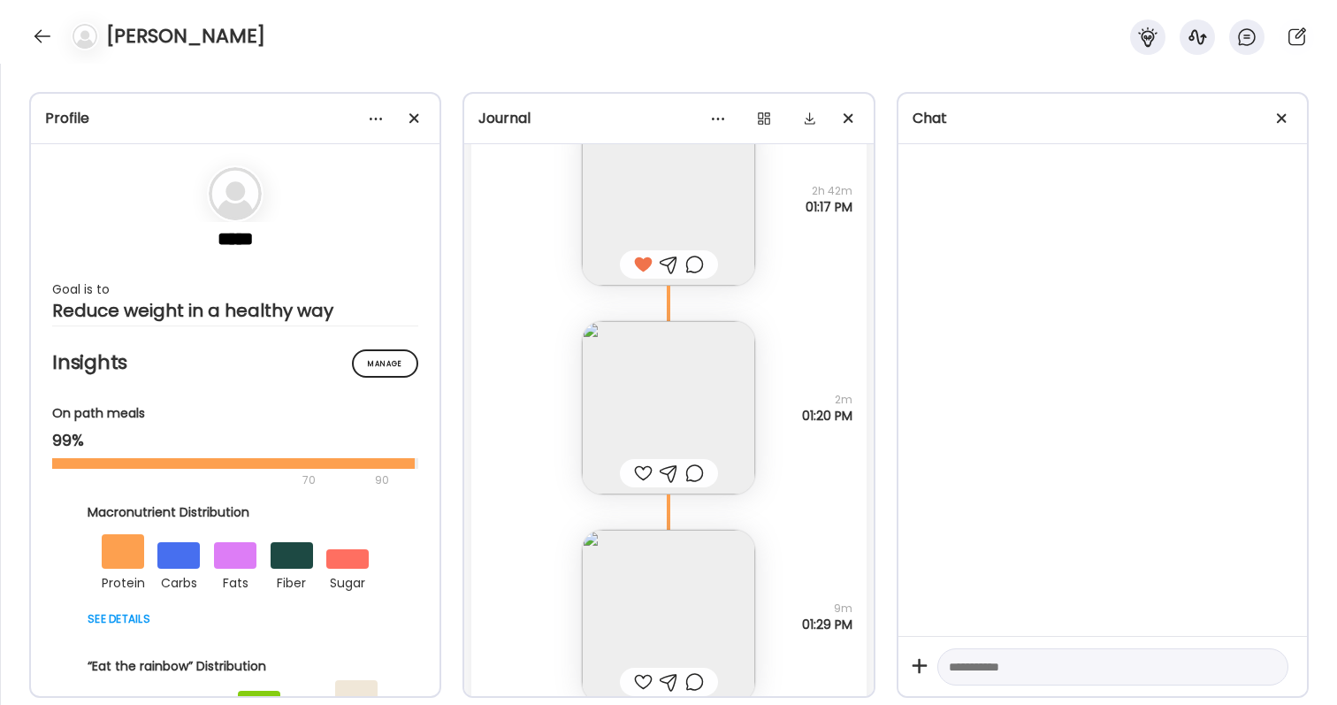
scroll to position [56749, 0]
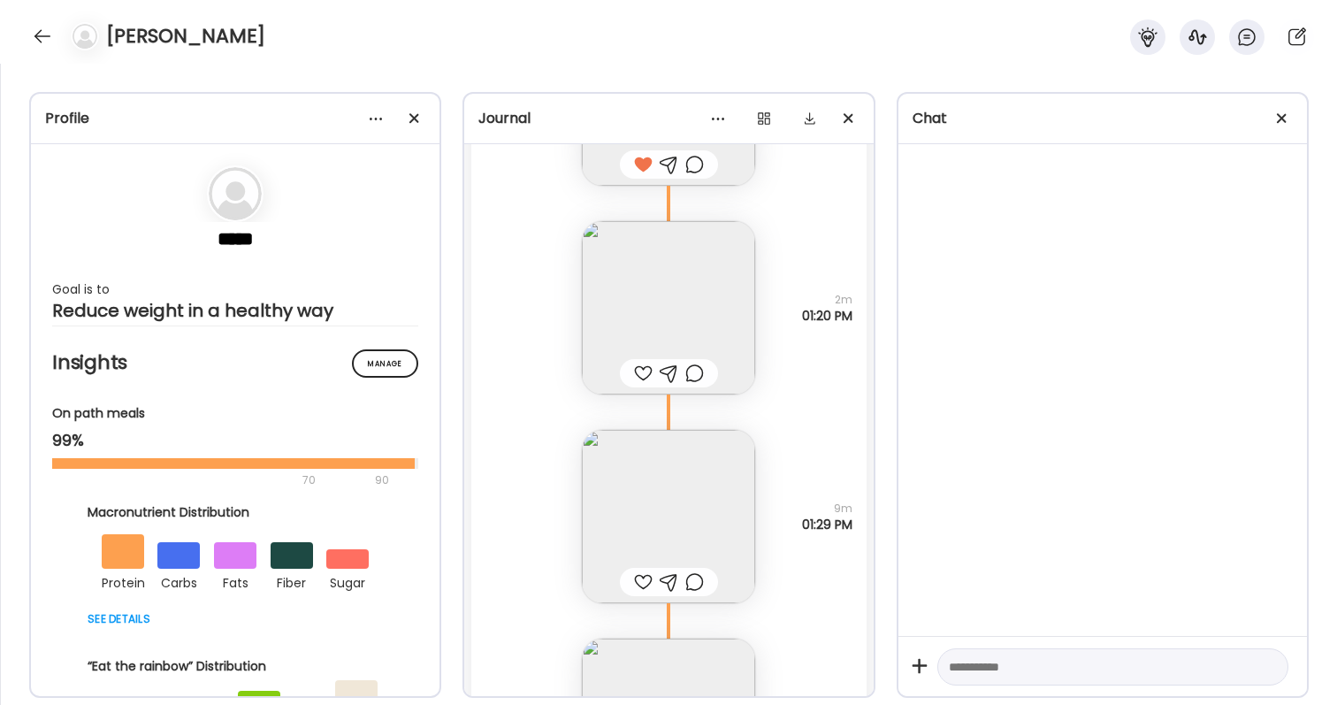
click at [649, 366] on div at bounding box center [643, 373] width 19 height 21
click at [652, 509] on img at bounding box center [668, 516] width 173 height 173
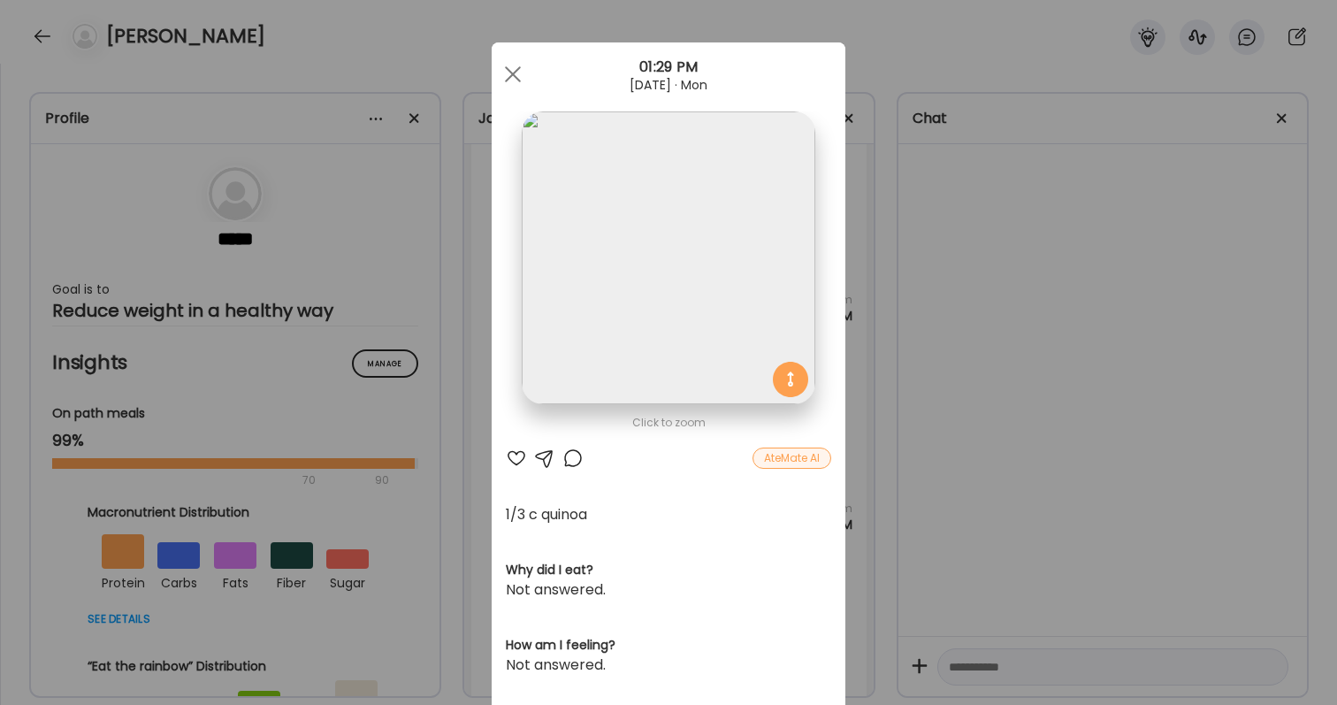
click at [952, 369] on div "Ate Coach Dashboard Wahoo! It’s official Take a moment to set up your Coach Pro…" at bounding box center [668, 352] width 1337 height 705
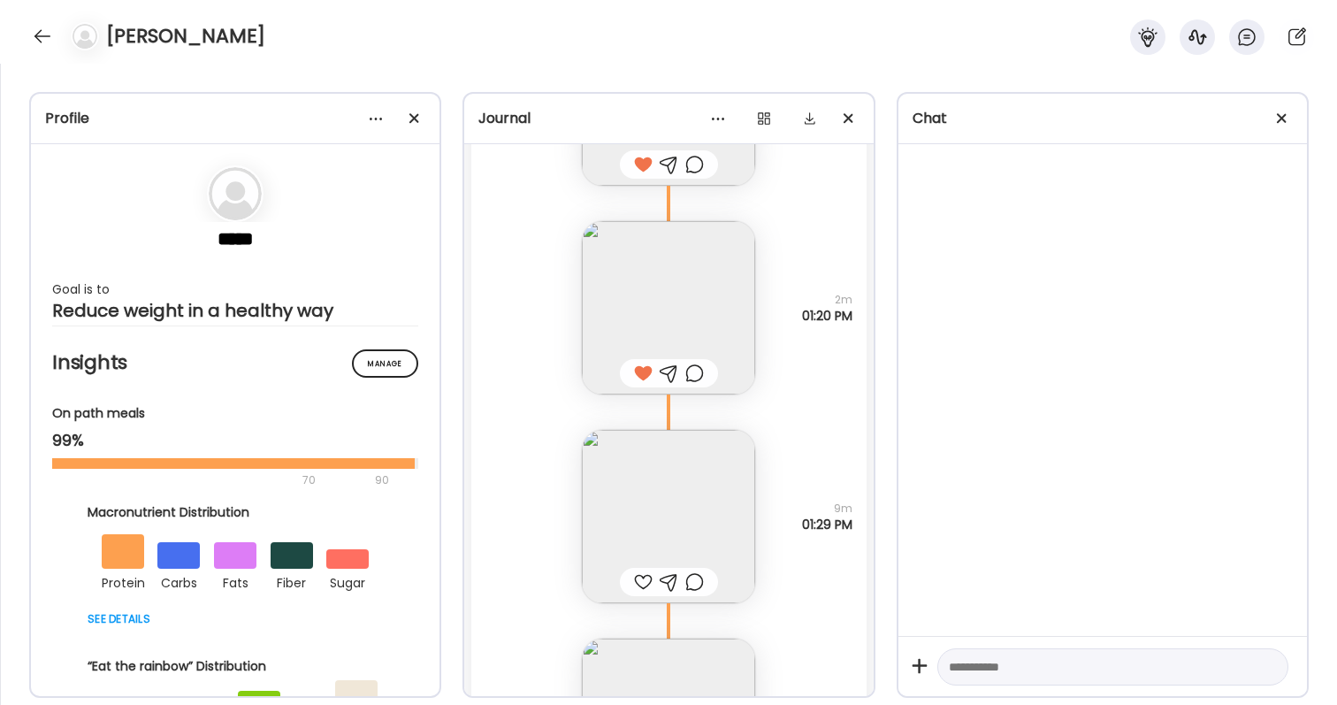
click at [646, 576] on div at bounding box center [643, 581] width 19 height 21
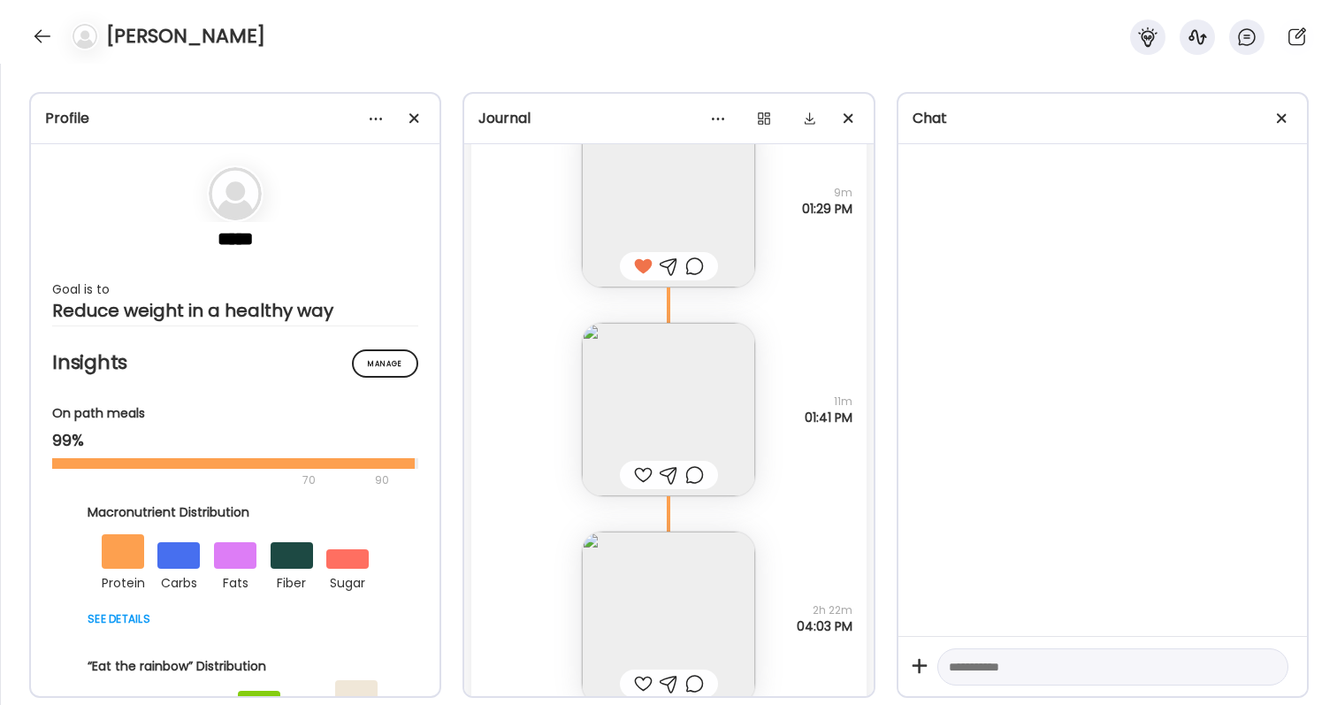
scroll to position [57072, 0]
click at [648, 462] on div at bounding box center [643, 466] width 19 height 21
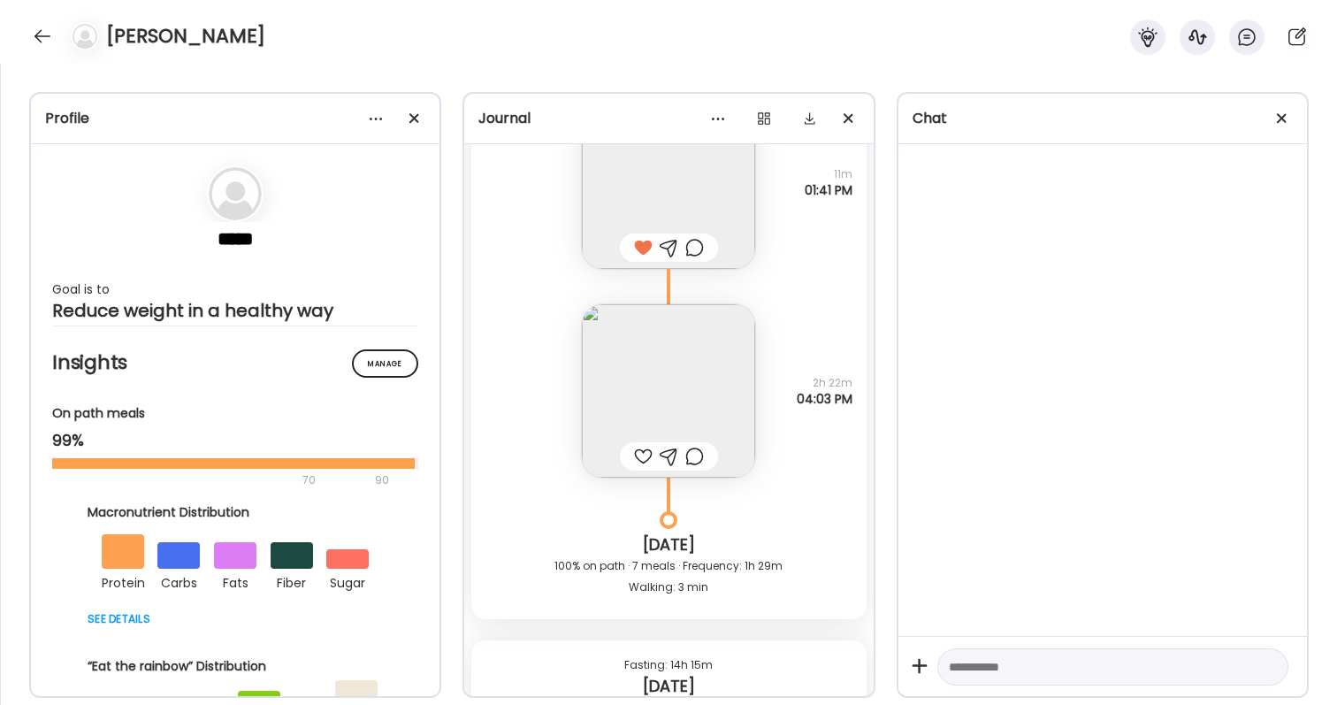
scroll to position [57378, 0]
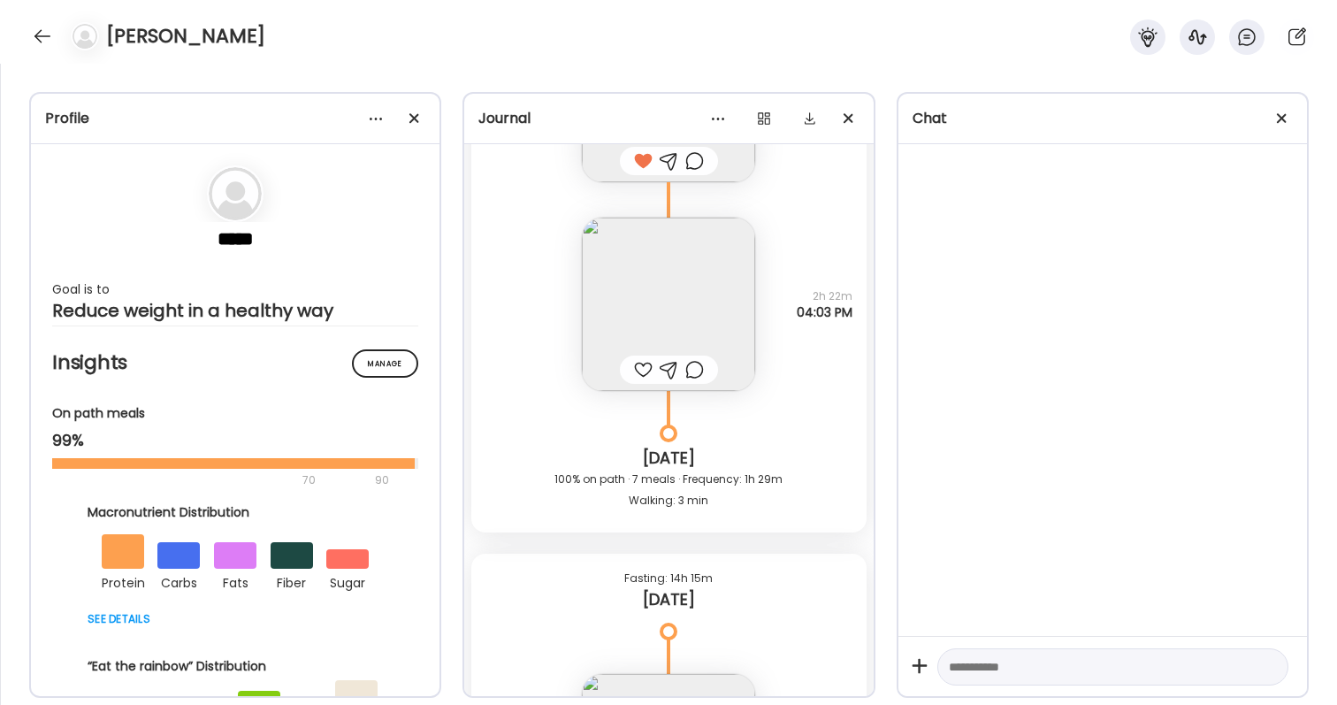
click at [641, 369] on div at bounding box center [643, 369] width 19 height 21
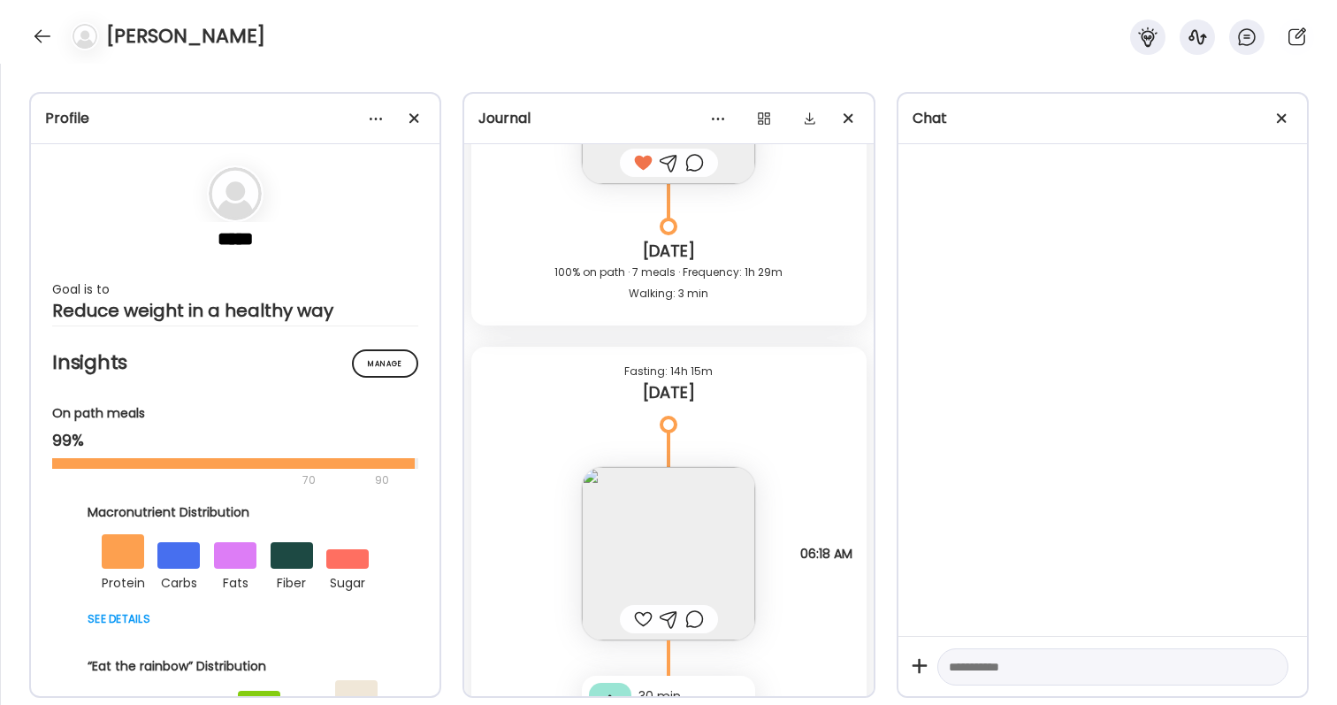
scroll to position [57744, 0]
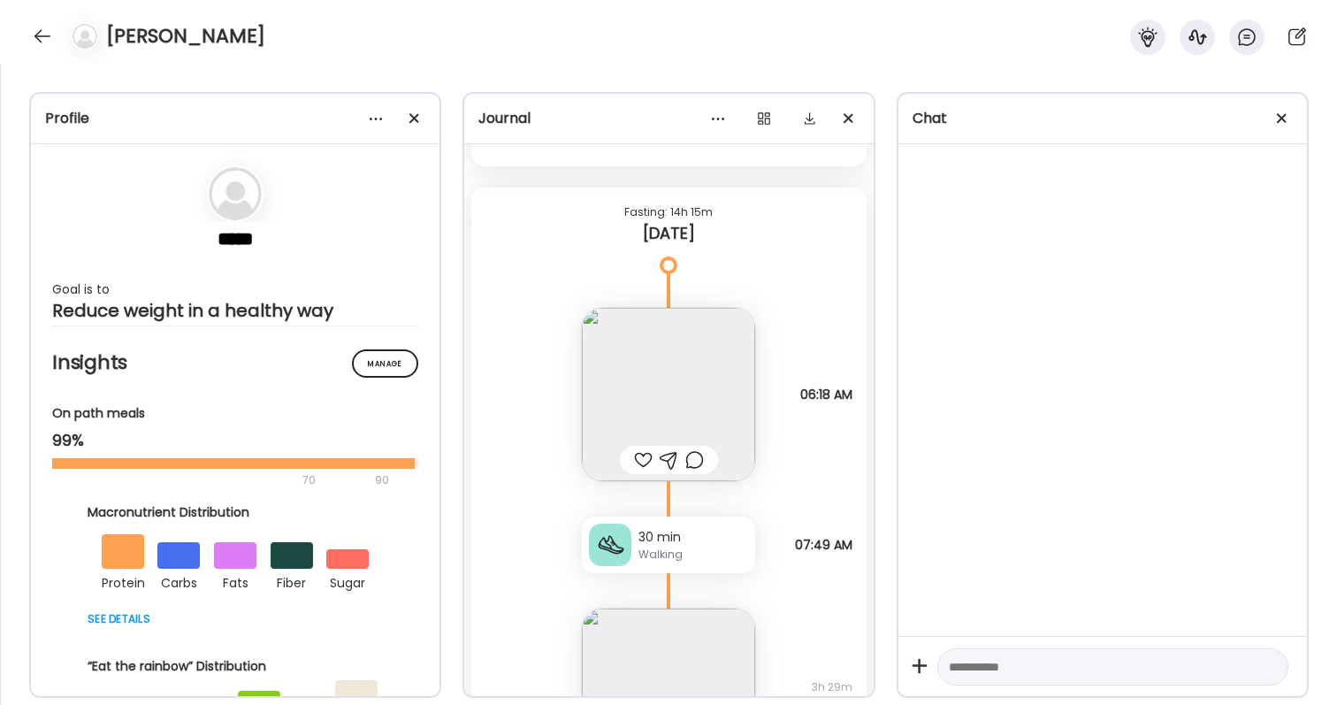
click at [648, 395] on img at bounding box center [668, 394] width 173 height 173
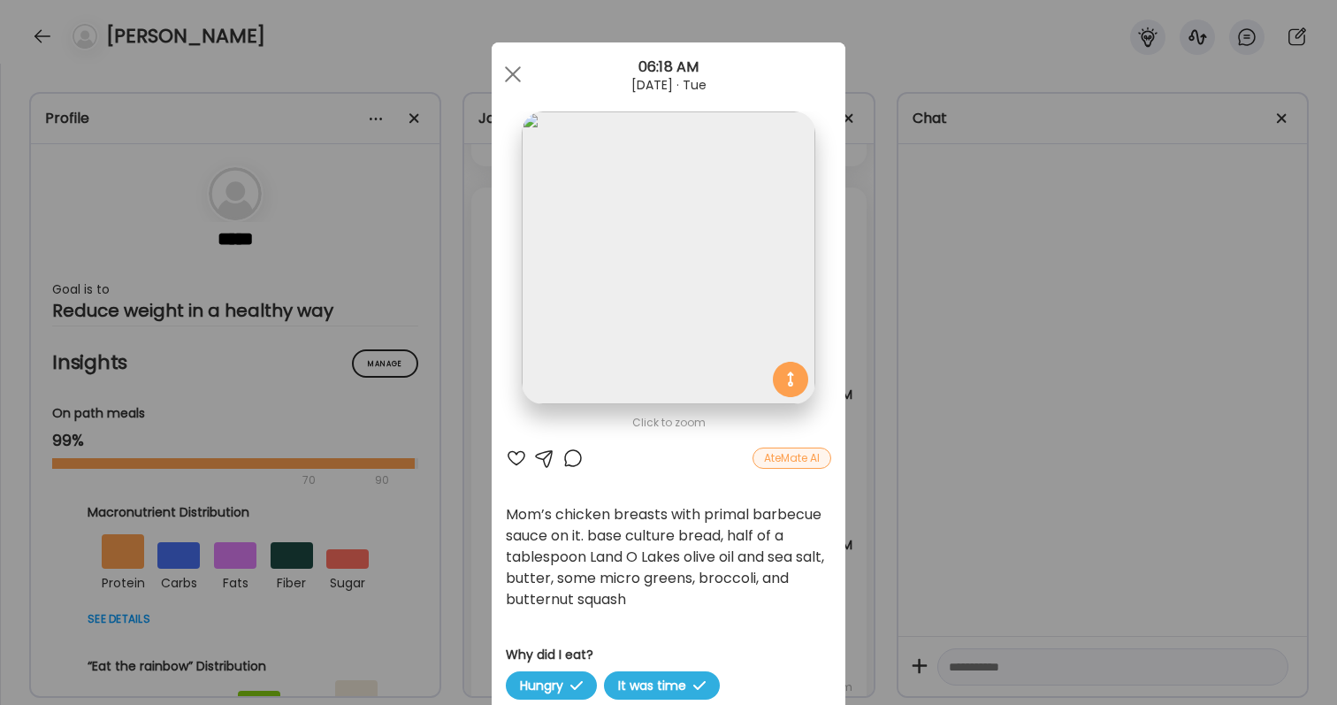
click at [521, 453] on div at bounding box center [516, 457] width 21 height 21
click at [874, 443] on div "Ate Coach Dashboard Wahoo! It’s official Take a moment to set up your Coach Pro…" at bounding box center [668, 352] width 1337 height 705
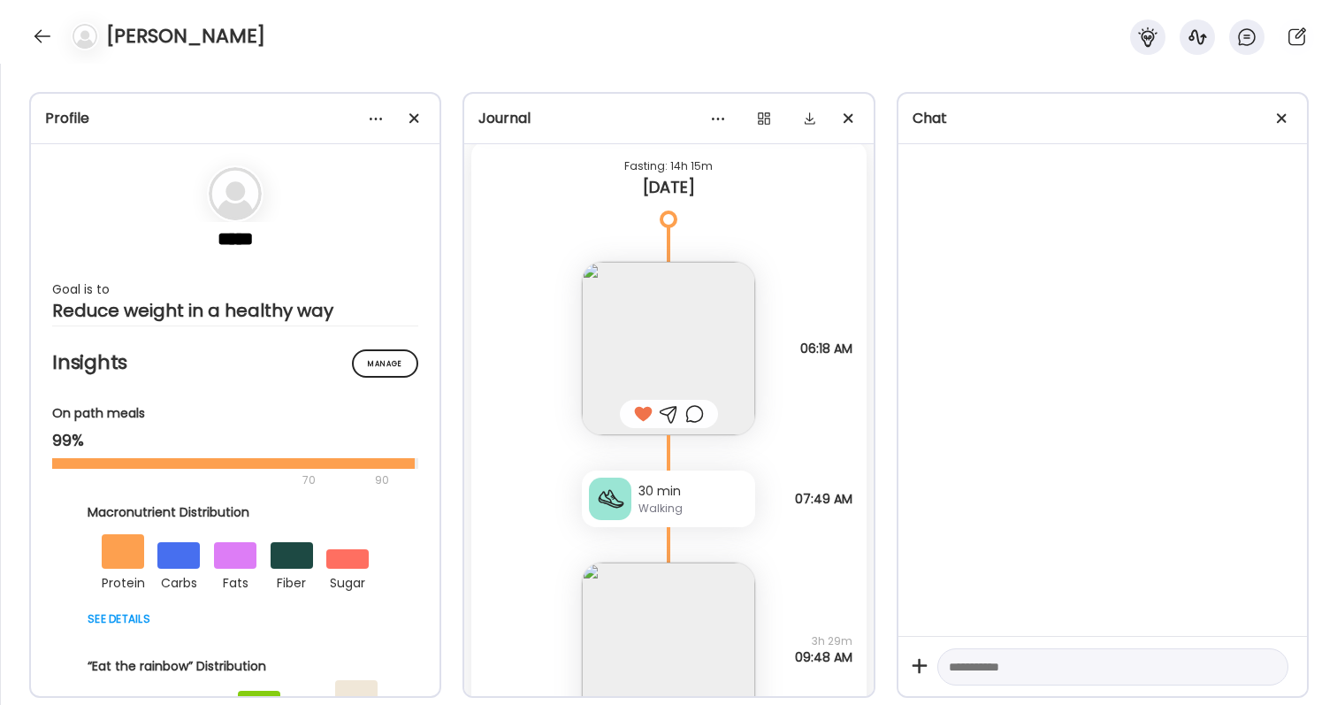
scroll to position [57884, 0]
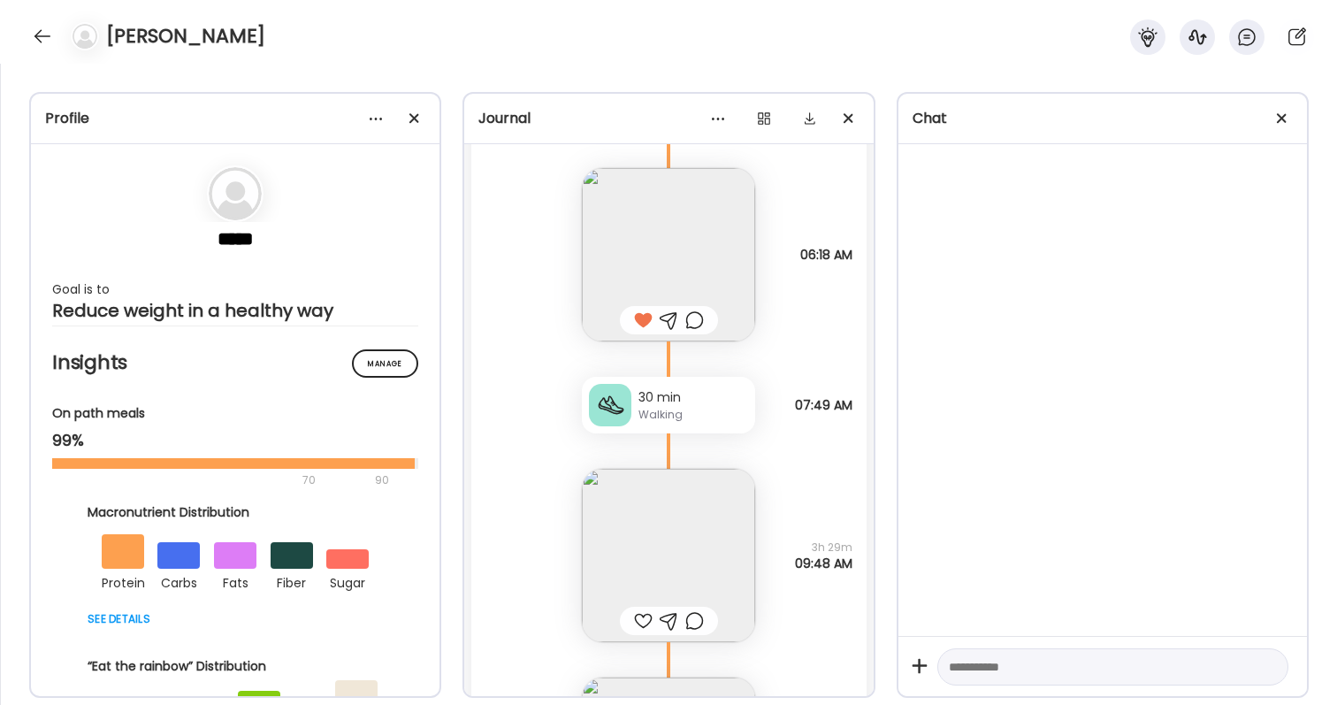
click at [692, 319] on div at bounding box center [694, 320] width 19 height 21
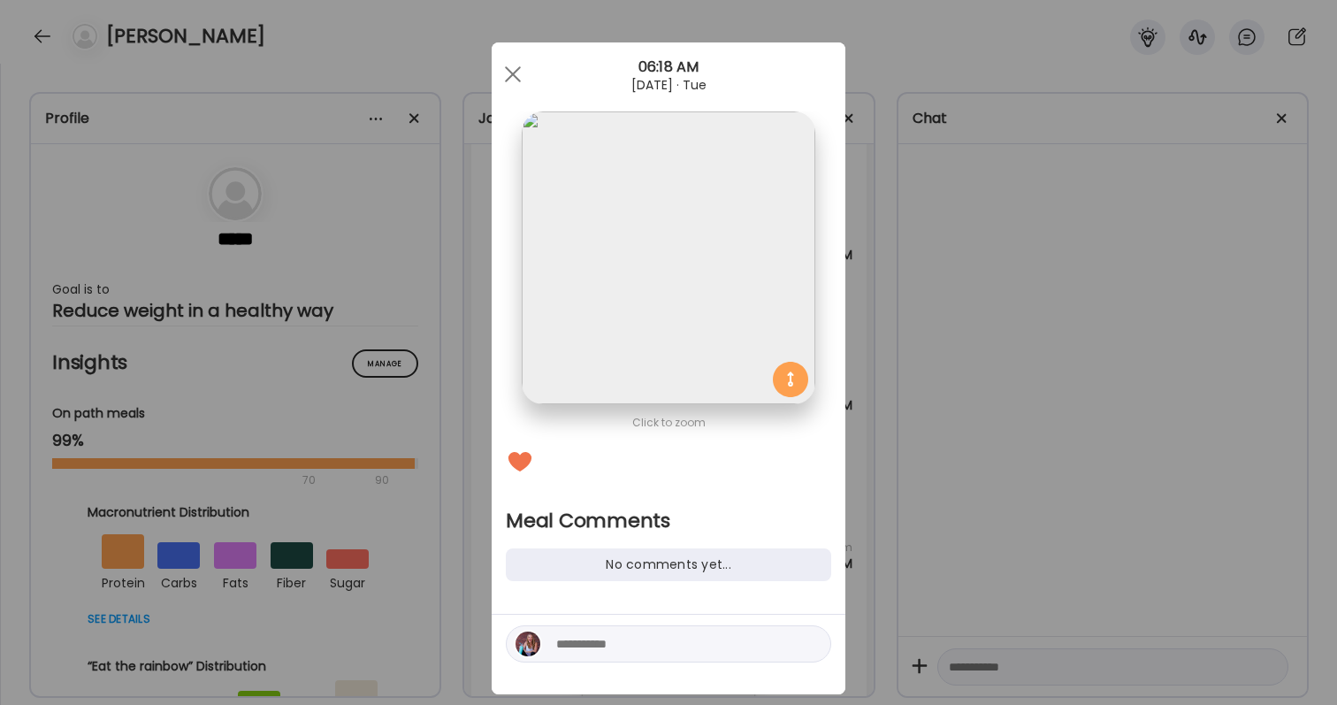
click at [633, 648] on textarea at bounding box center [675, 643] width 239 height 21
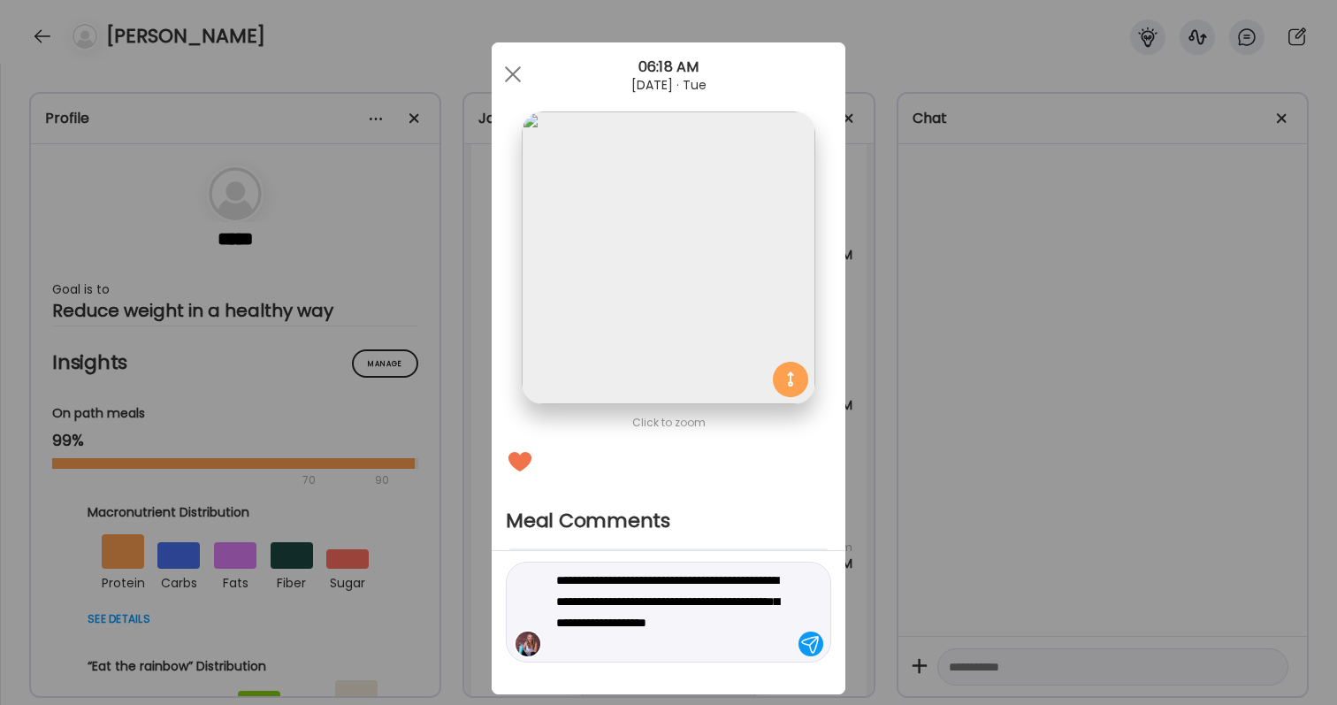
click at [662, 587] on textarea "**********" at bounding box center [675, 611] width 239 height 85
type textarea "**********"
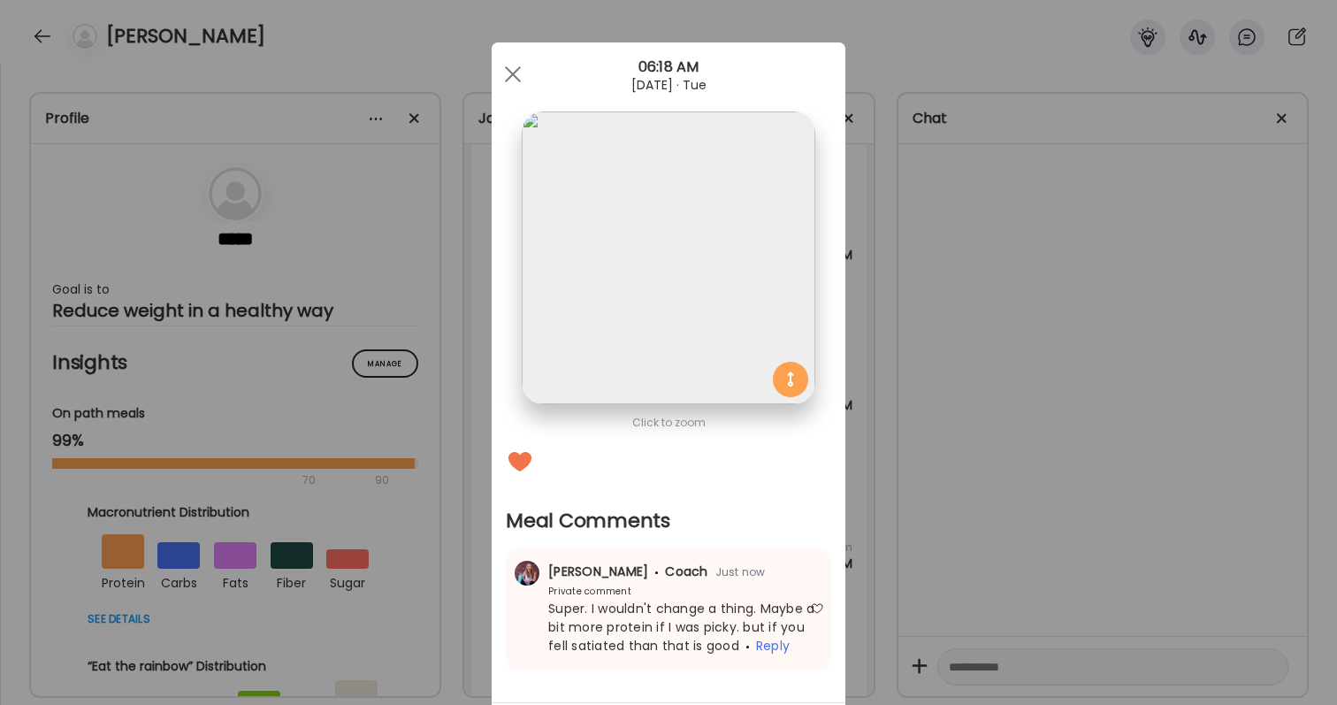
click at [1005, 495] on div "Ate Coach Dashboard Wahoo! It’s official Take a moment to set up your Coach Pro…" at bounding box center [668, 352] width 1337 height 705
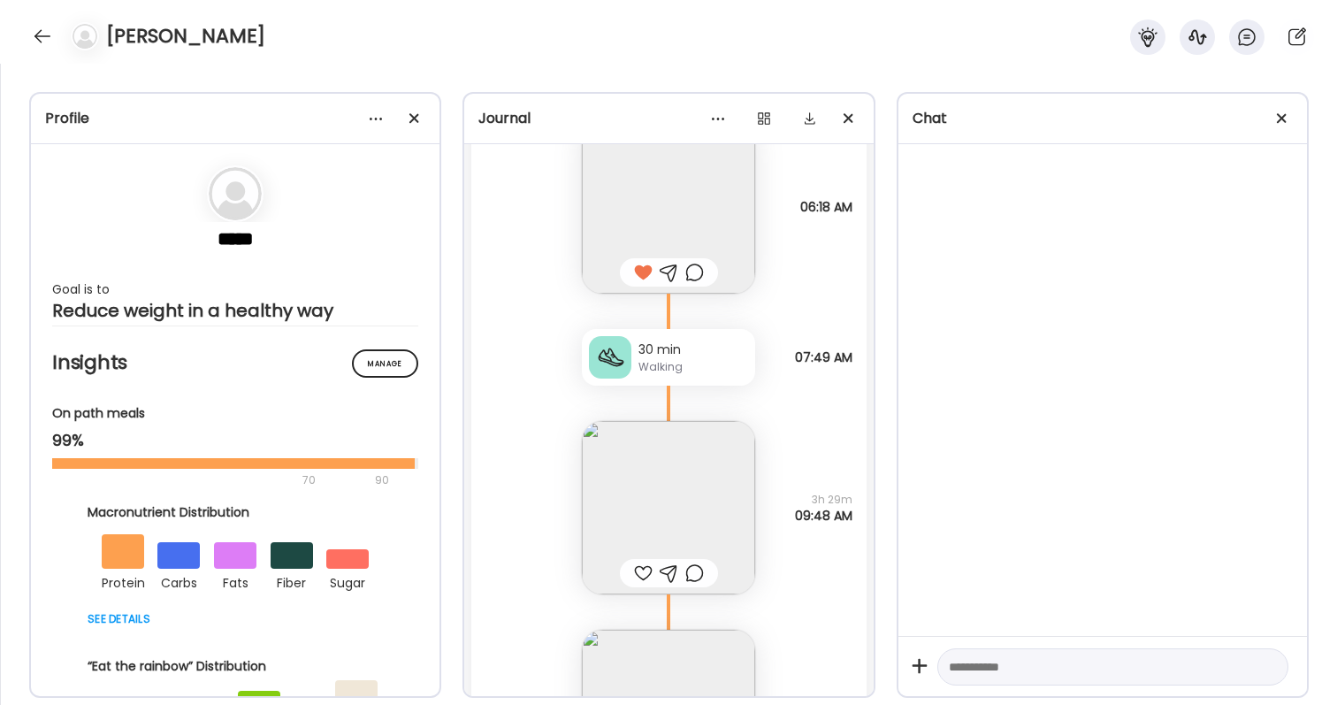
scroll to position [57995, 0]
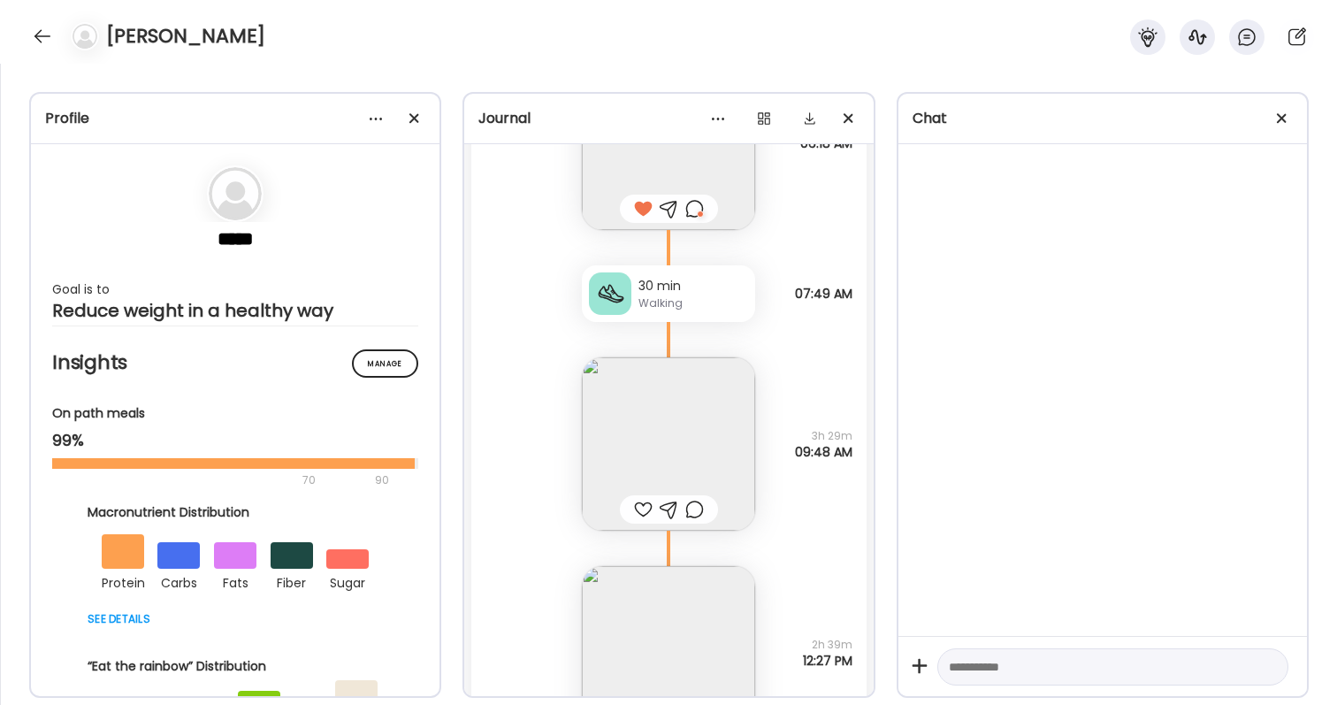
click at [643, 516] on div at bounding box center [643, 509] width 19 height 21
click at [646, 461] on img at bounding box center [668, 443] width 173 height 173
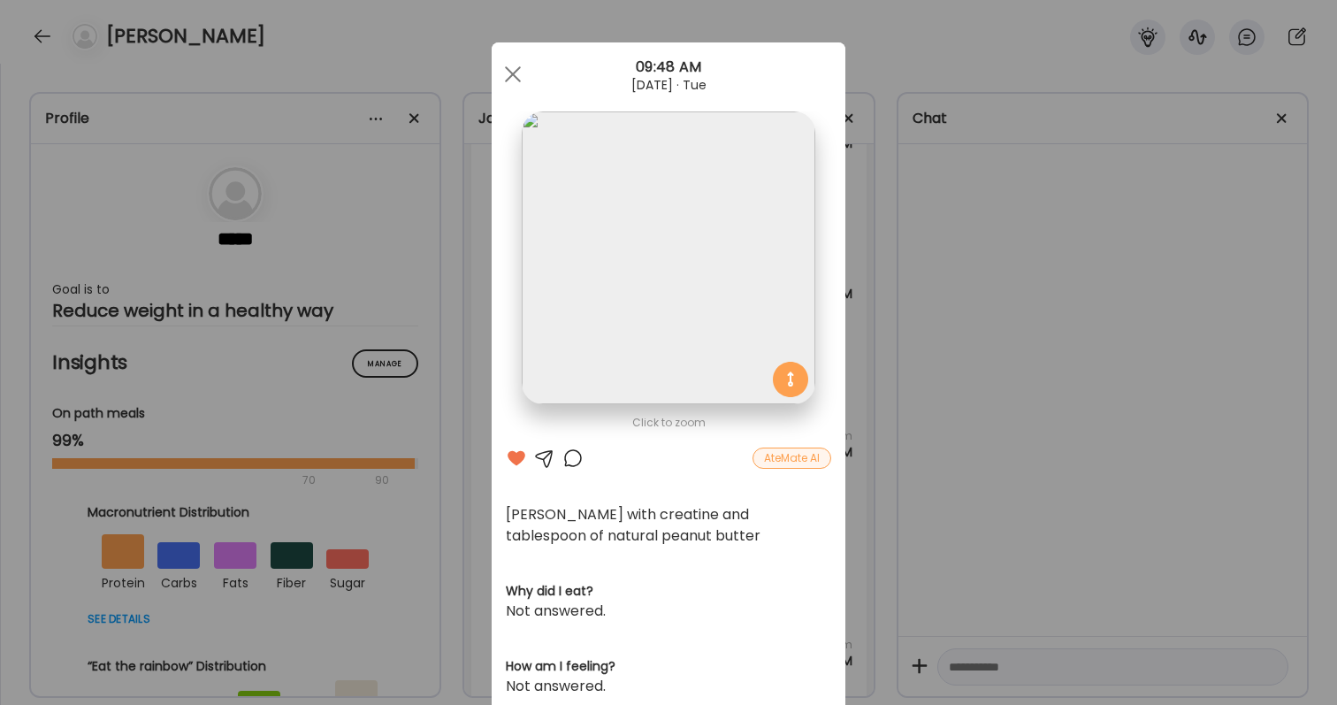
click at [572, 457] on div at bounding box center [572, 457] width 21 height 21
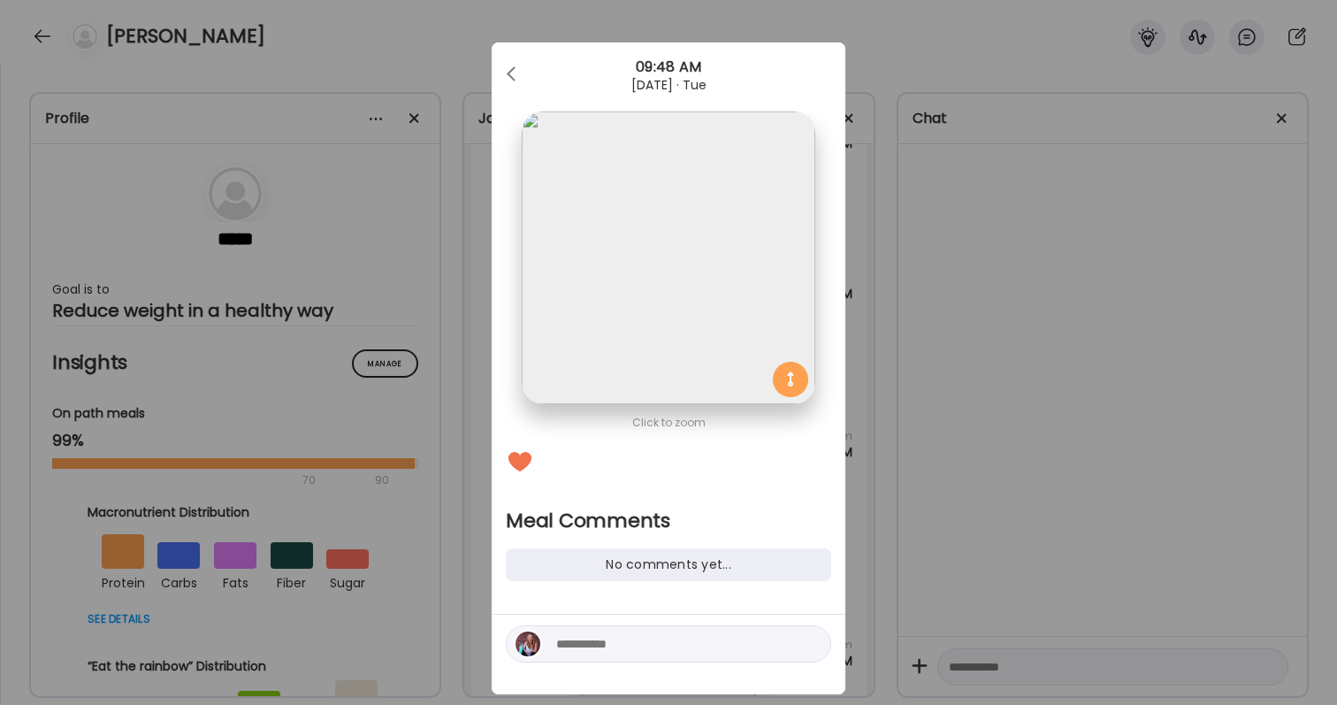
click at [582, 649] on textarea at bounding box center [675, 643] width 239 height 21
type textarea "**********"
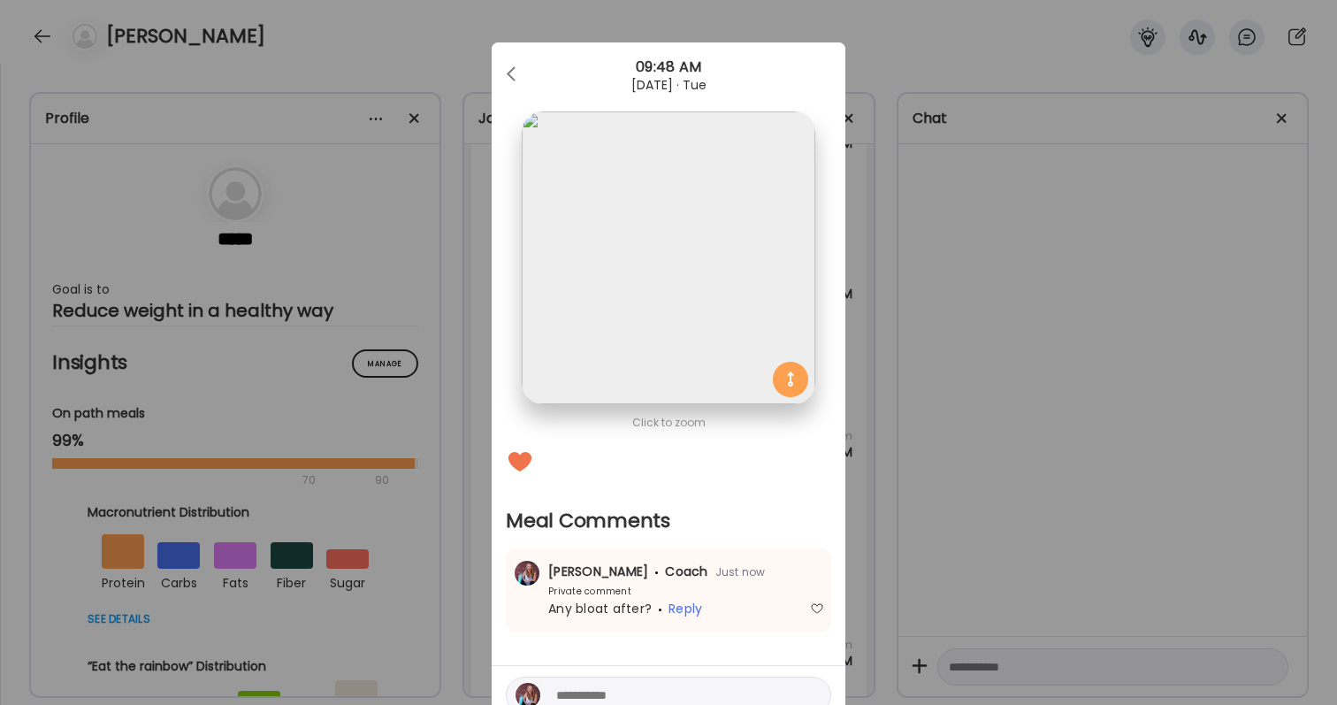
click at [971, 539] on div "Ate Coach Dashboard Wahoo! It’s official Take a moment to set up your Coach Pro…" at bounding box center [668, 352] width 1337 height 705
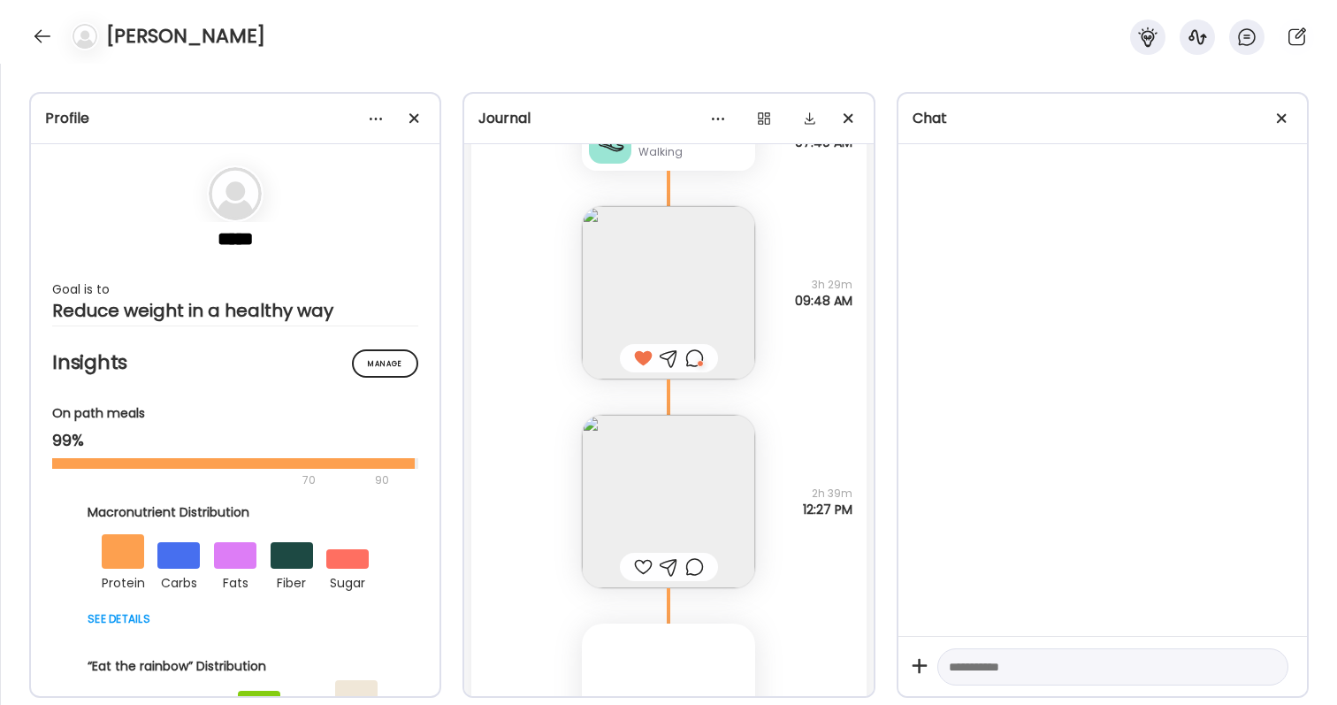
scroll to position [58224, 0]
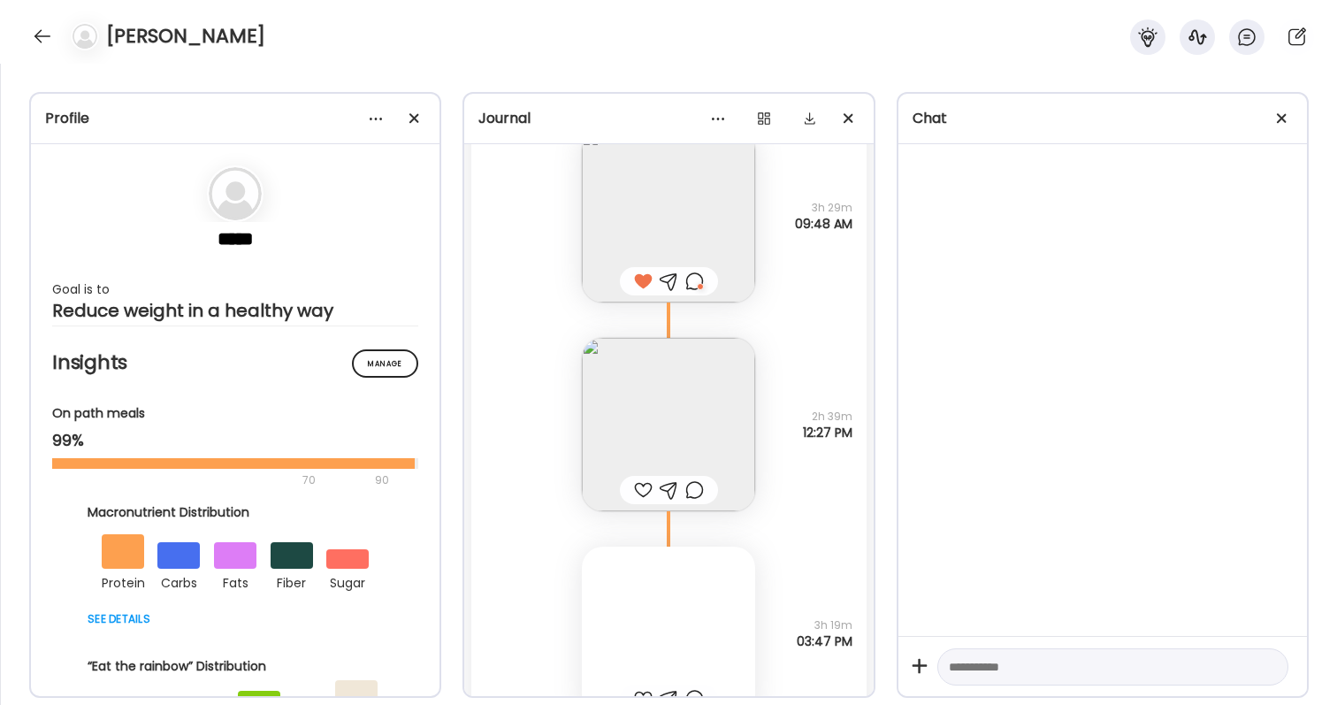
click at [661, 445] on img at bounding box center [668, 424] width 173 height 173
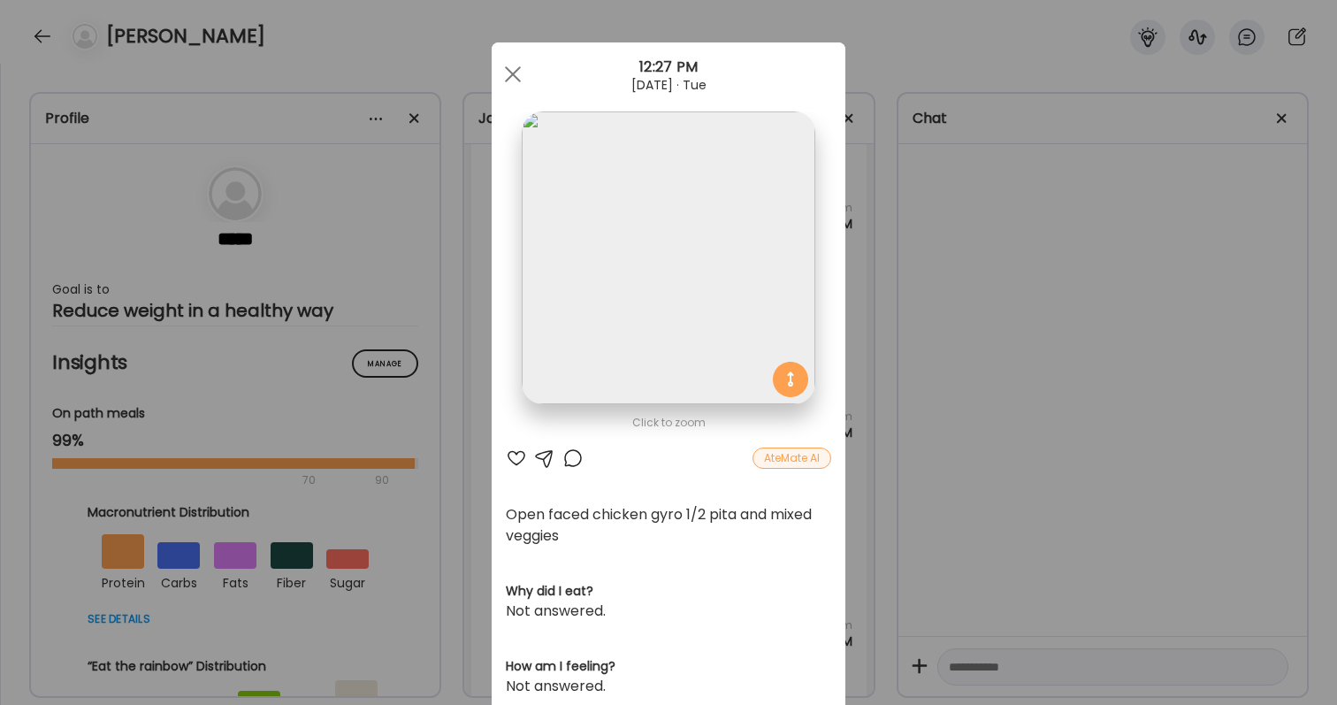
click at [516, 458] on div at bounding box center [516, 457] width 21 height 21
click at [577, 454] on div at bounding box center [572, 457] width 21 height 21
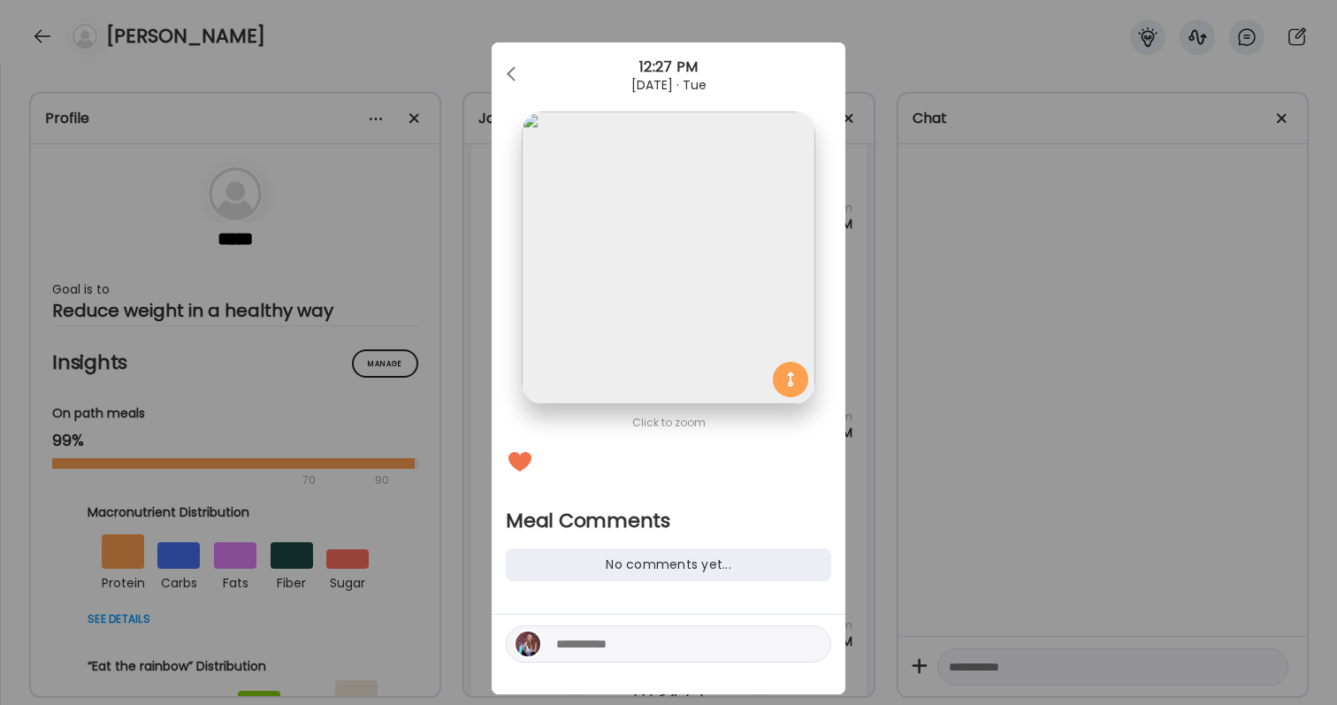
click at [623, 646] on textarea at bounding box center [675, 643] width 239 height 21
click at [656, 641] on textarea "**********" at bounding box center [675, 643] width 239 height 21
type textarea "**********"
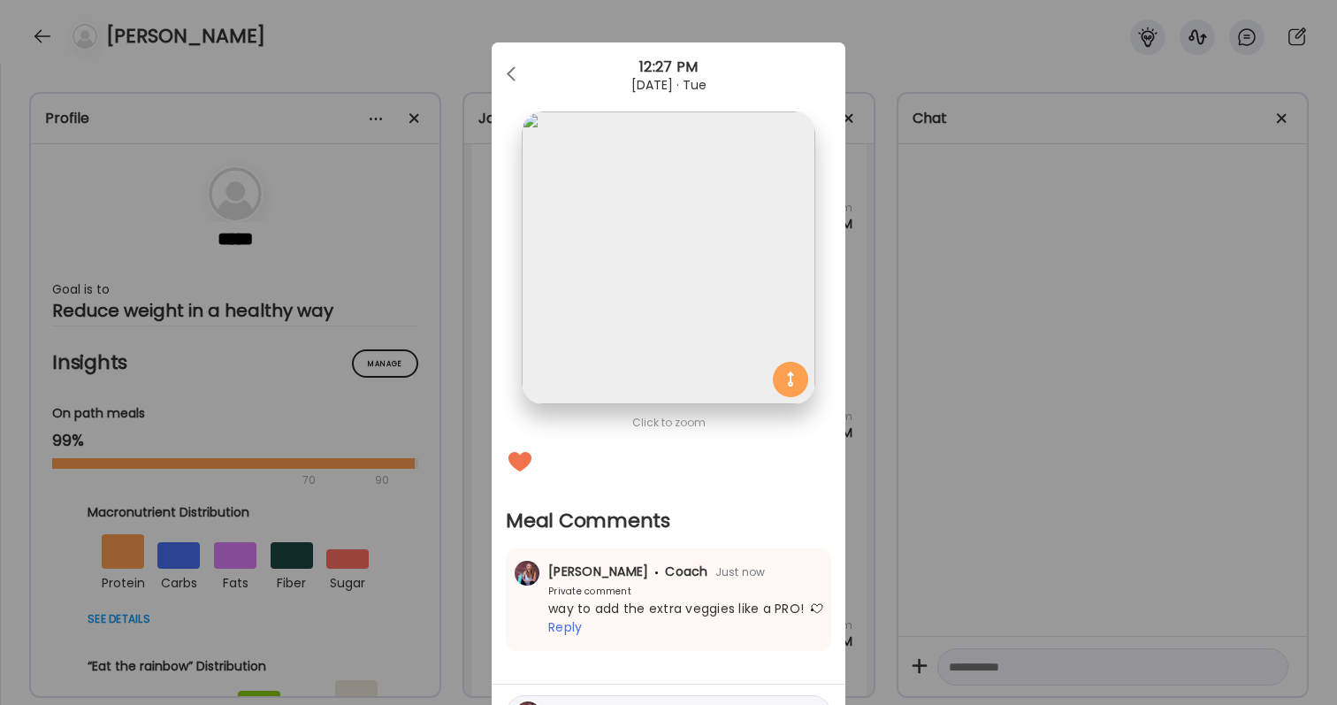
click at [1033, 569] on div "Ate Coach Dashboard Wahoo! It’s official Take a moment to set up your Coach Pro…" at bounding box center [668, 352] width 1337 height 705
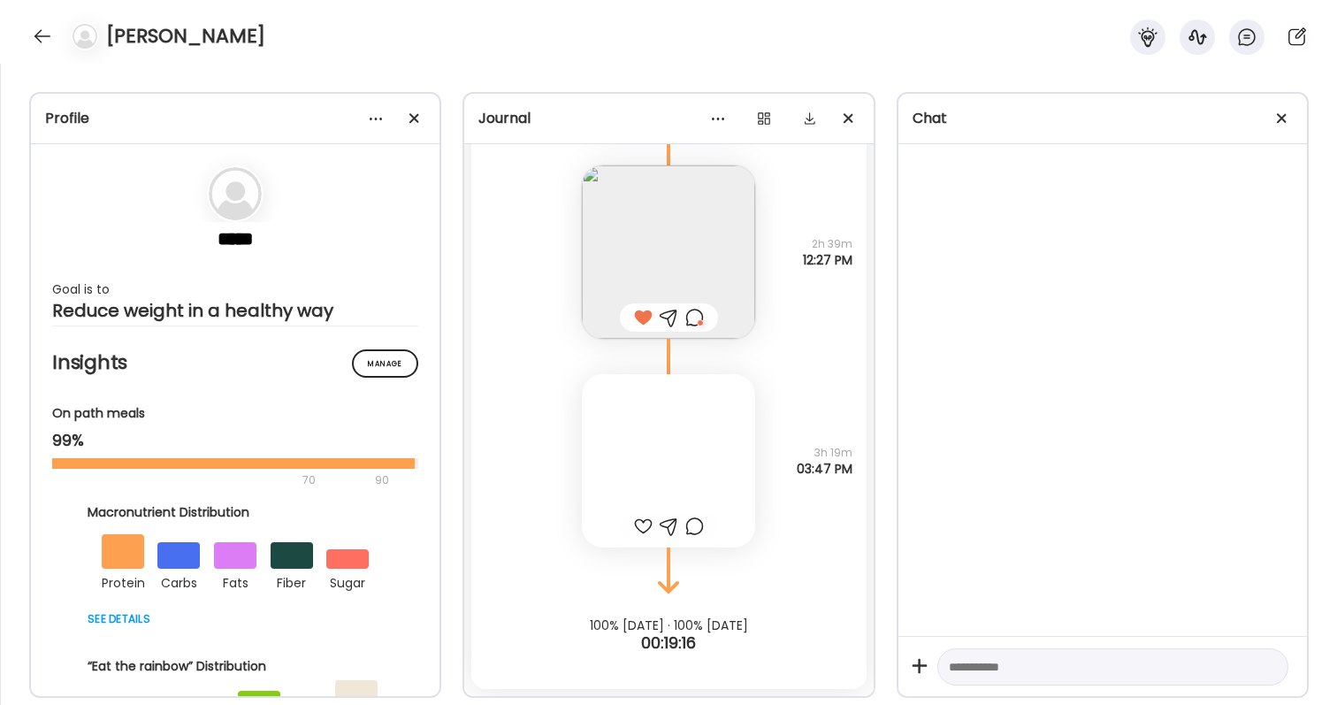
scroll to position [58396, 0]
click at [643, 497] on div at bounding box center [668, 460] width 173 height 173
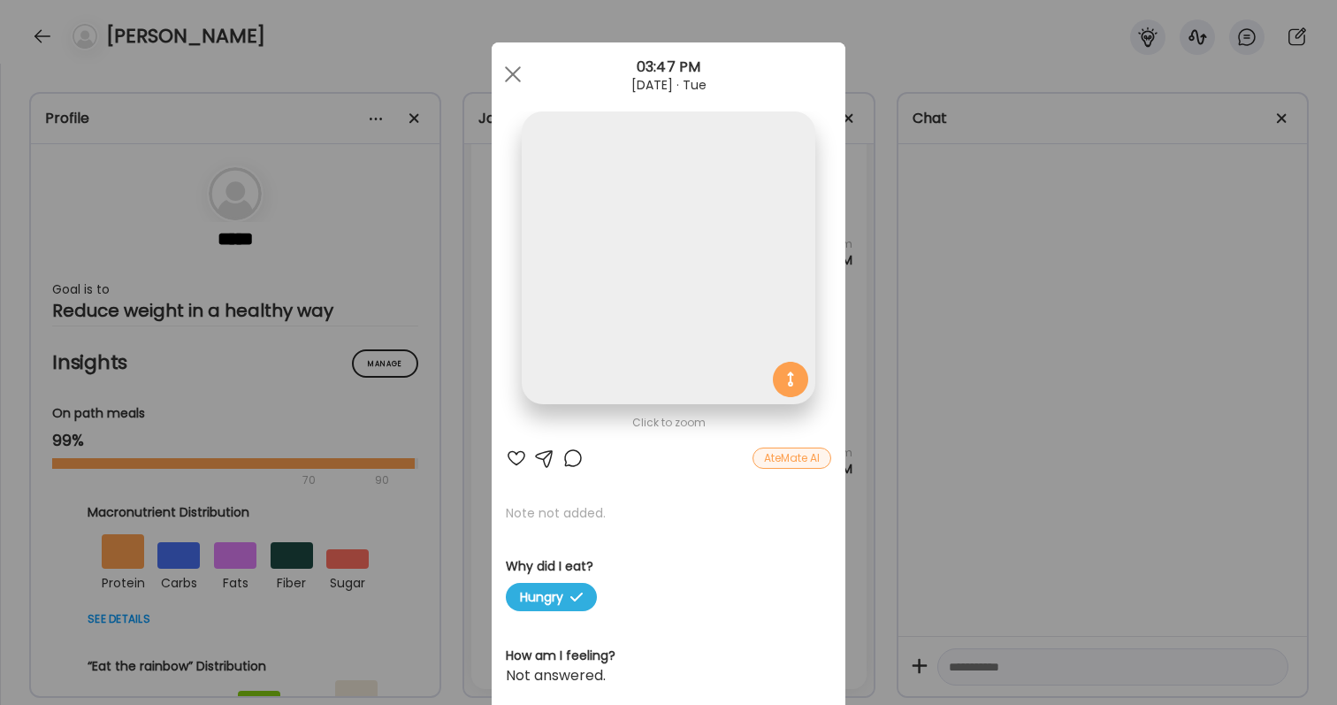
click at [590, 345] on img at bounding box center [668, 257] width 293 height 293
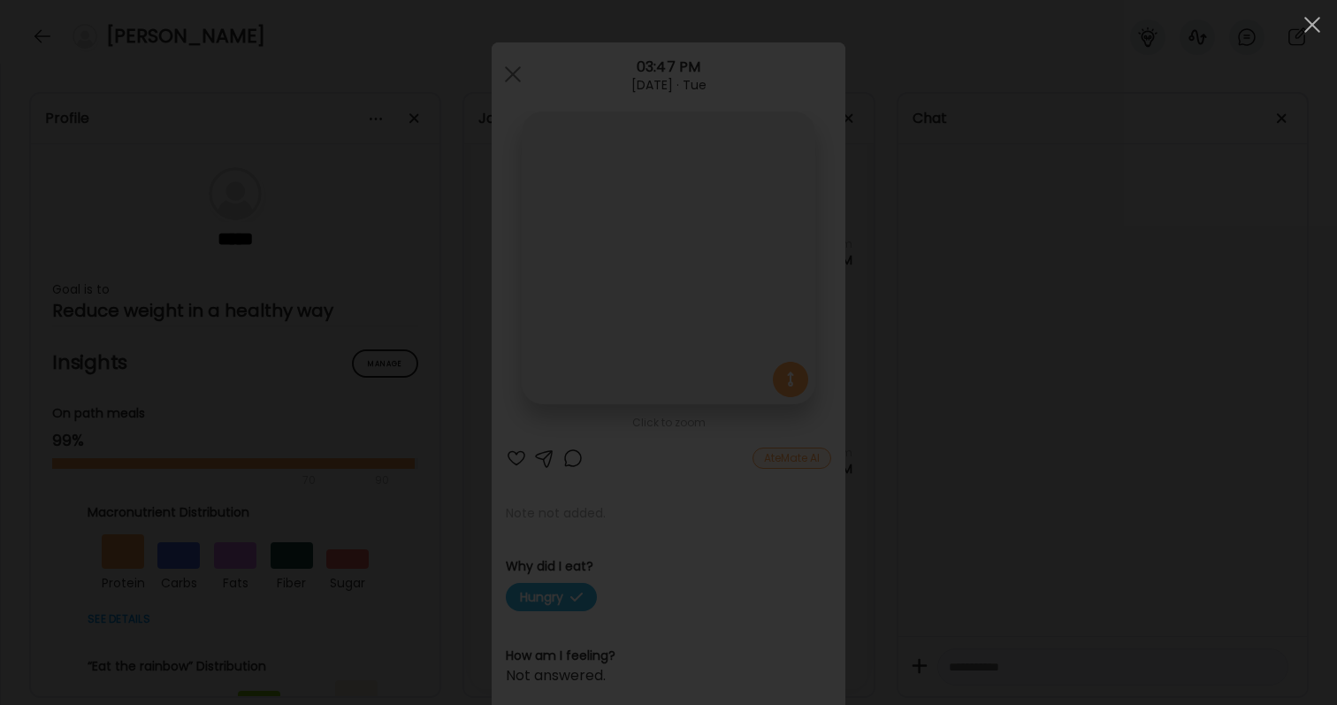
click at [950, 333] on div at bounding box center [668, 352] width 1309 height 676
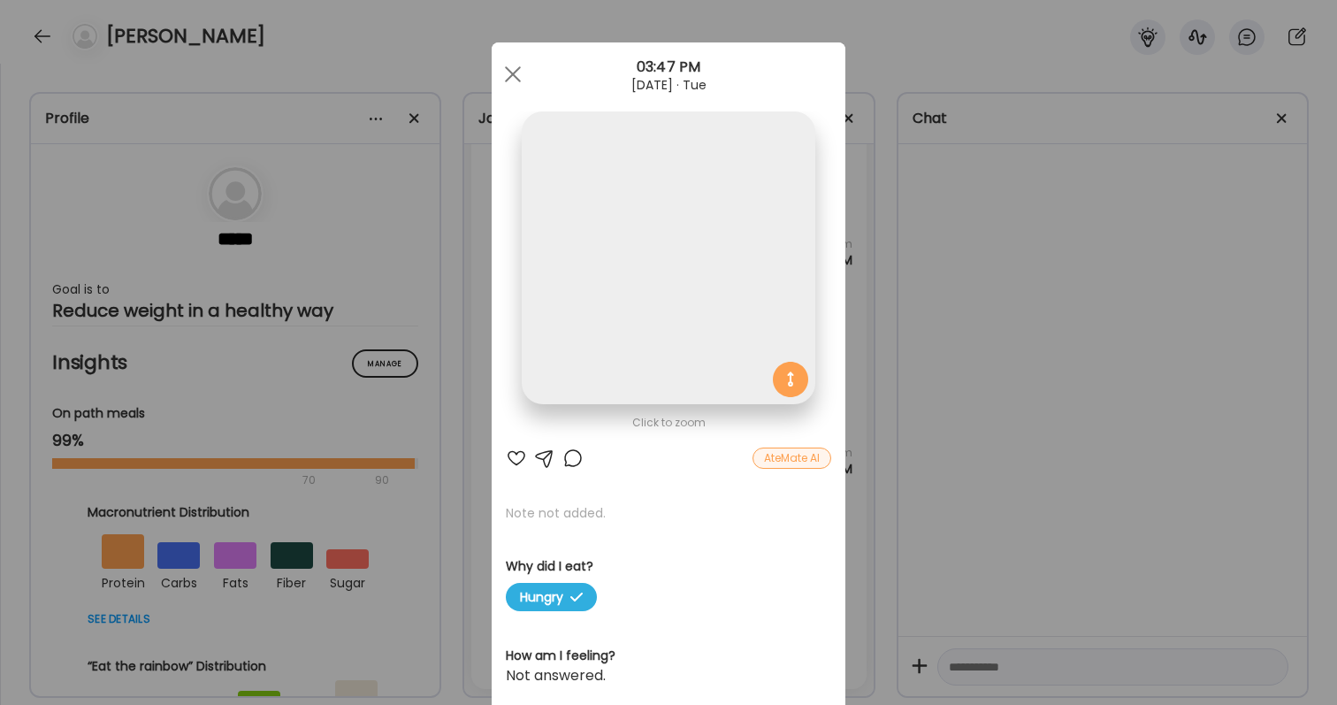
click at [768, 357] on img at bounding box center [668, 257] width 293 height 293
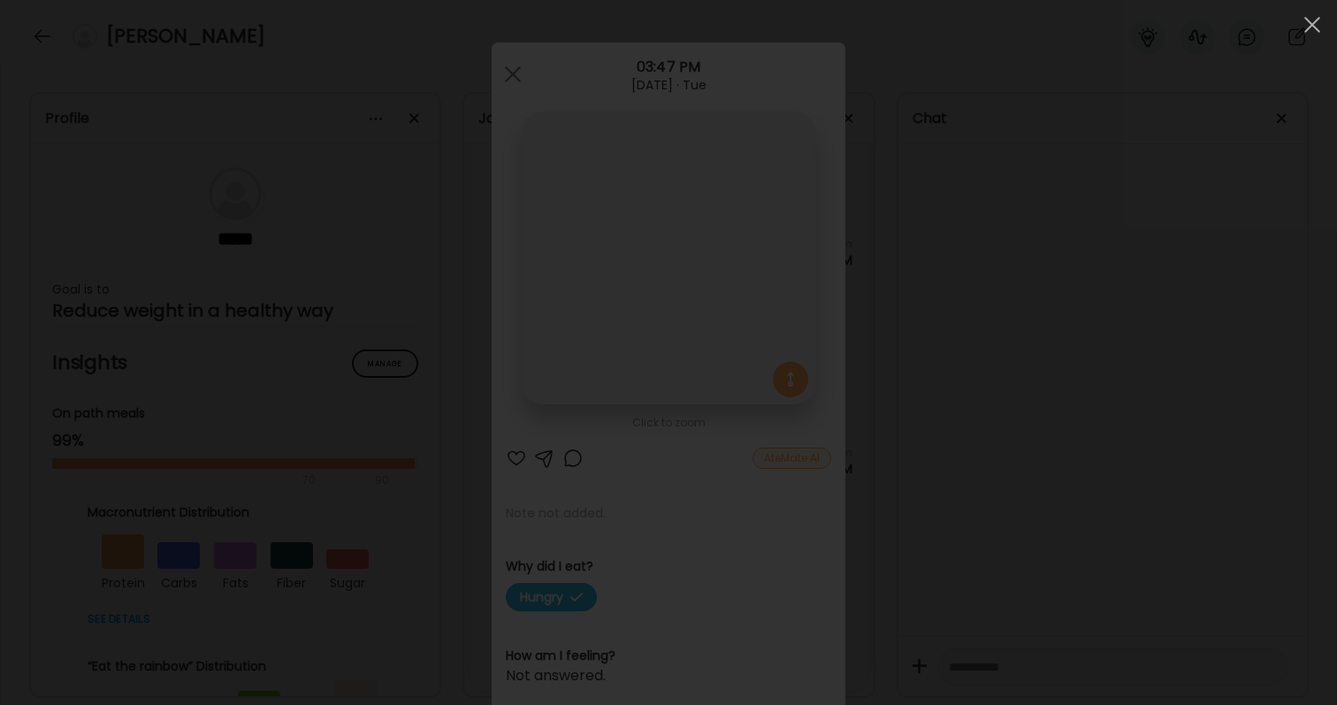
click at [977, 379] on div at bounding box center [668, 352] width 1309 height 676
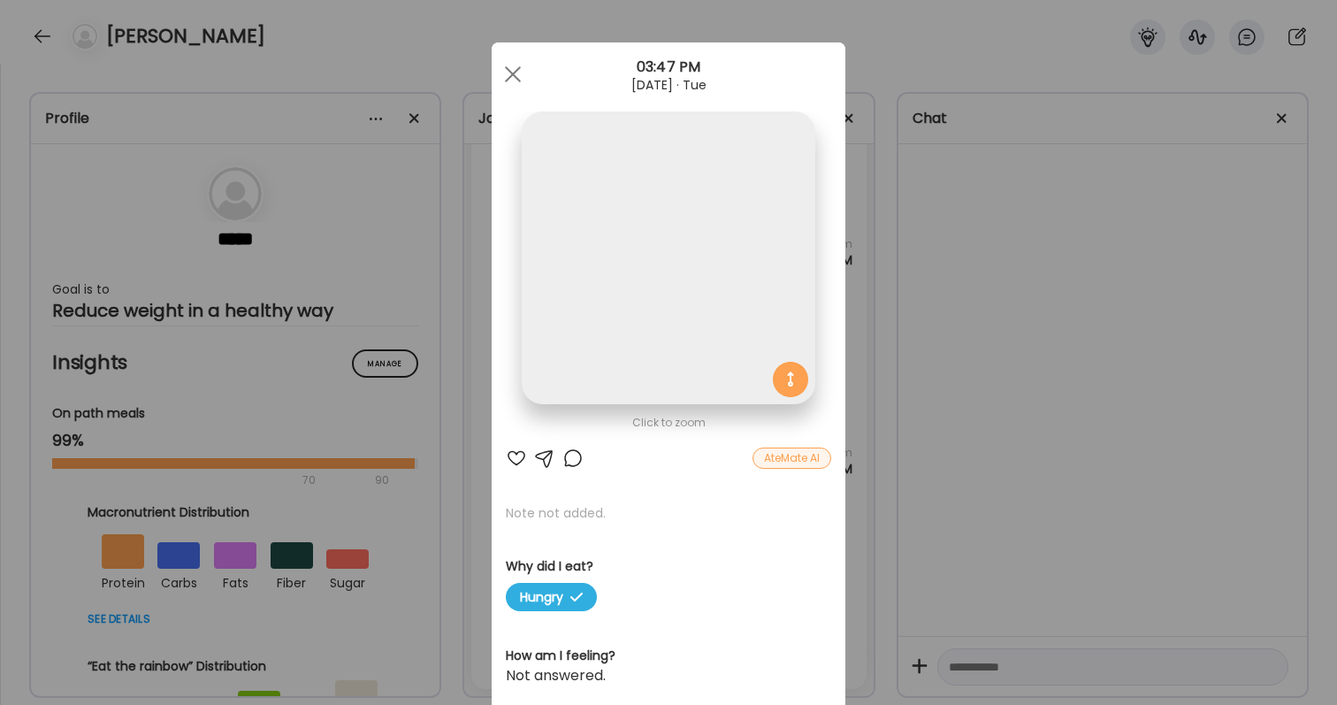
click at [891, 203] on div "Ate Coach Dashboard Wahoo! It’s official Take a moment to set up your Coach Pro…" at bounding box center [668, 352] width 1337 height 705
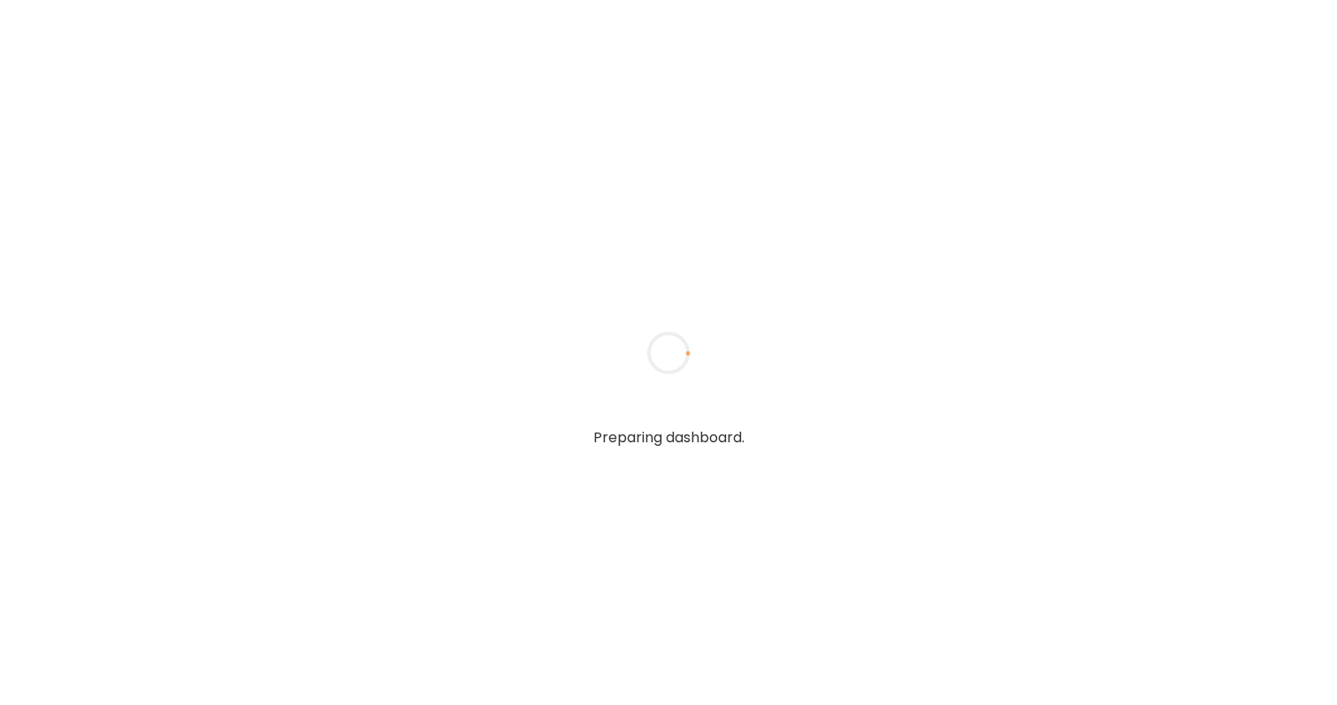
type textarea "**********"
type input "**********"
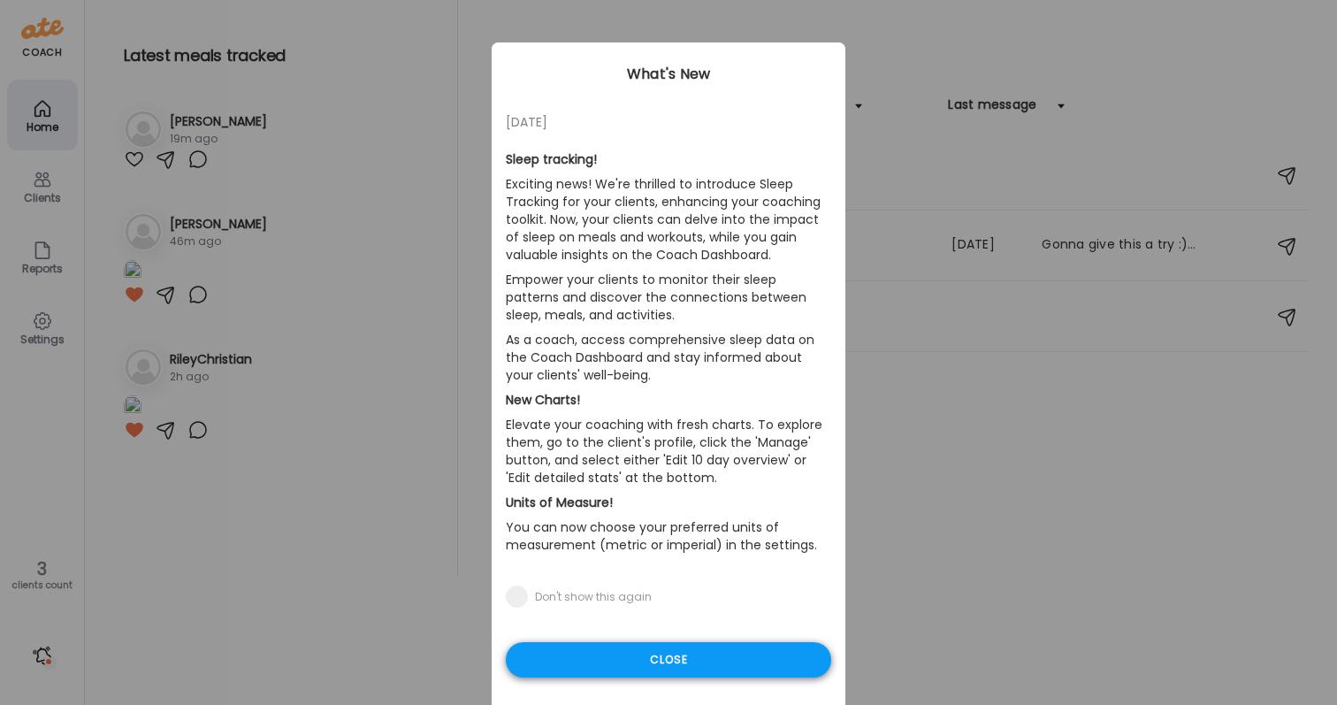
click at [623, 647] on div "Close" at bounding box center [668, 659] width 325 height 35
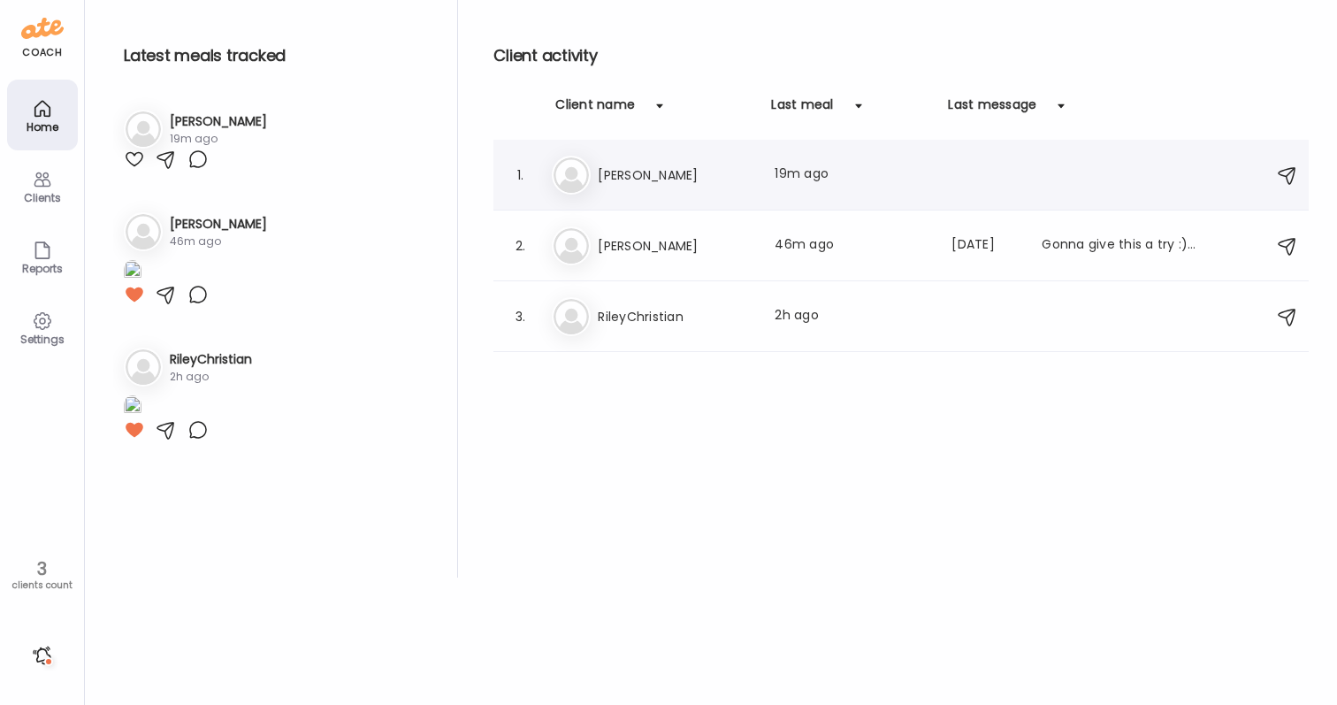
click at [666, 184] on h3 "[PERSON_NAME]" at bounding box center [676, 174] width 156 height 21
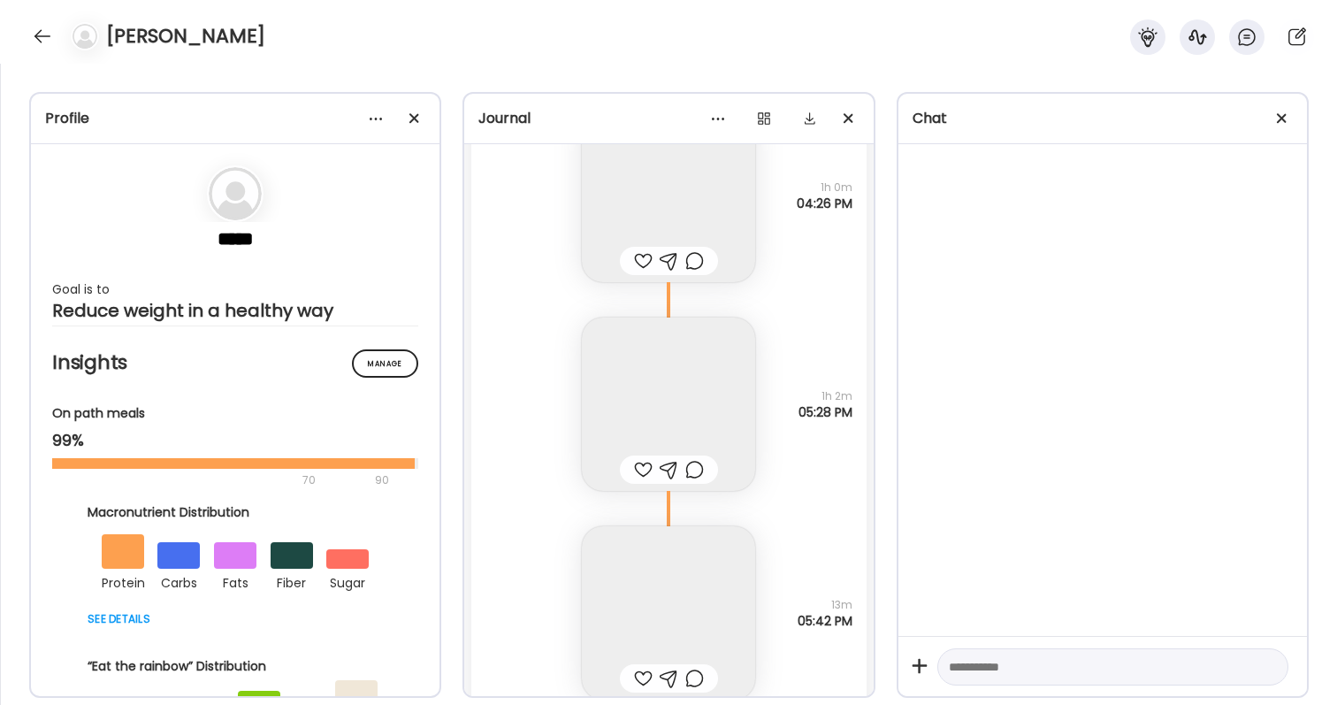
scroll to position [58396, 0]
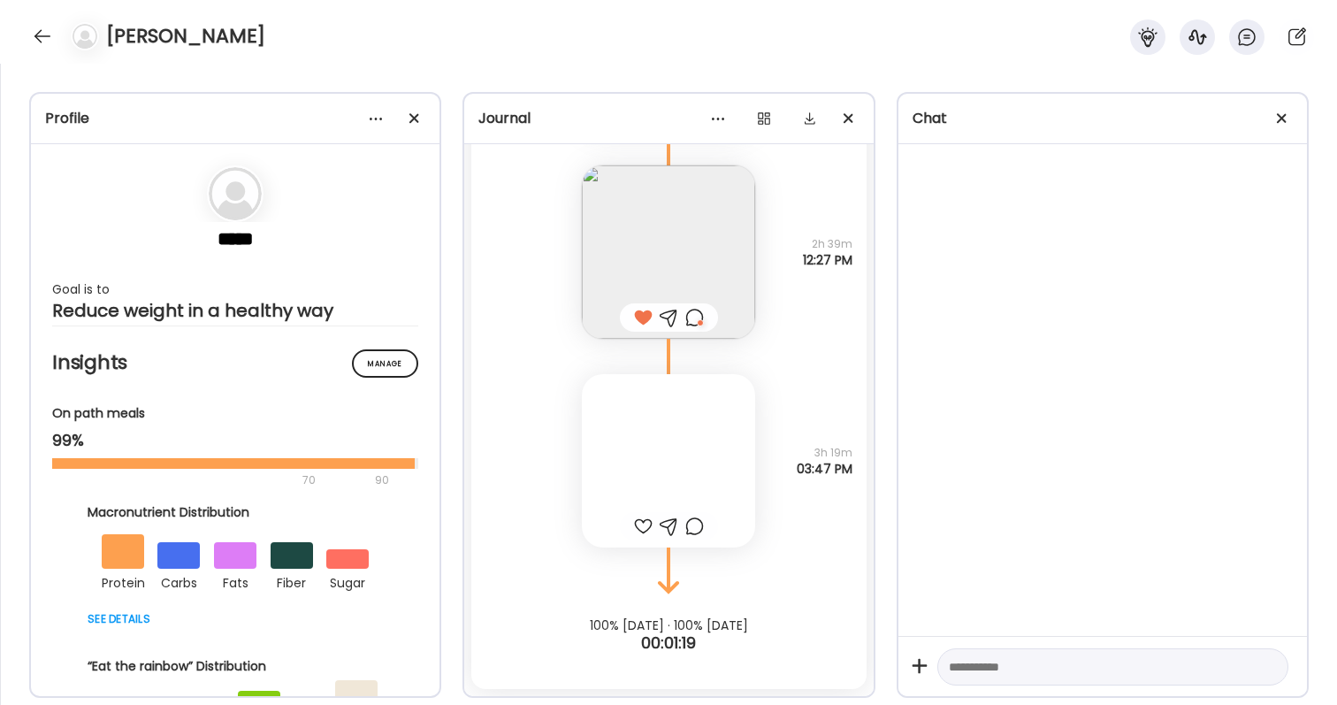
click at [708, 486] on div at bounding box center [668, 460] width 173 height 173
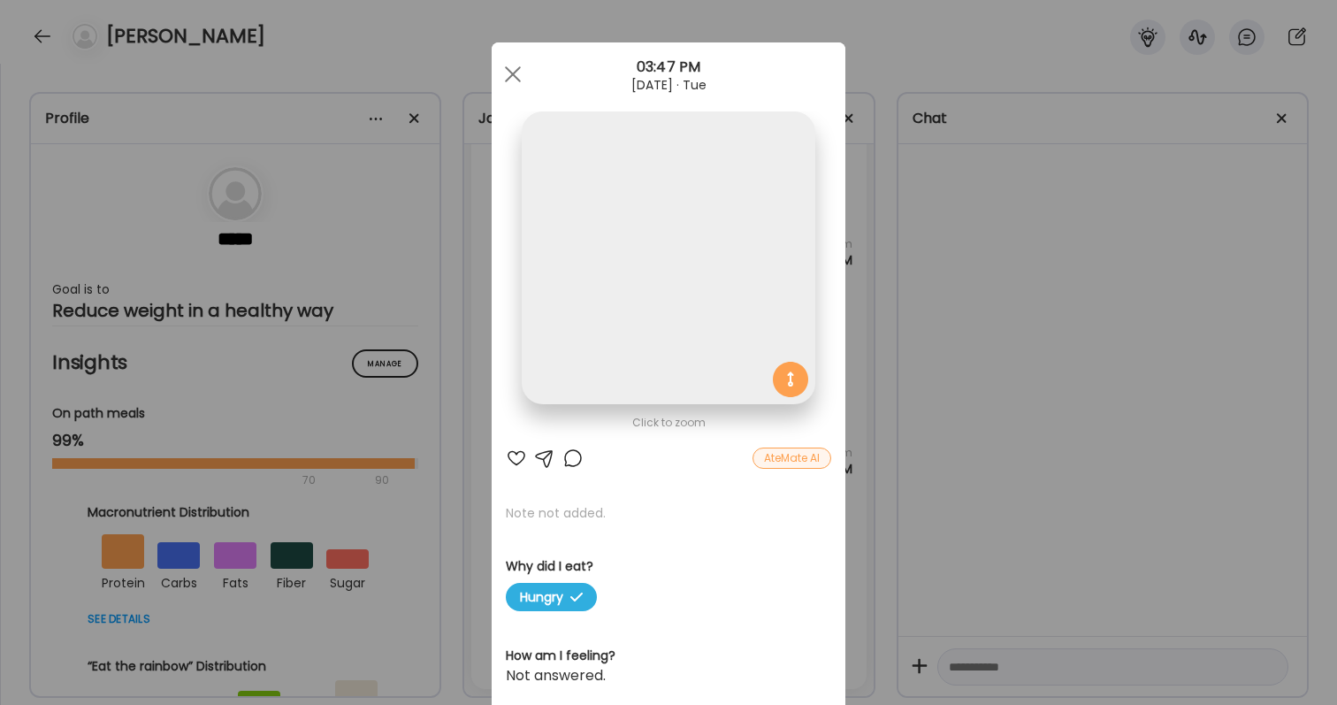
click at [1003, 434] on div "Ate Coach Dashboard Wahoo! It’s official Take a moment to set up your Coach Pro…" at bounding box center [668, 352] width 1337 height 705
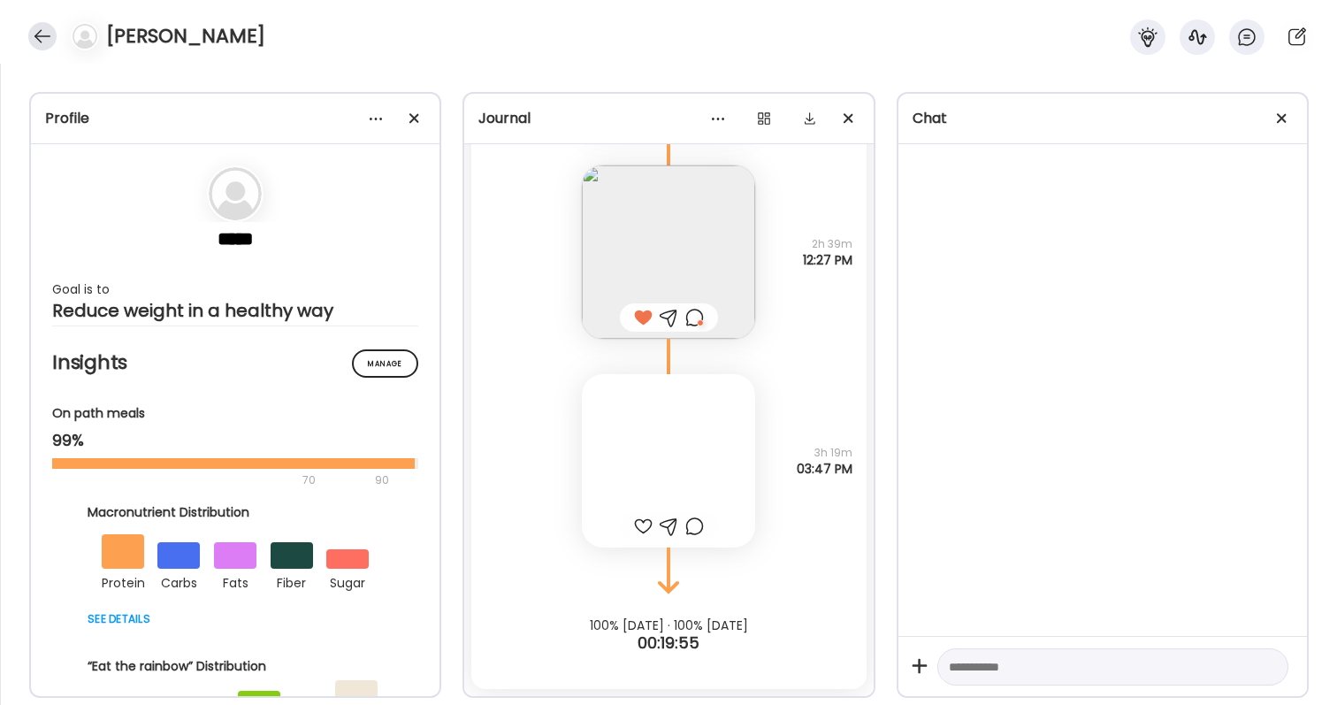
click at [42, 32] on div at bounding box center [42, 36] width 28 height 28
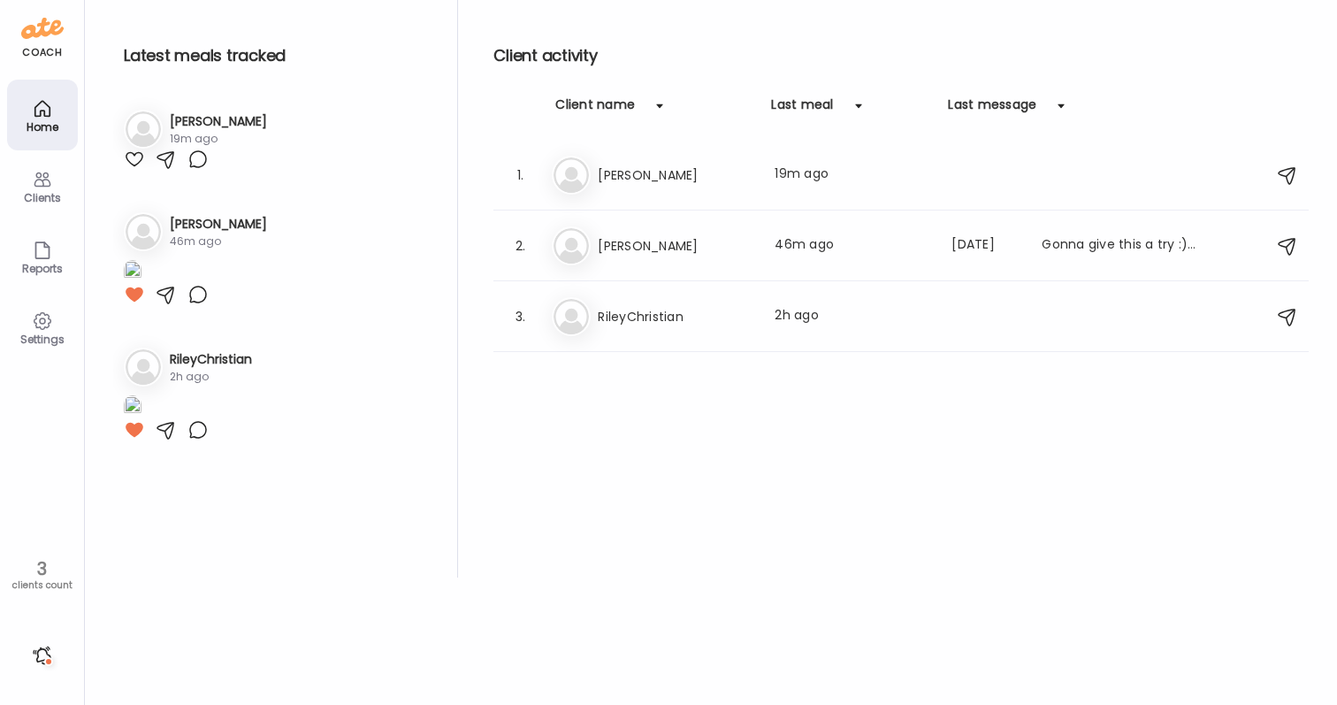
click at [45, 659] on div at bounding box center [42, 655] width 28 height 28
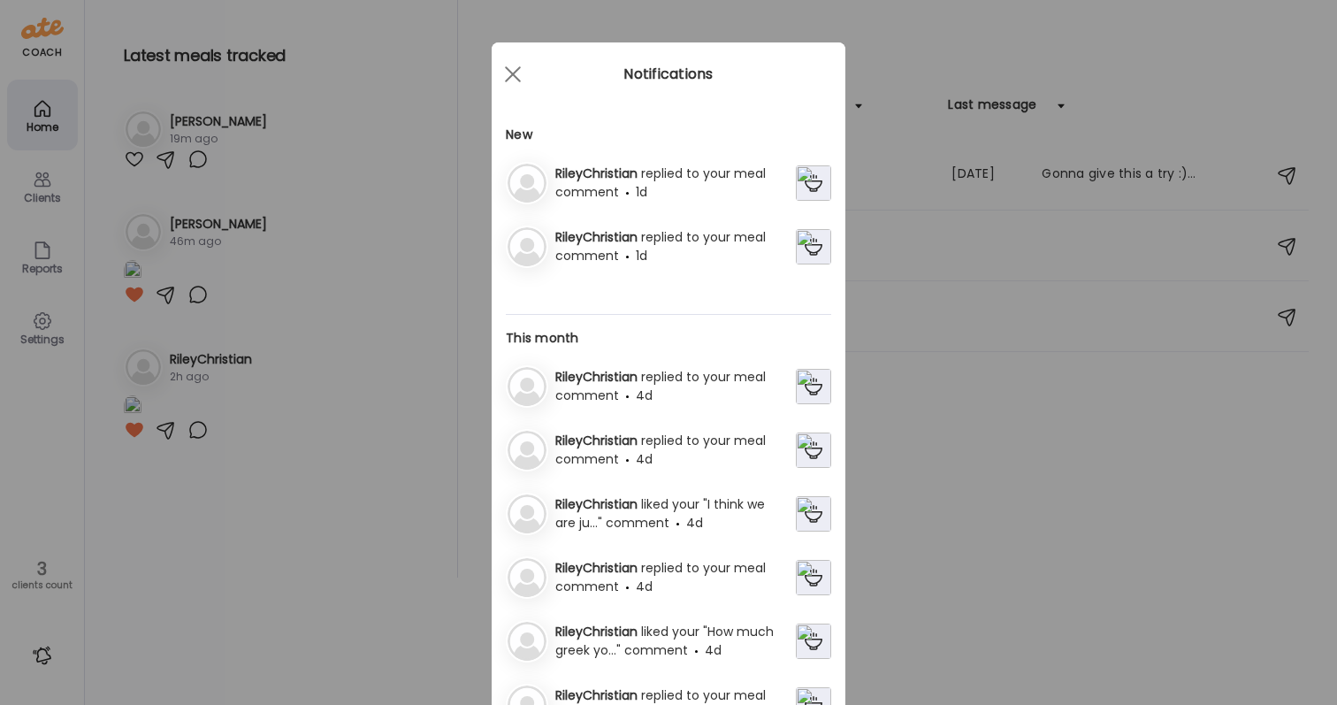
click at [727, 183] on div "RileyChristian replied to your meal comment 1d" at bounding box center [672, 182] width 248 height 37
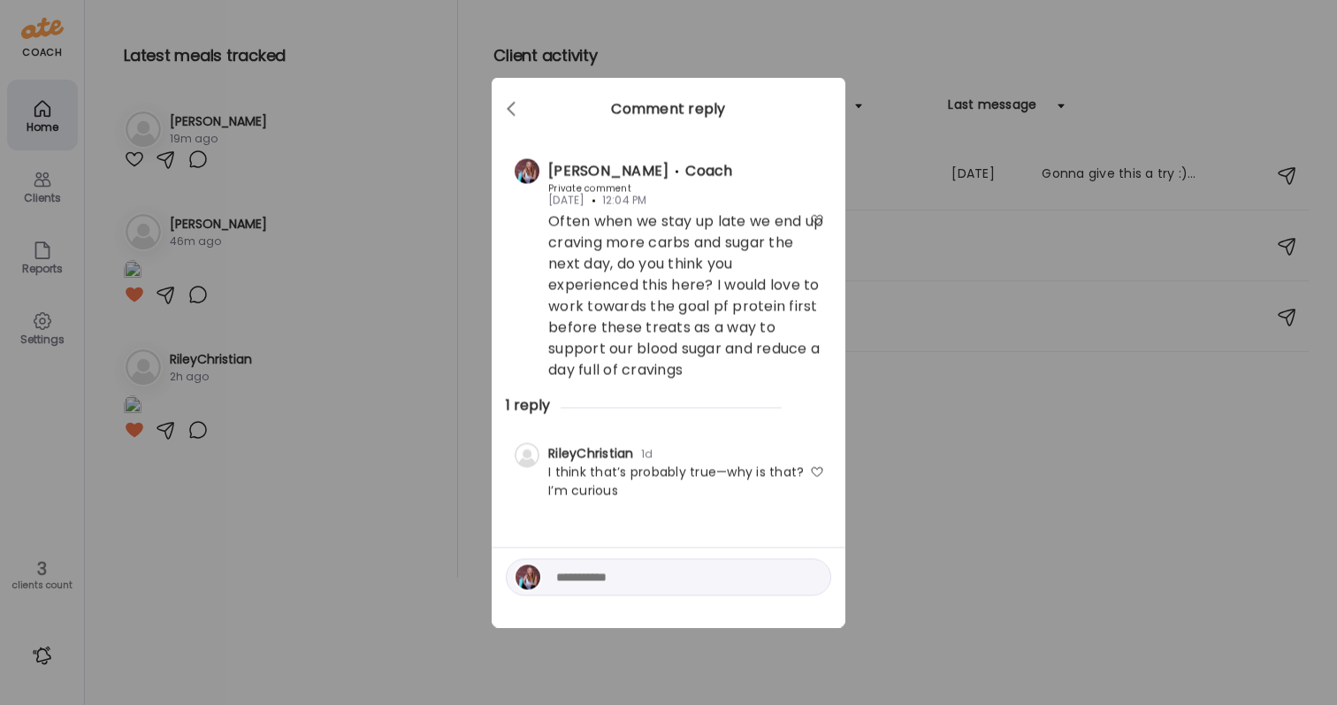
click at [817, 466] on div at bounding box center [817, 472] width 14 height 14
click at [670, 577] on textarea at bounding box center [675, 577] width 239 height 21
type textarea "*"
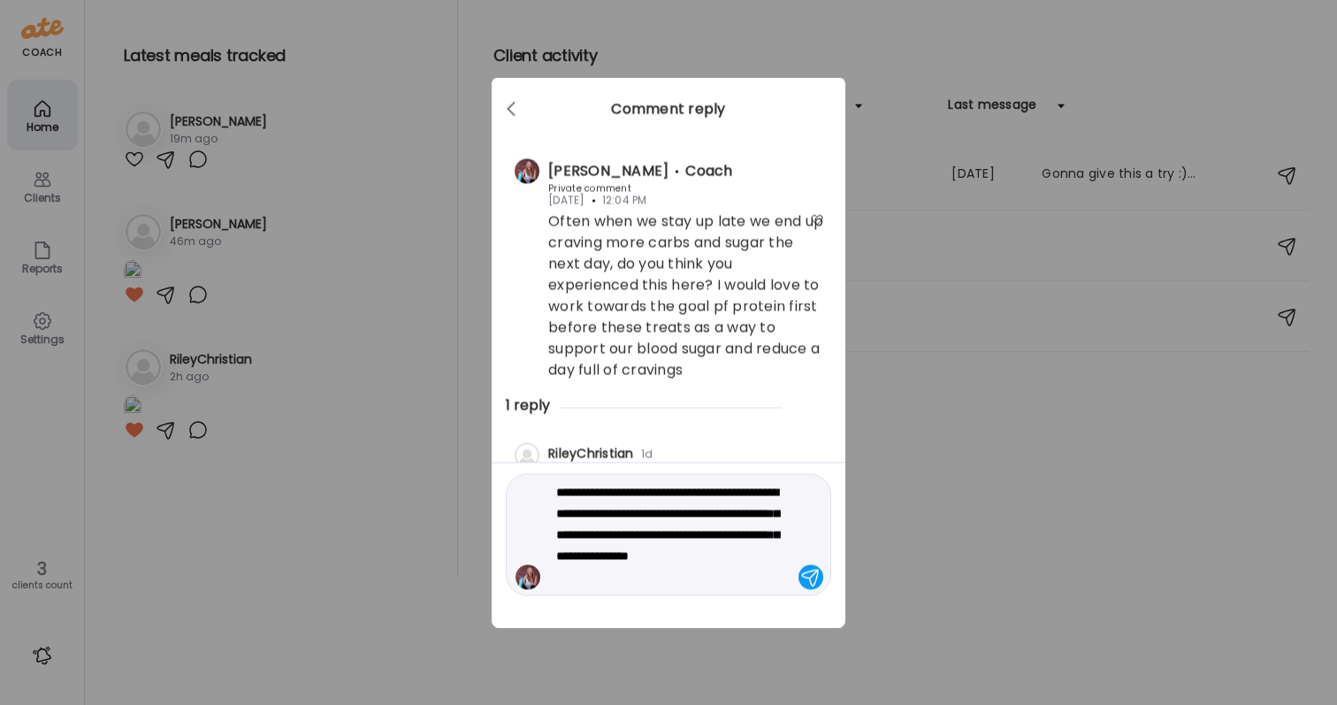
click at [630, 507] on textarea "**********" at bounding box center [675, 535] width 239 height 106
click at [642, 516] on textarea "**********" at bounding box center [675, 535] width 239 height 106
click at [637, 516] on textarea "**********" at bounding box center [675, 535] width 239 height 106
click at [615, 510] on textarea "**********" at bounding box center [675, 535] width 239 height 106
type textarea "**********"
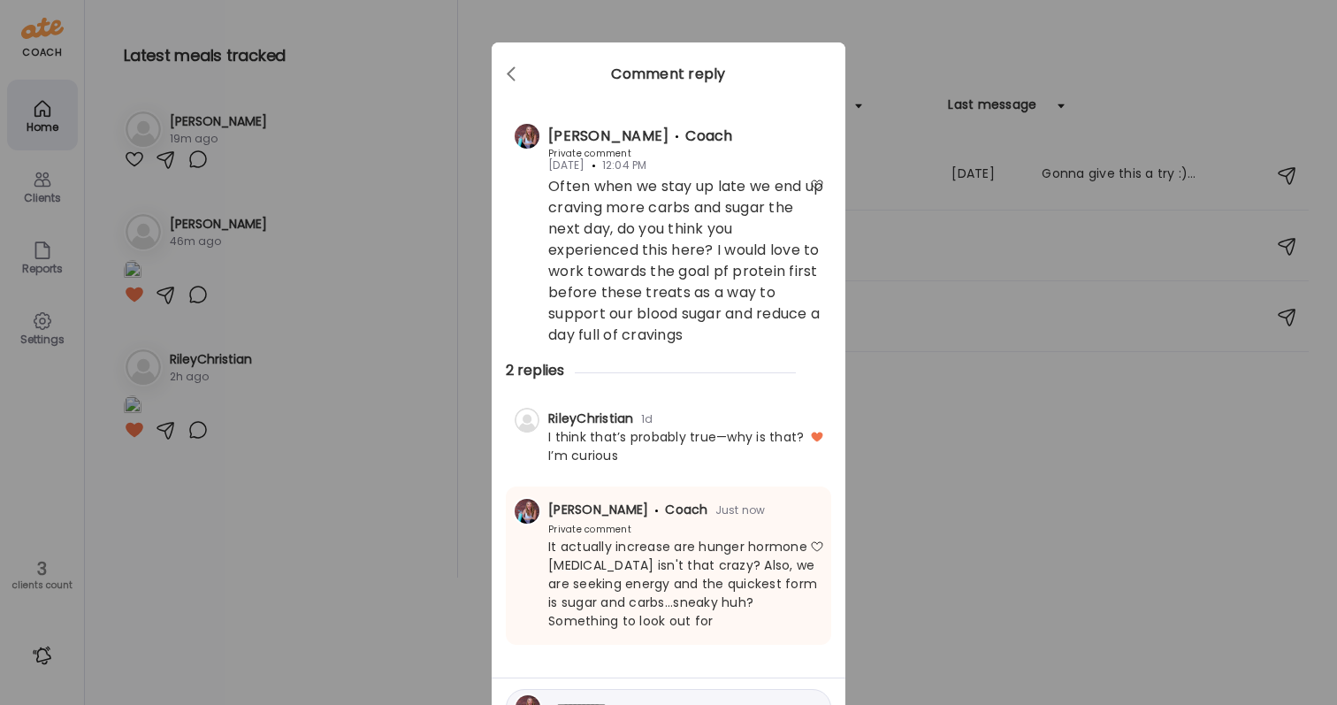
click at [1037, 500] on div "Ate Coach Dashboard Wahoo! It’s official Take a moment to set up your Coach Pro…" at bounding box center [668, 352] width 1337 height 705
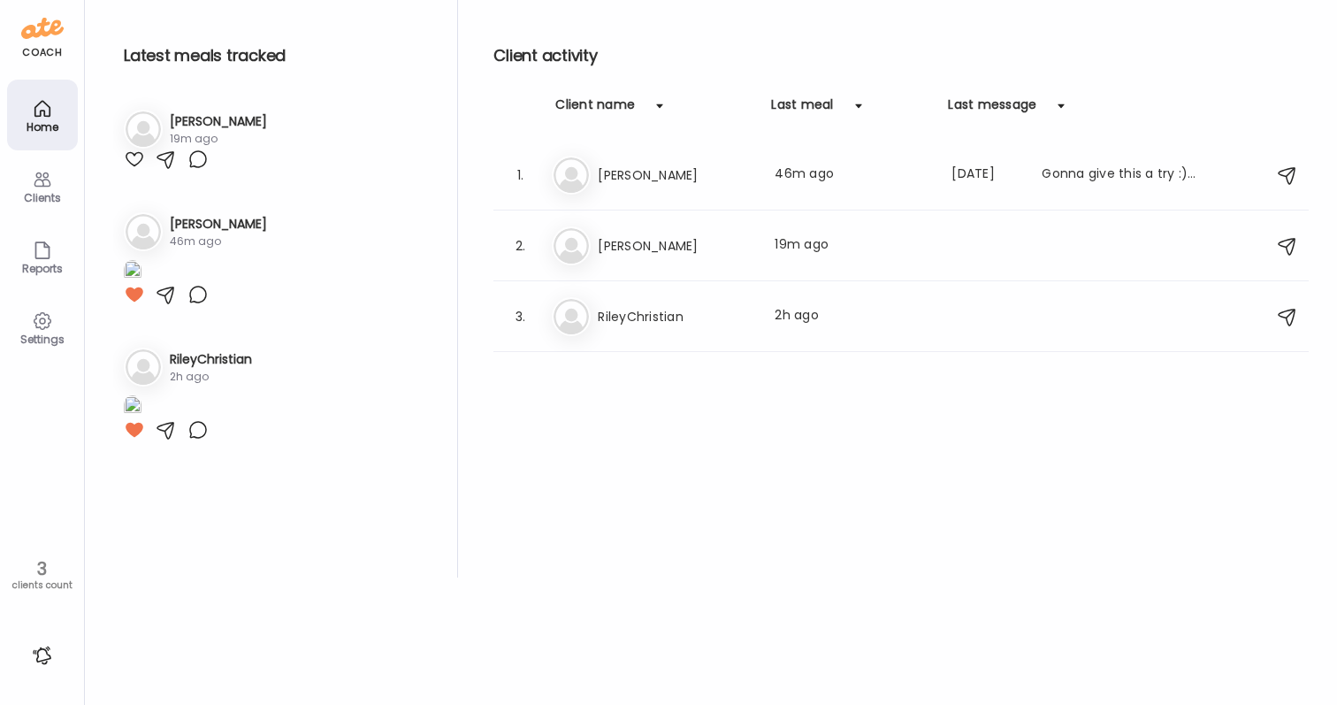
click at [52, 659] on div at bounding box center [42, 655] width 28 height 28
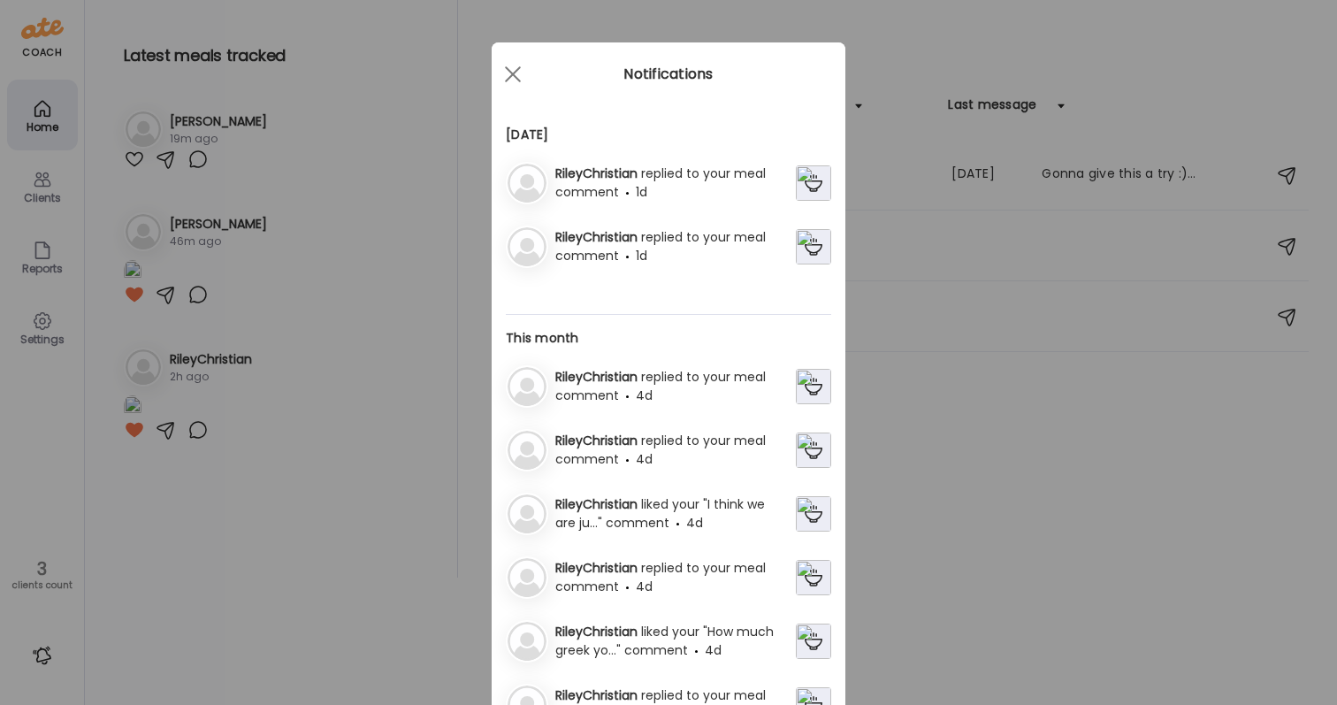
click at [701, 261] on div "RileyChristian replied to your meal comment 1d" at bounding box center [672, 246] width 248 height 37
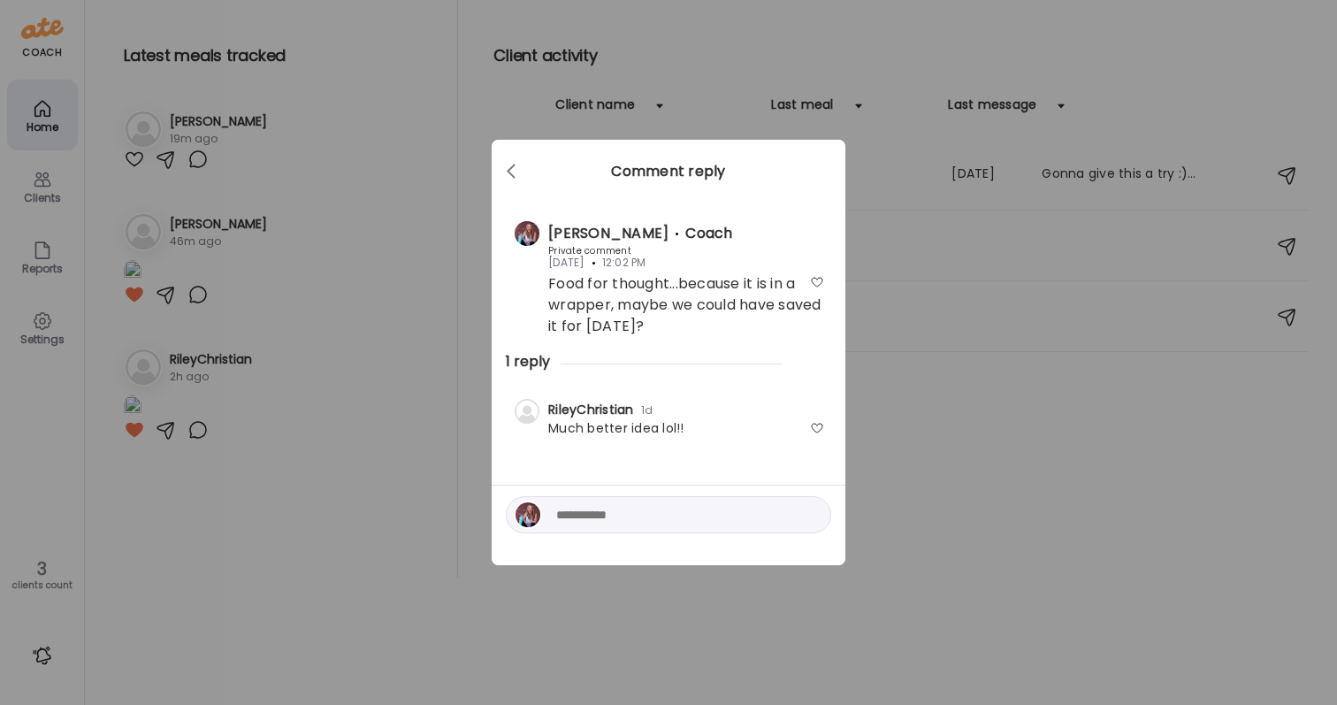
click at [818, 428] on div at bounding box center [817, 428] width 14 height 14
click at [741, 514] on textarea at bounding box center [675, 514] width 239 height 21
type textarea "**********"
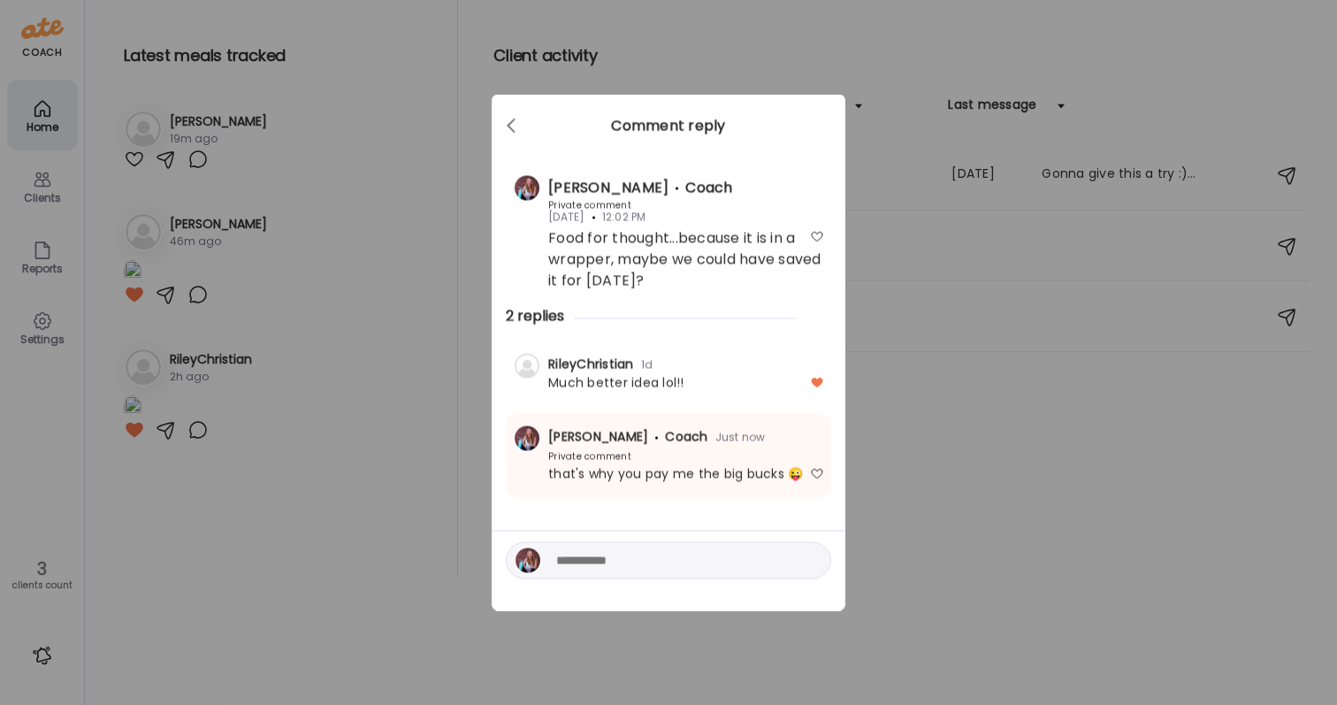
click at [997, 506] on div "Ate Coach Dashboard Wahoo! It’s official Take a moment to set up your Coach Pro…" at bounding box center [668, 352] width 1337 height 705
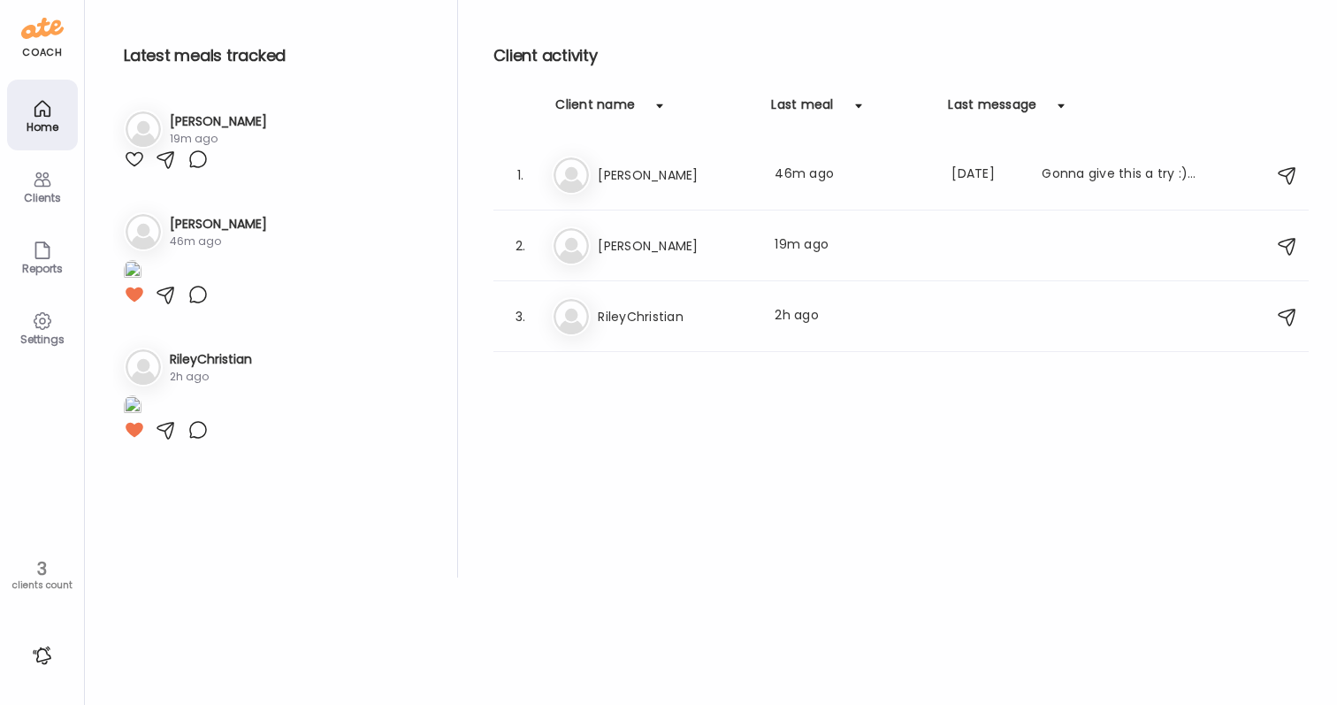
click at [44, 126] on div "Home" at bounding box center [43, 126] width 64 height 11
click at [698, 239] on h3 "[PERSON_NAME]" at bounding box center [676, 245] width 156 height 21
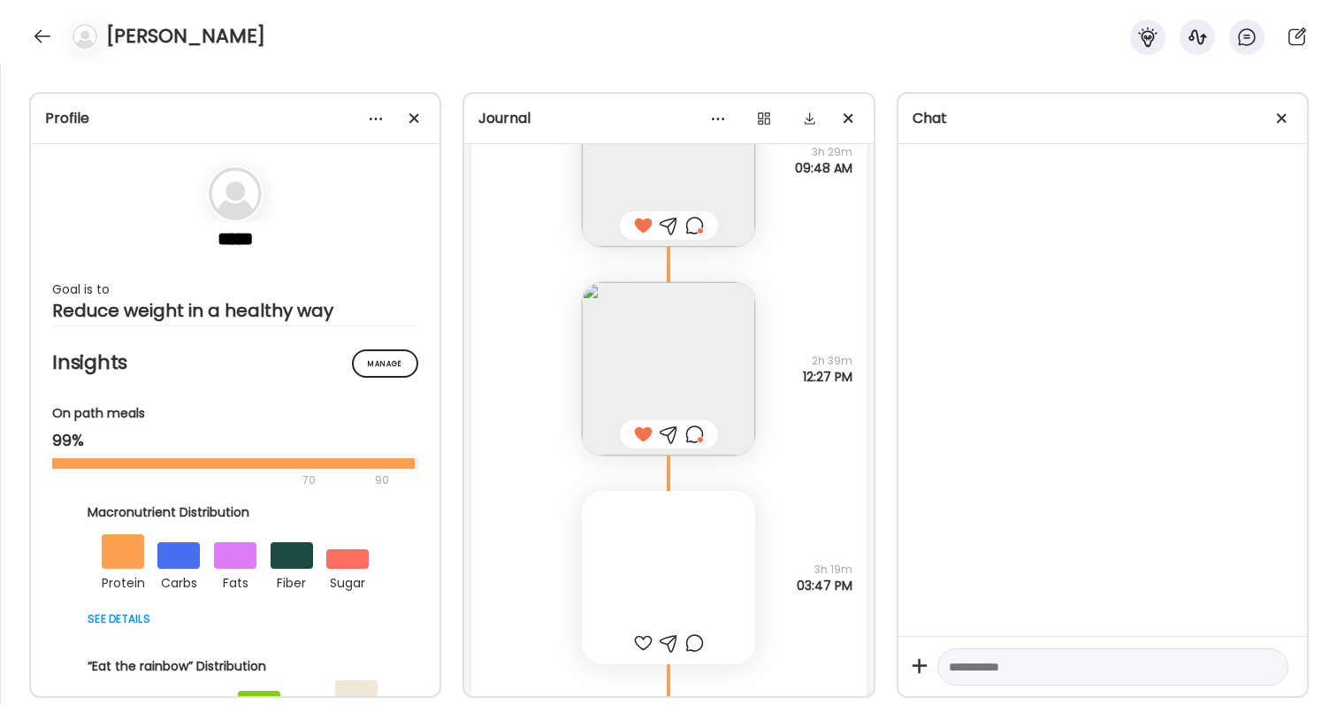
click at [705, 562] on div at bounding box center [668, 577] width 173 height 173
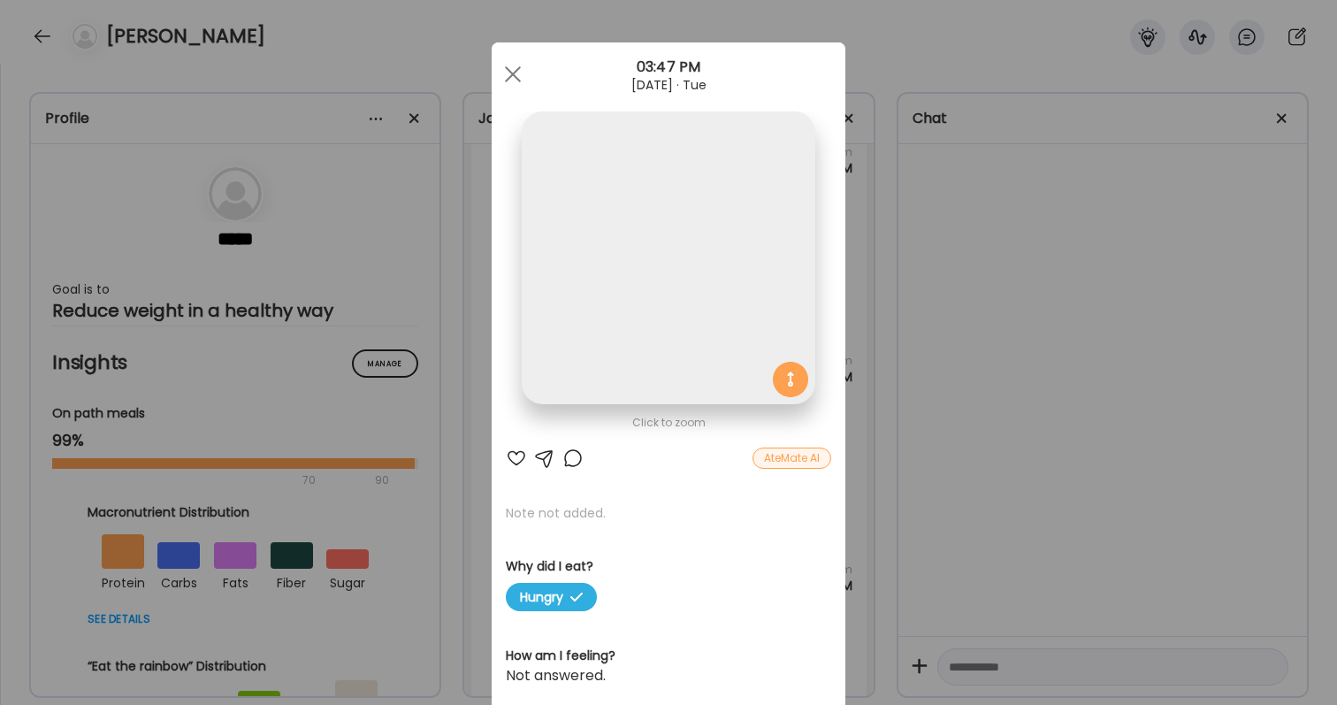
click at [961, 488] on div "Ate Coach Dashboard Wahoo! It’s official Take a moment to set up your Coach Pro…" at bounding box center [668, 352] width 1337 height 705
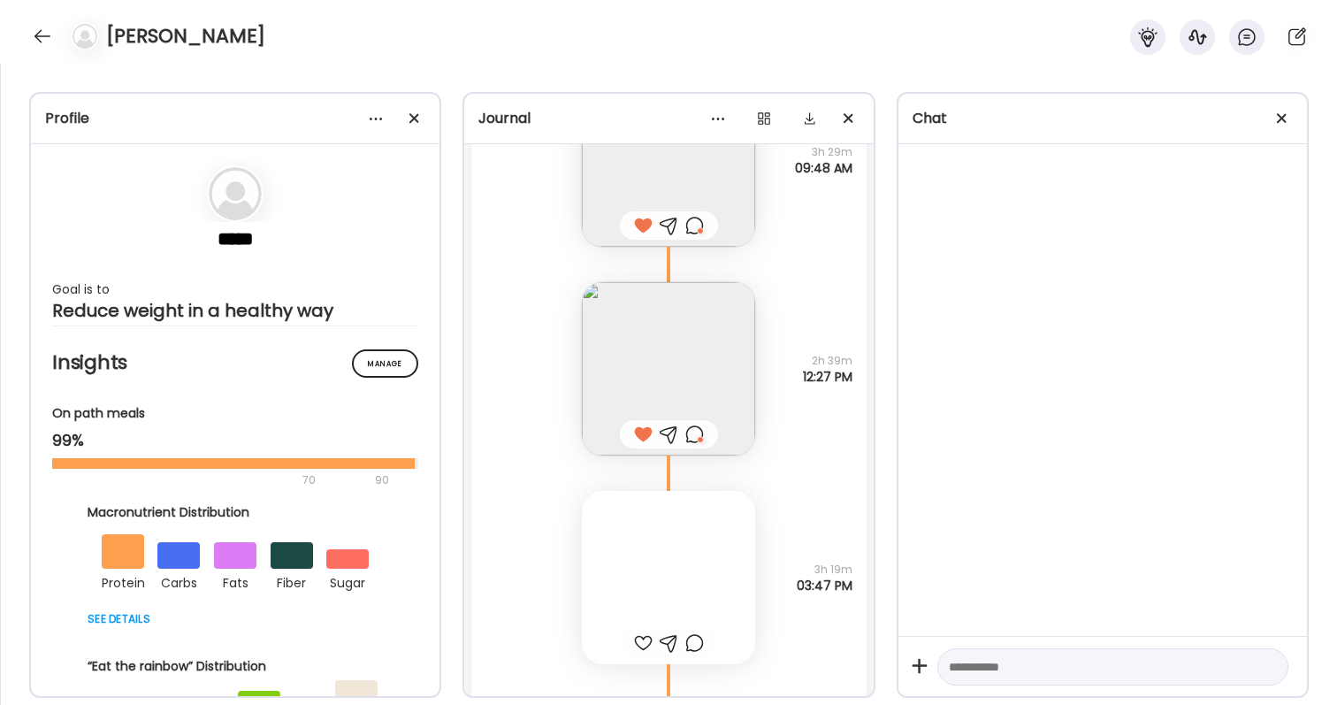
click at [643, 648] on div at bounding box center [643, 642] width 19 height 21
